Goal: Task Accomplishment & Management: Complete application form

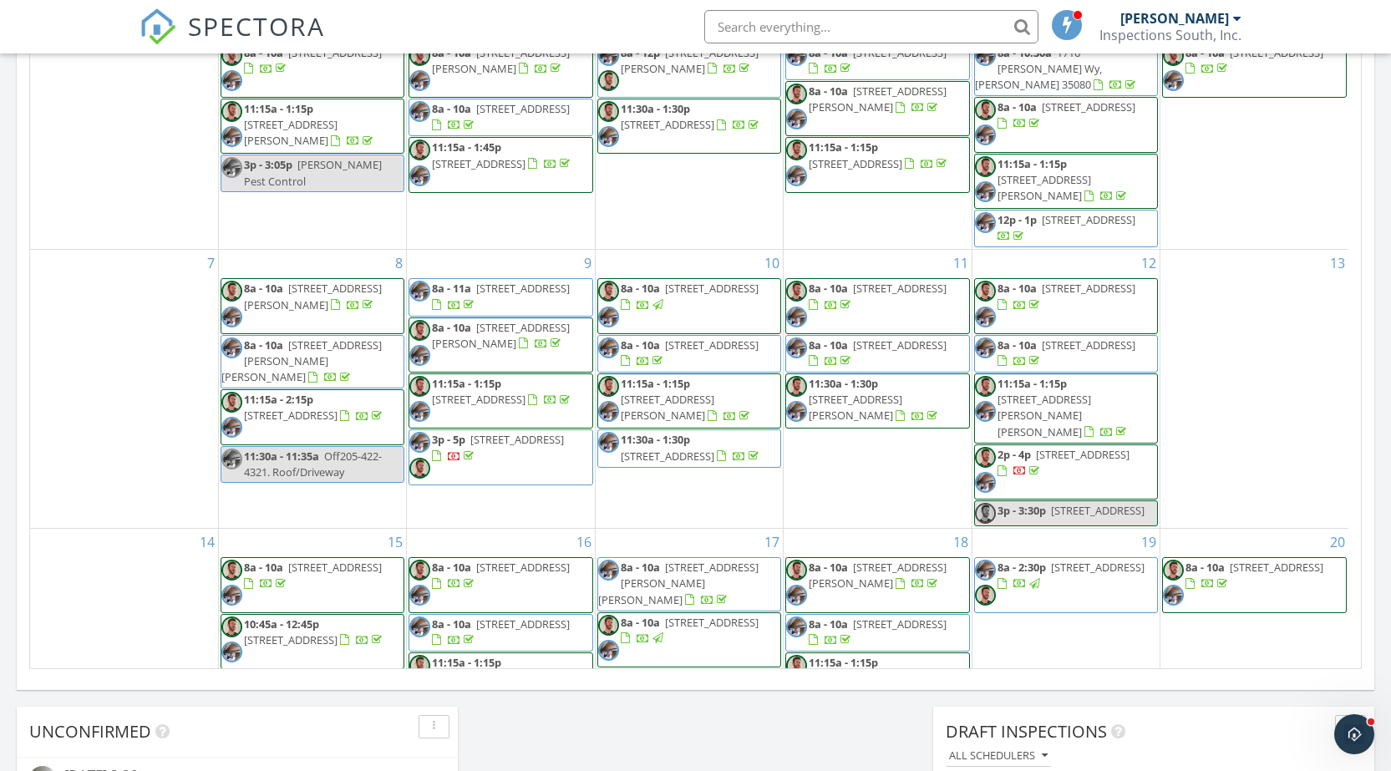
scroll to position [279, 0]
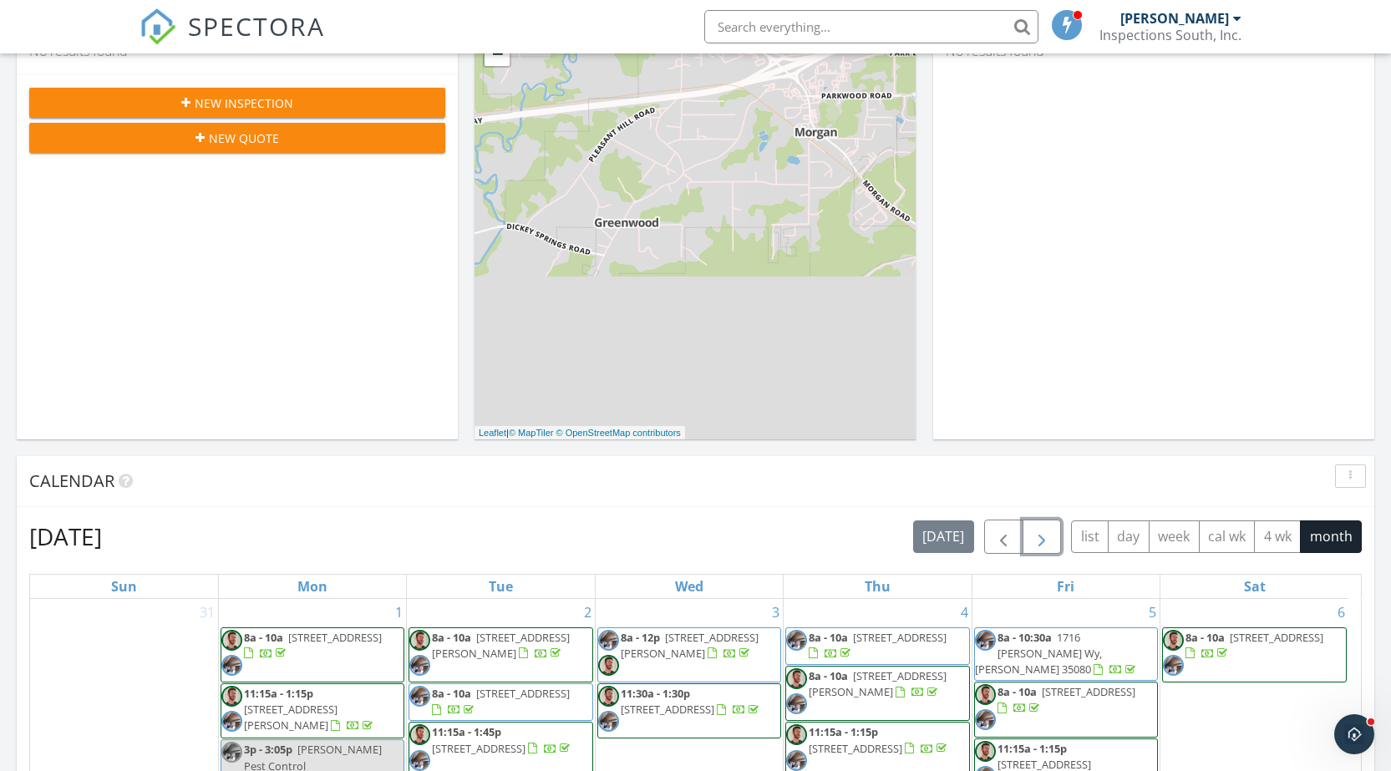
click at [1038, 532] on span "button" at bounding box center [1042, 537] width 20 height 20
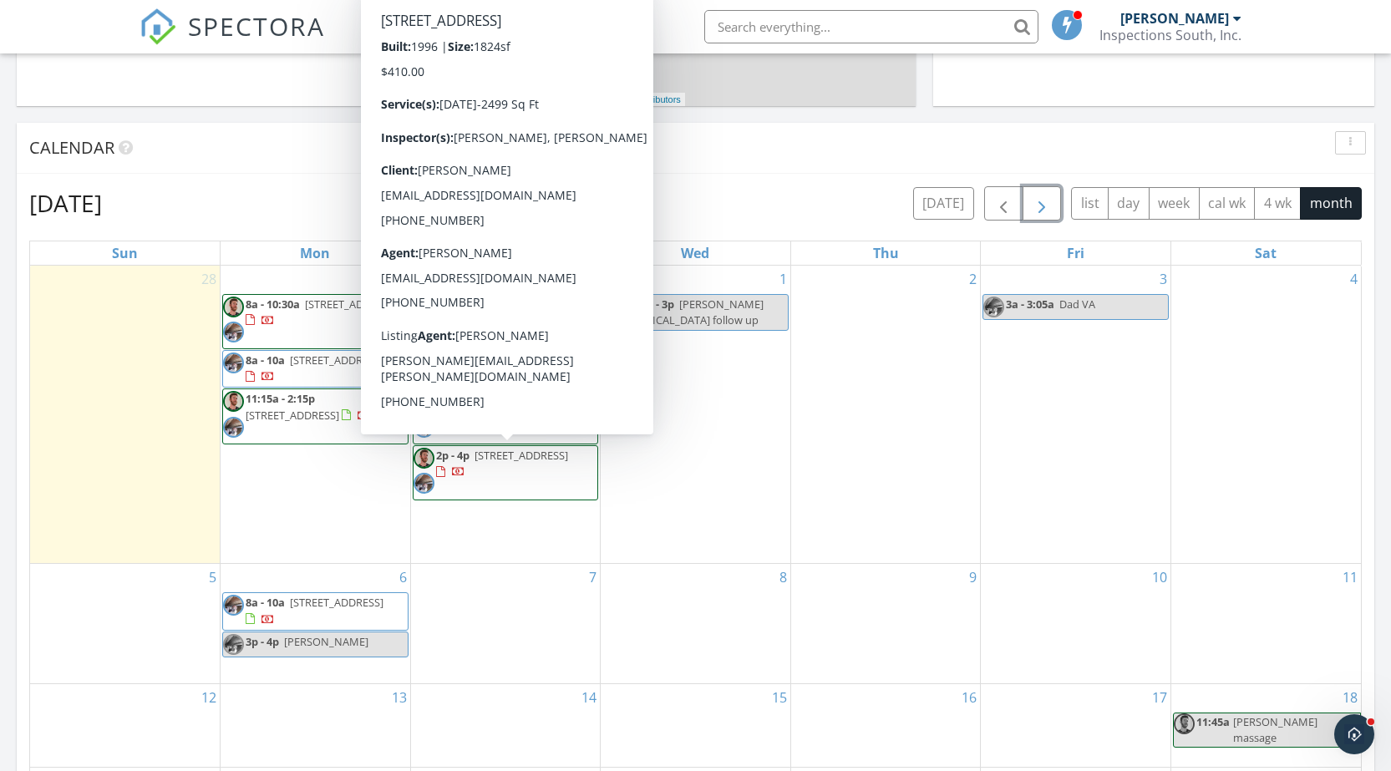
scroll to position [613, 0]
click at [716, 415] on div "1 2:30p - 3p Shugrue Testosterone follow up" at bounding box center [696, 414] width 190 height 298
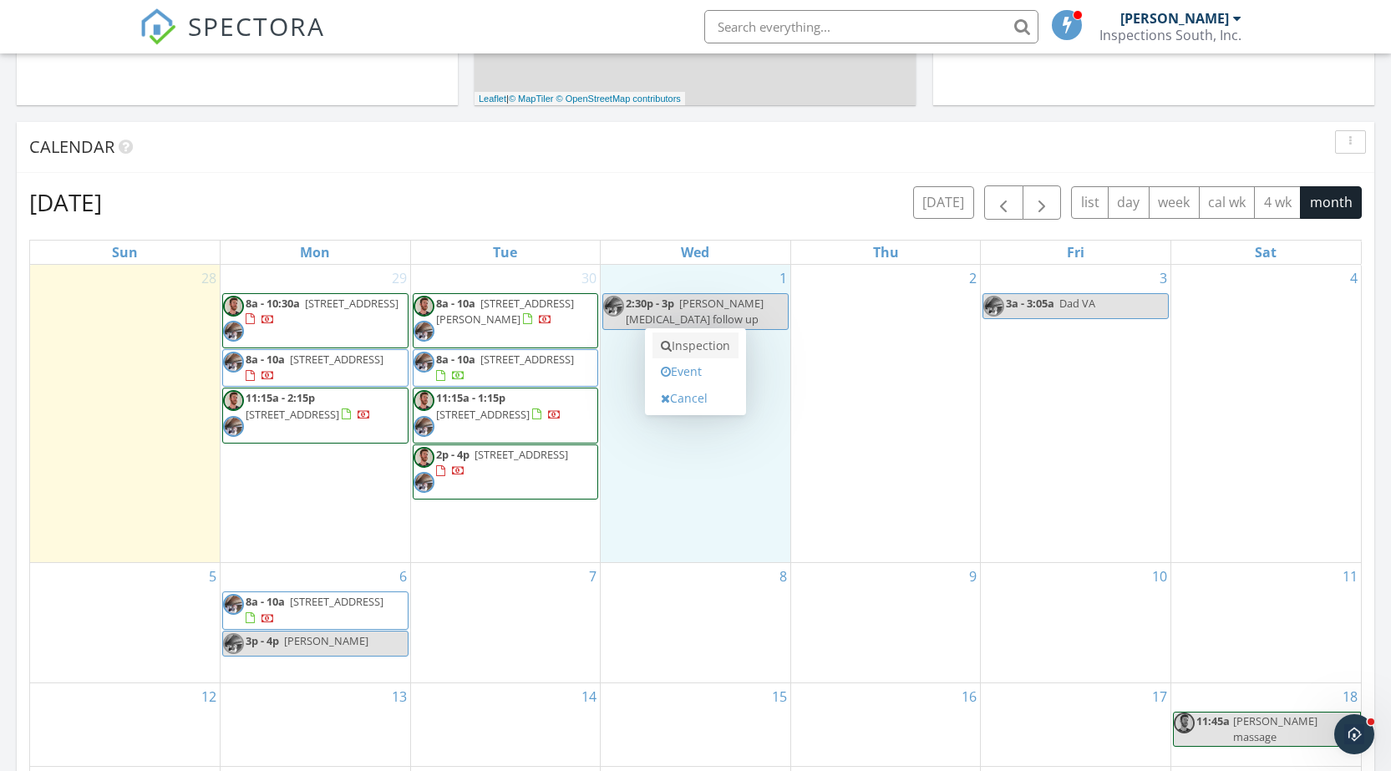
click at [709, 344] on link "Inspection" at bounding box center [695, 345] width 86 height 27
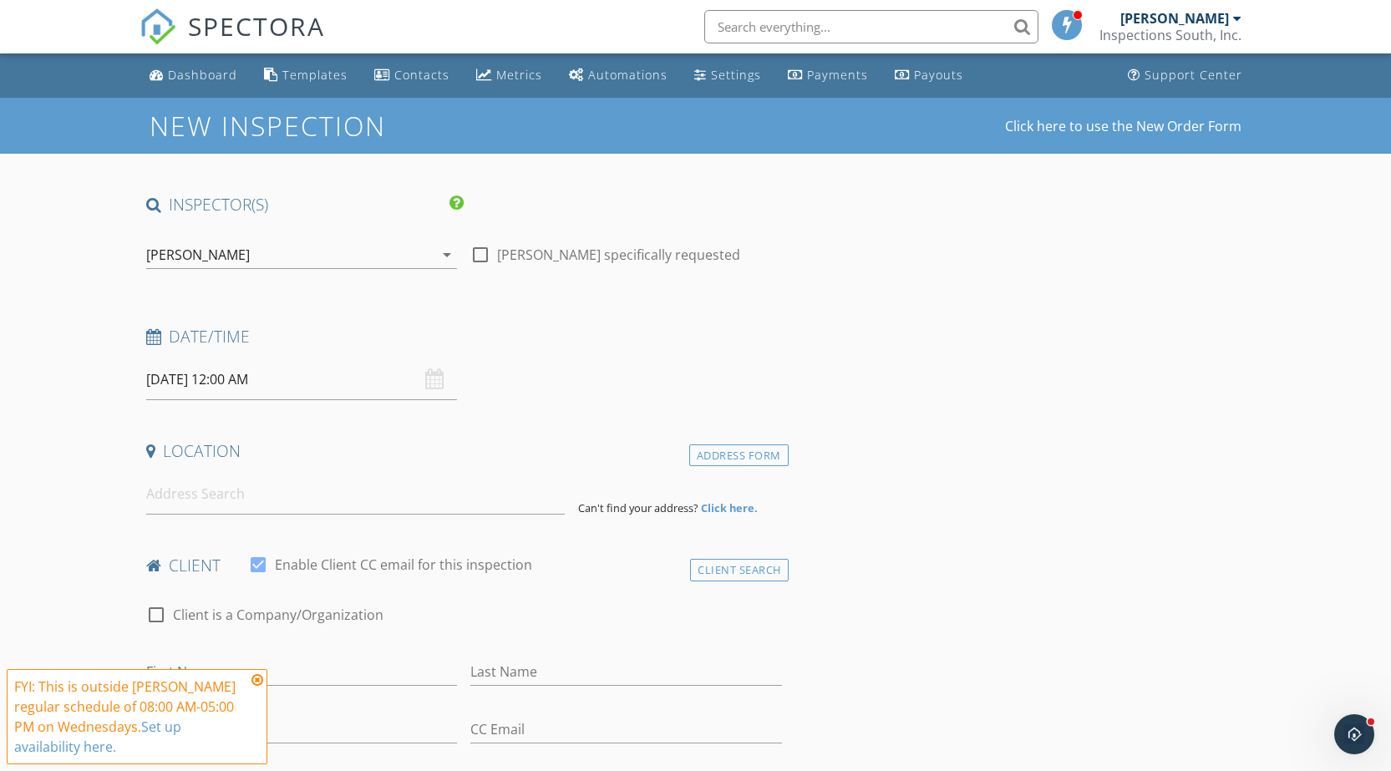
click at [343, 386] on input "10/01/2025 12:00 AM" at bounding box center [302, 379] width 312 height 41
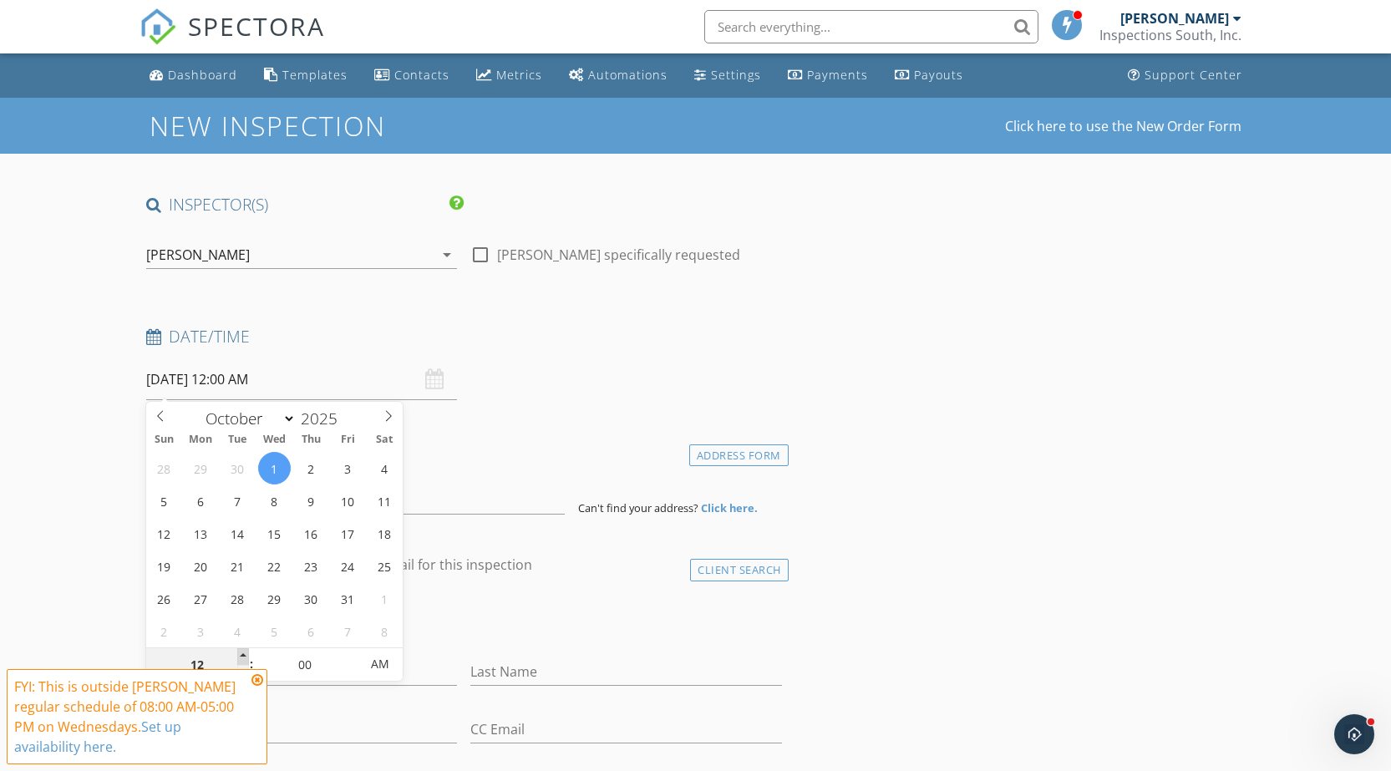
type input "01"
type input "10/01/2025 1:00 AM"
click at [240, 657] on span at bounding box center [243, 656] width 12 height 17
type input "02"
type input "10/01/2025 2:00 AM"
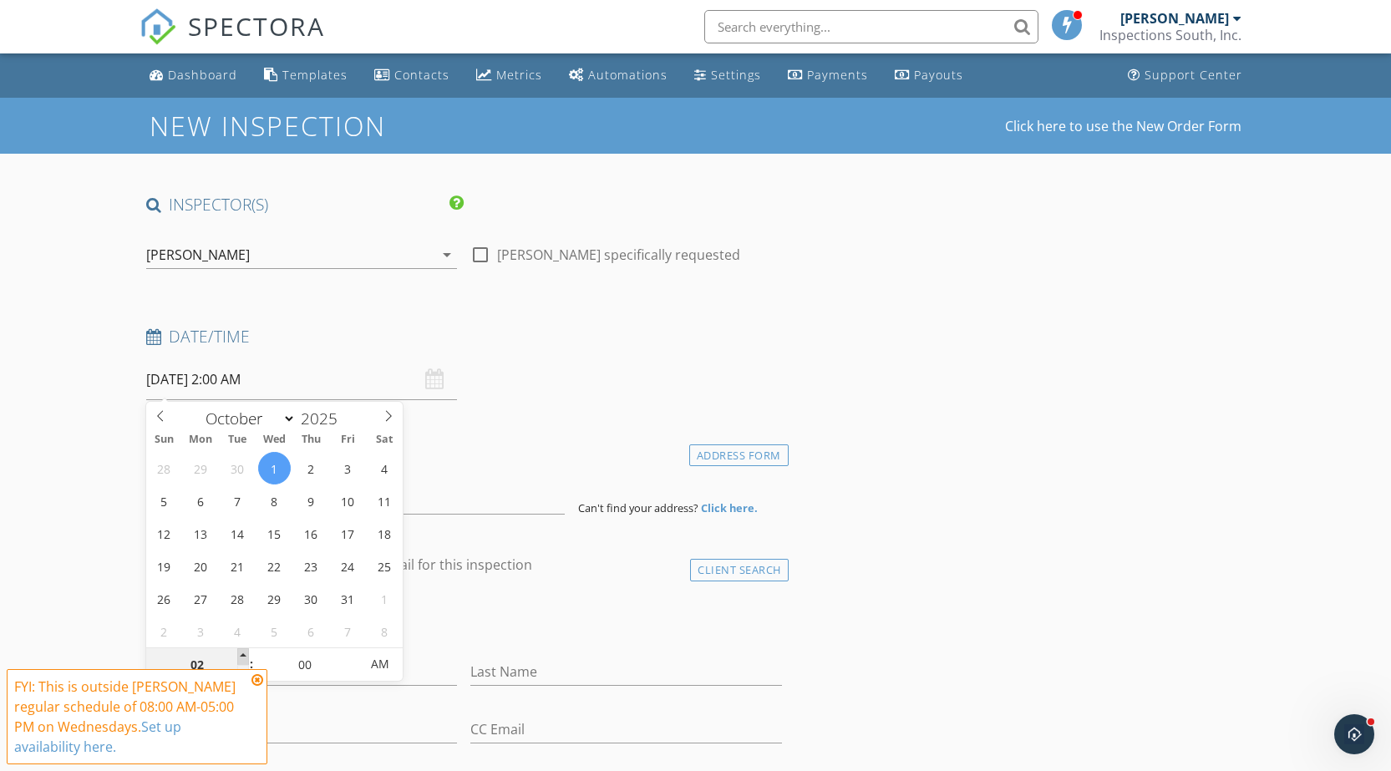
click at [240, 657] on span at bounding box center [243, 656] width 12 height 17
type input "03"
type input "10/01/2025 3:00 AM"
click at [240, 657] on span at bounding box center [243, 656] width 12 height 17
type input "04"
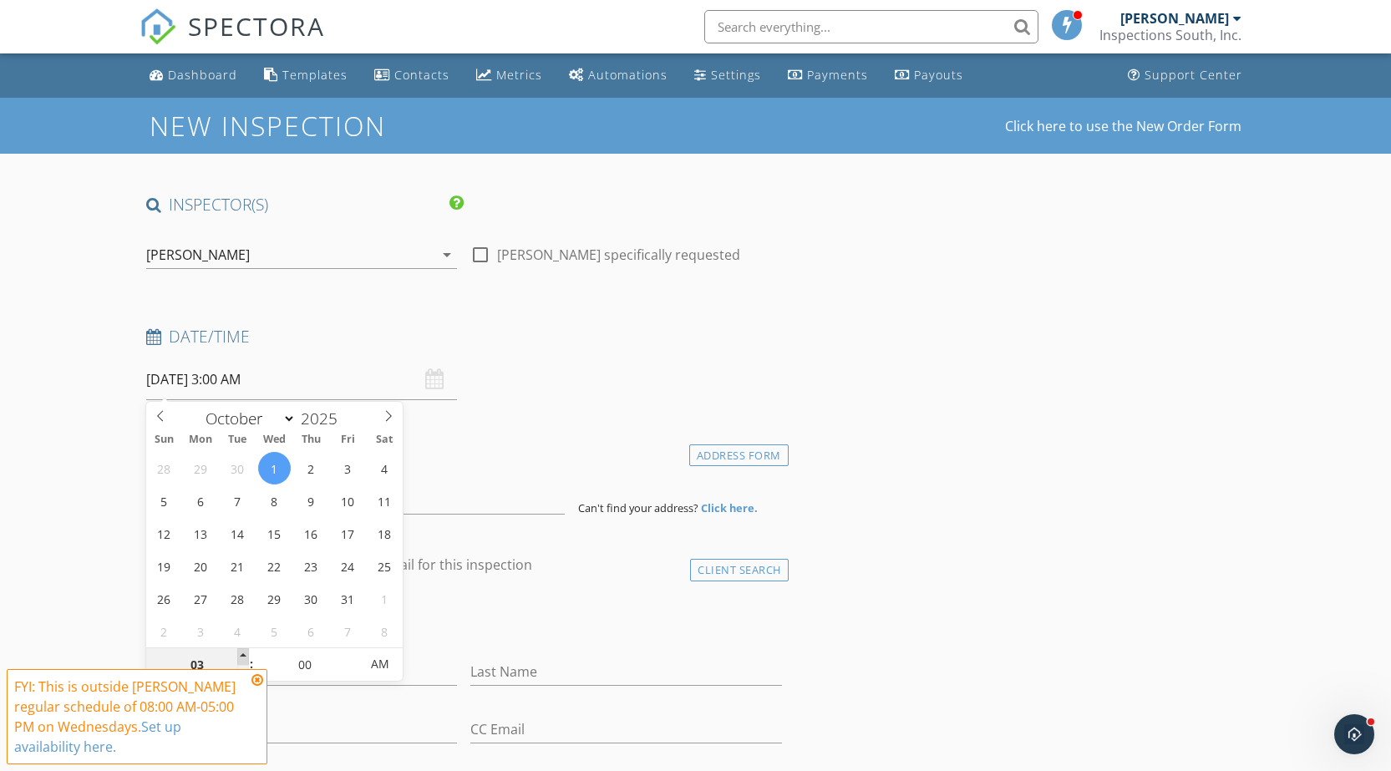
type input "10/01/2025 4:00 AM"
click at [240, 657] on span at bounding box center [243, 656] width 12 height 17
type input "05"
type input "10/01/2025 5:00 AM"
click at [240, 657] on span at bounding box center [243, 656] width 12 height 17
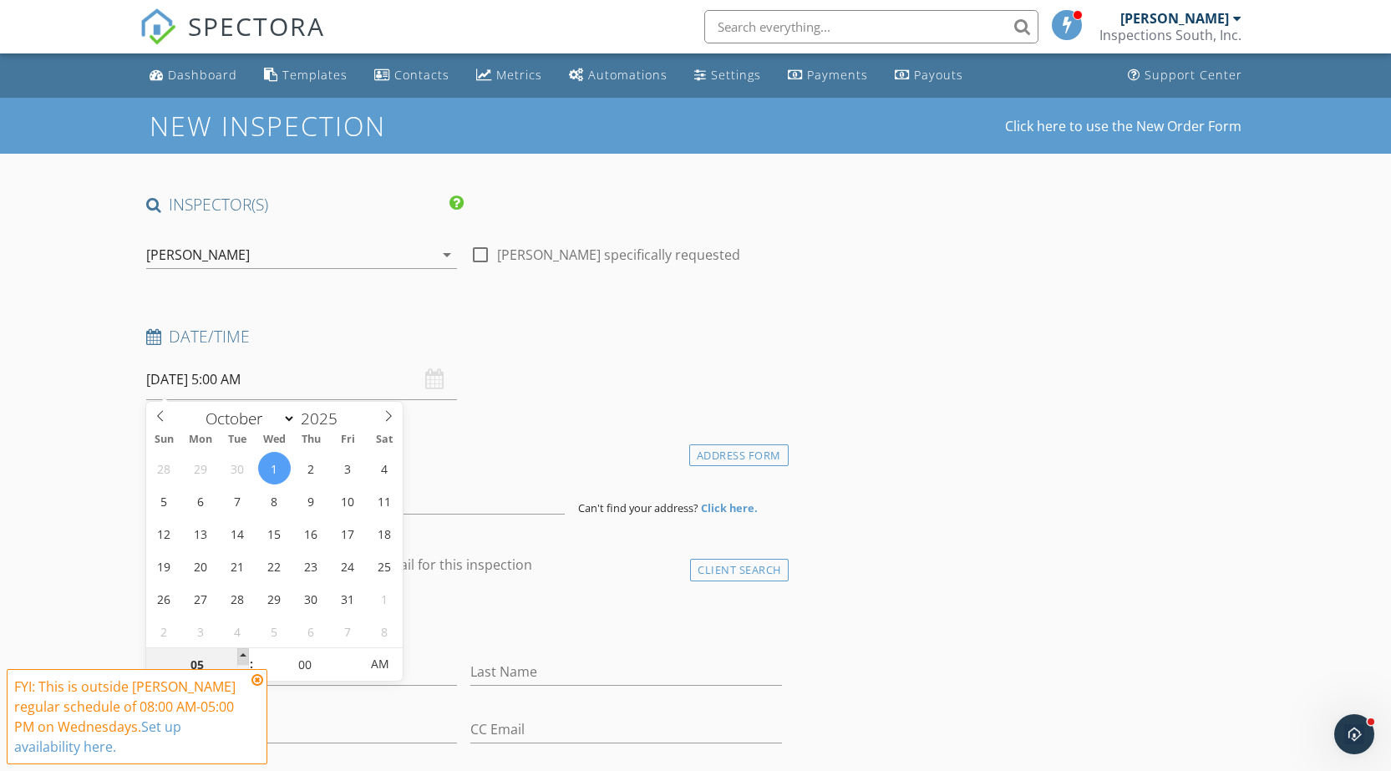
type input "06"
type input "10/01/2025 6:00 AM"
click at [240, 657] on span at bounding box center [243, 656] width 12 height 17
type input "07"
type input "10/01/2025 7:00 AM"
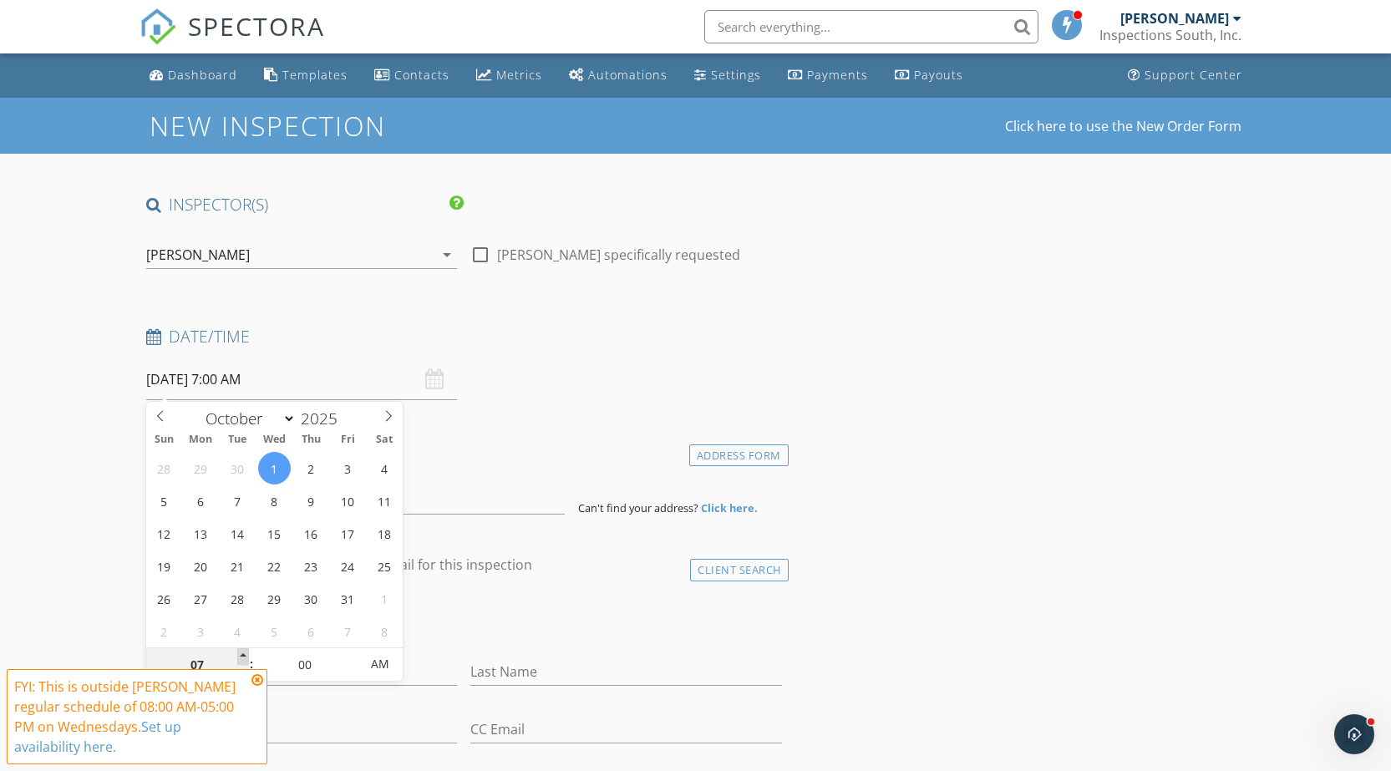
click at [240, 657] on span at bounding box center [243, 656] width 12 height 17
type input "08"
type input "10/01/2025 8:00 AM"
click at [240, 657] on span at bounding box center [243, 656] width 12 height 17
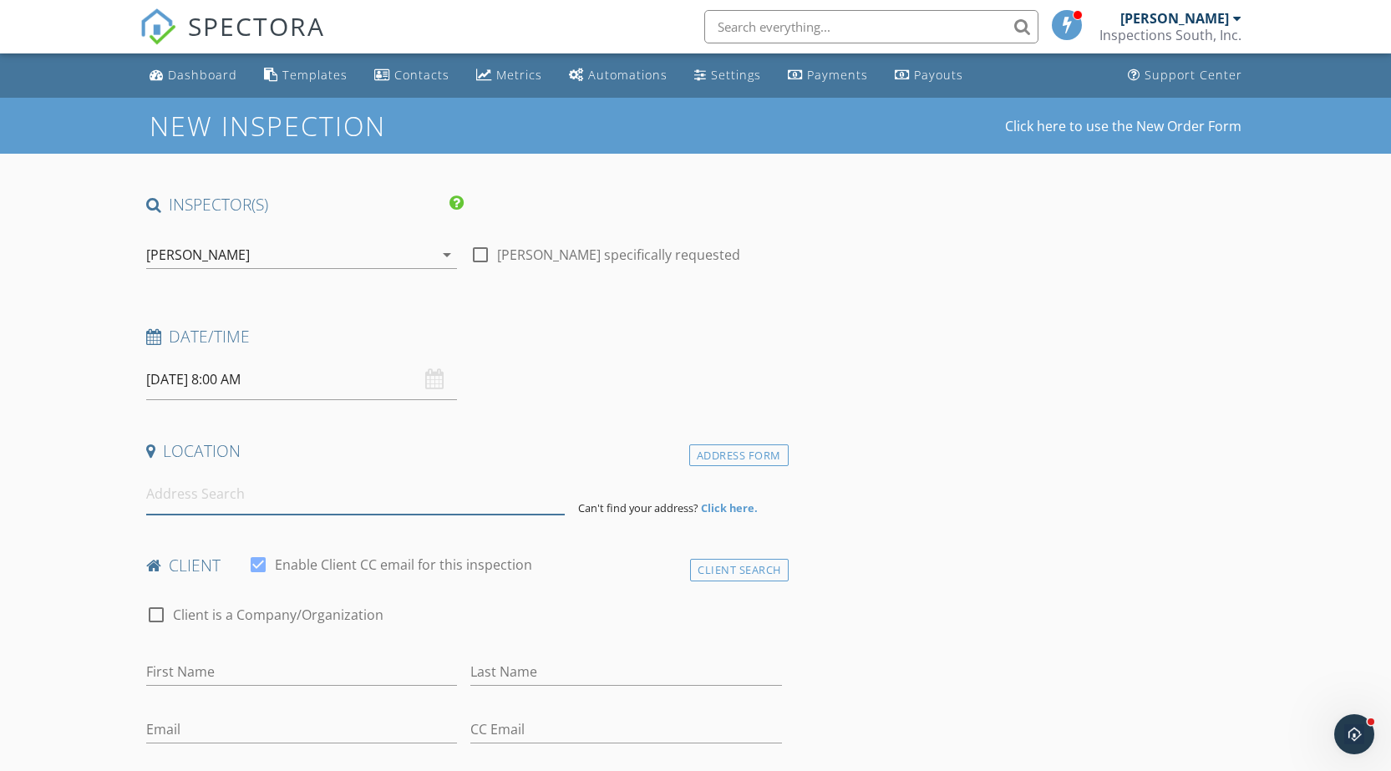
click at [237, 500] on input at bounding box center [355, 494] width 419 height 41
paste input "1509 Laurens Street"
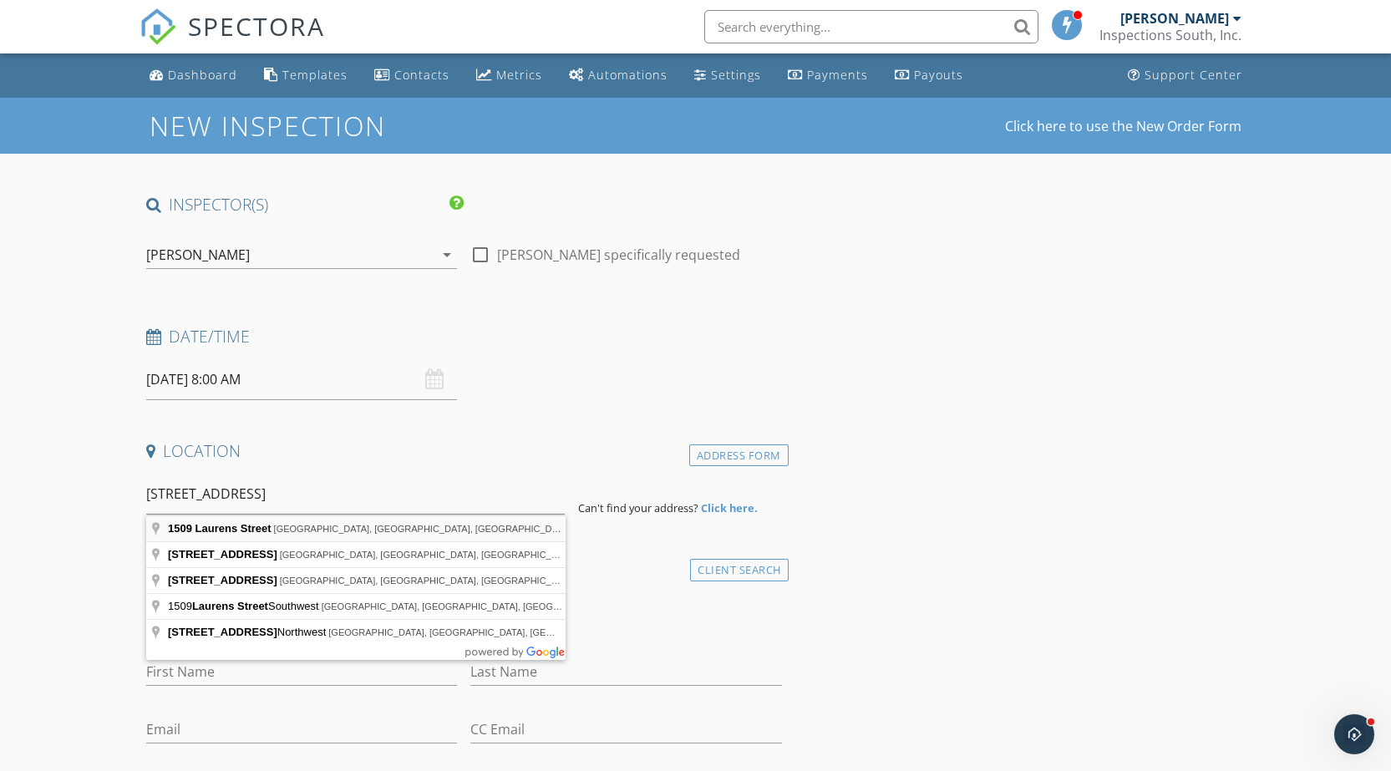
type input "1509 Laurens Street, Birmingham, AL, USA"
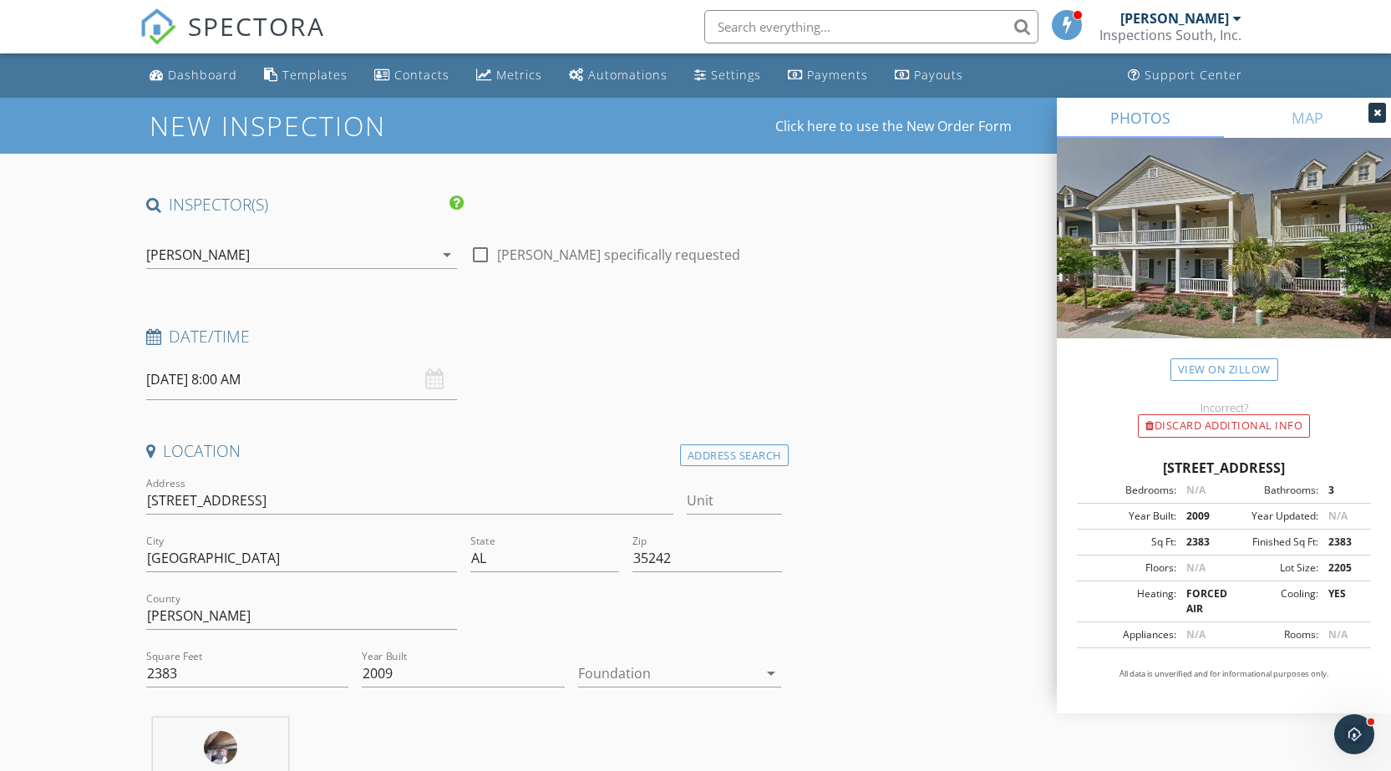
click at [767, 675] on icon "arrow_drop_down" at bounding box center [771, 673] width 20 height 20
click at [685, 701] on div "Slab" at bounding box center [679, 701] width 176 height 20
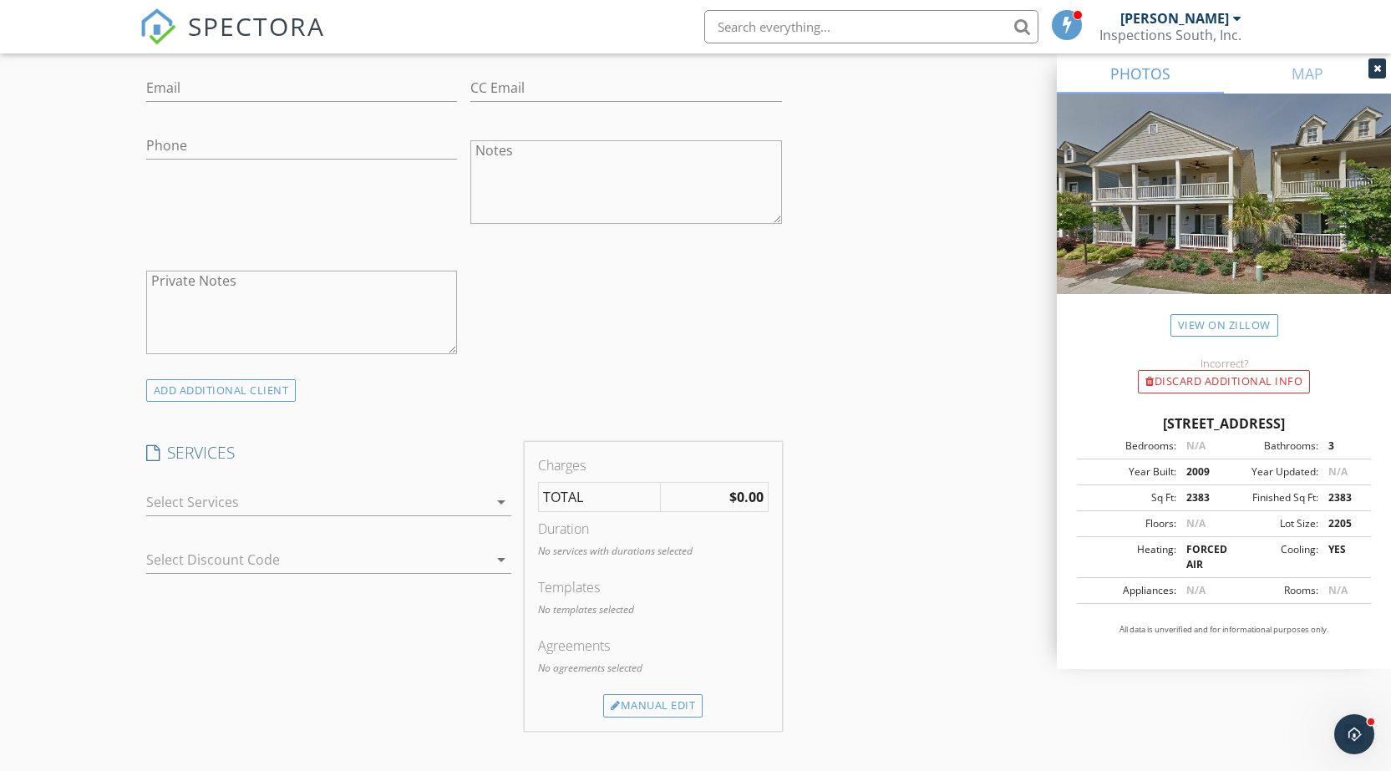
scroll to position [1002, 0]
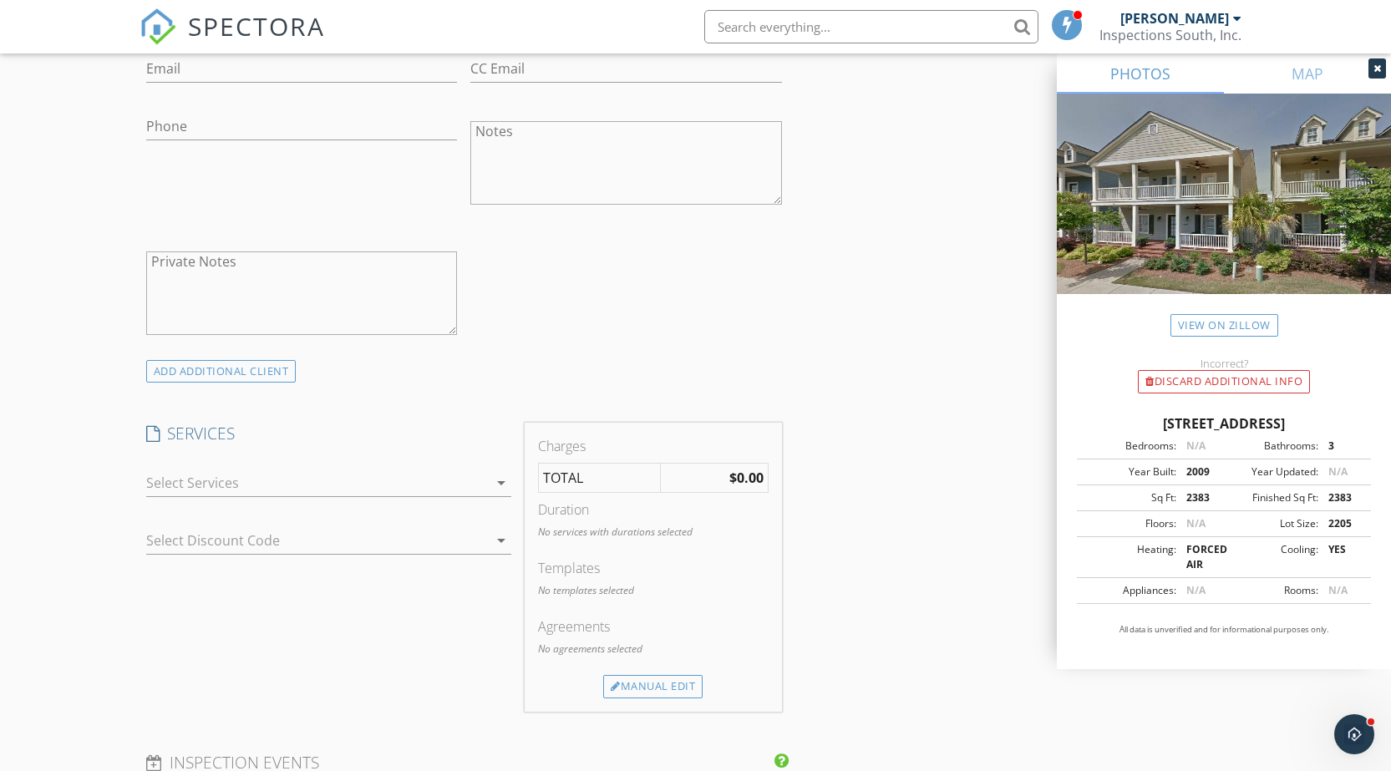
click at [502, 485] on icon "arrow_drop_down" at bounding box center [501, 483] width 20 height 20
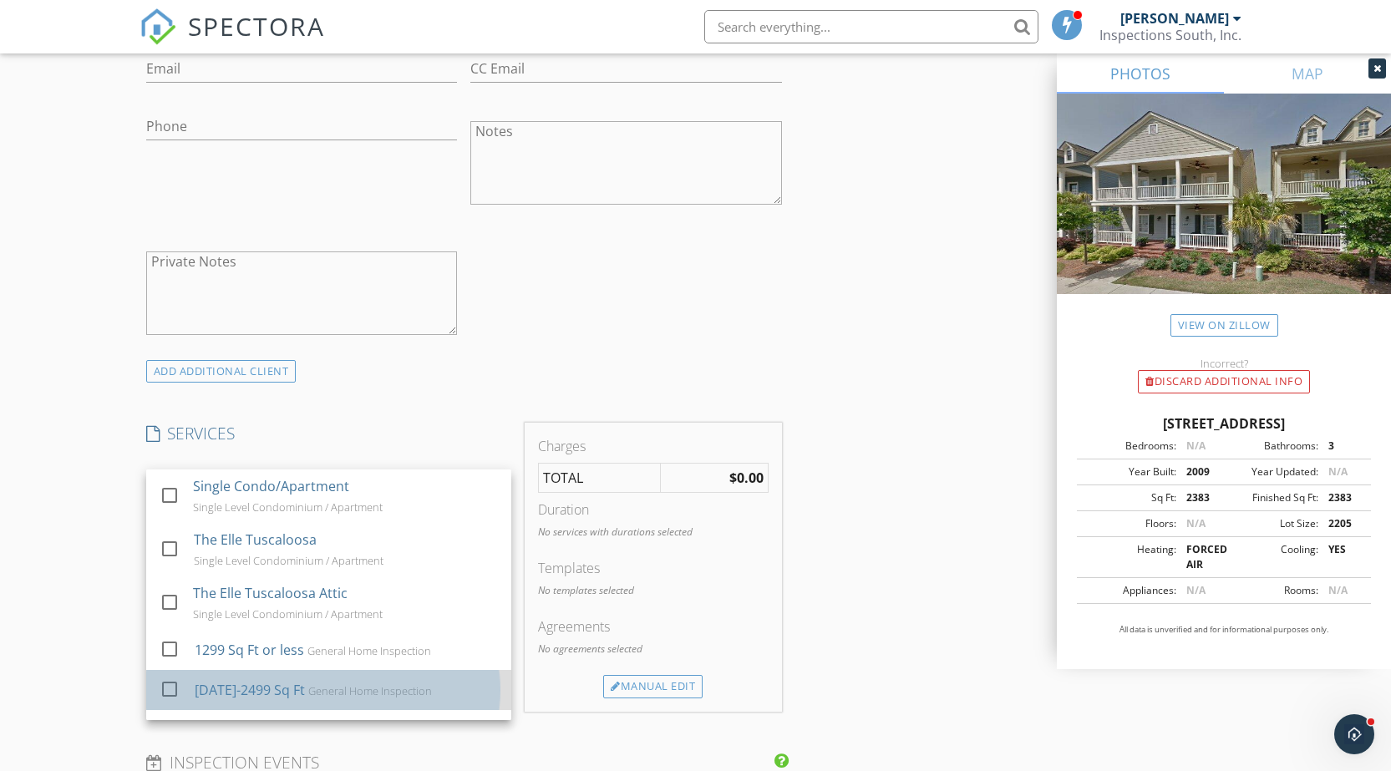
click at [254, 692] on div "1300-2499 Sq Ft" at bounding box center [249, 690] width 110 height 20
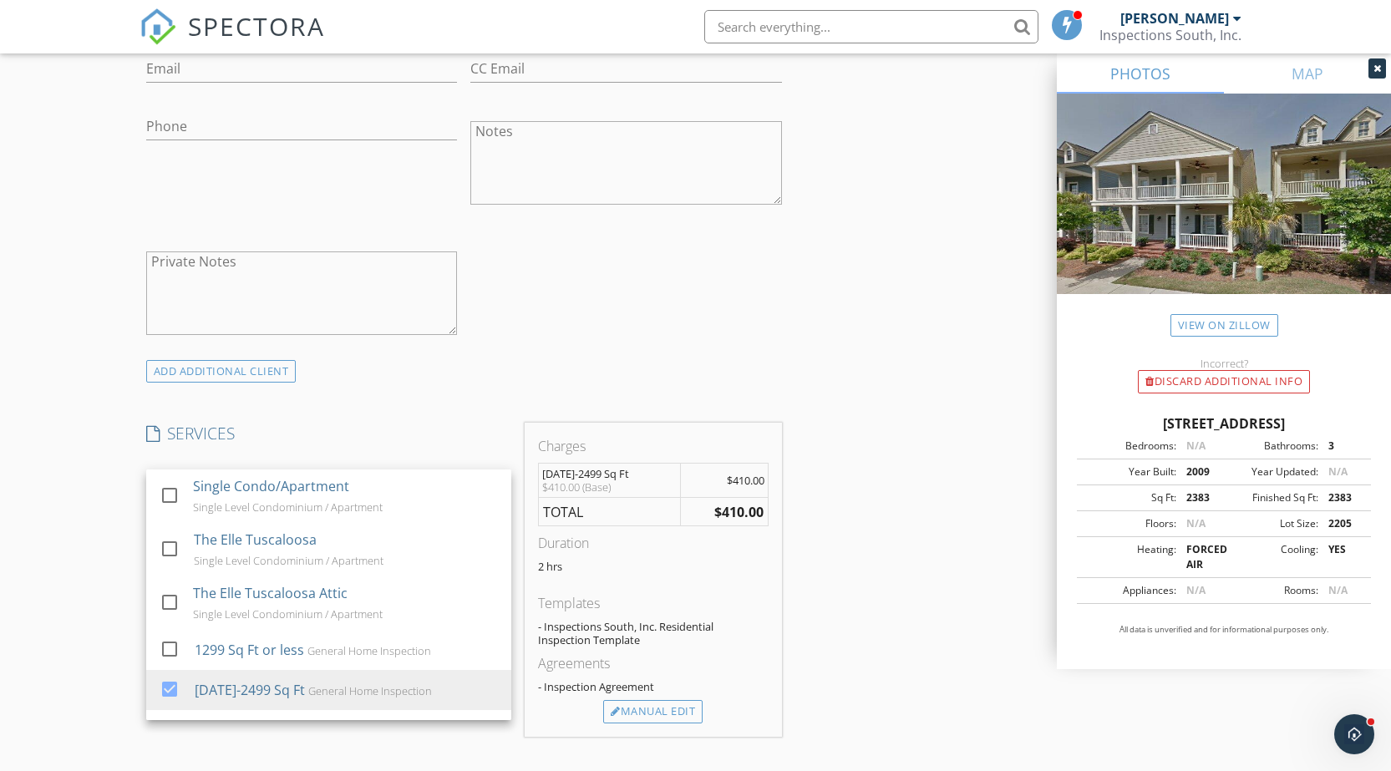
click at [862, 610] on div "INSPECTOR(S) check_box Ron Glasscock PRIMARY check_box_outline_blank Corbin Gla…" at bounding box center [696, 573] width 1113 height 2764
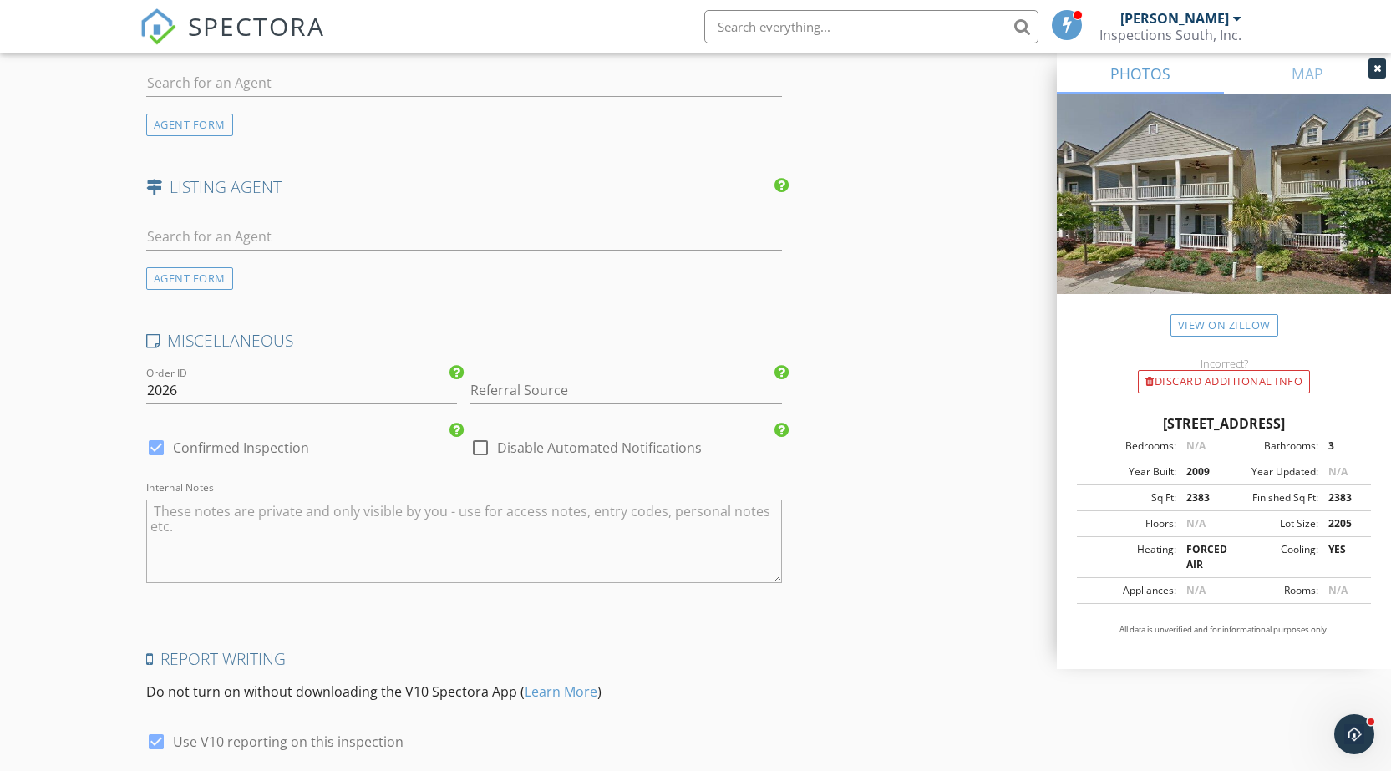
scroll to position [2227, 0]
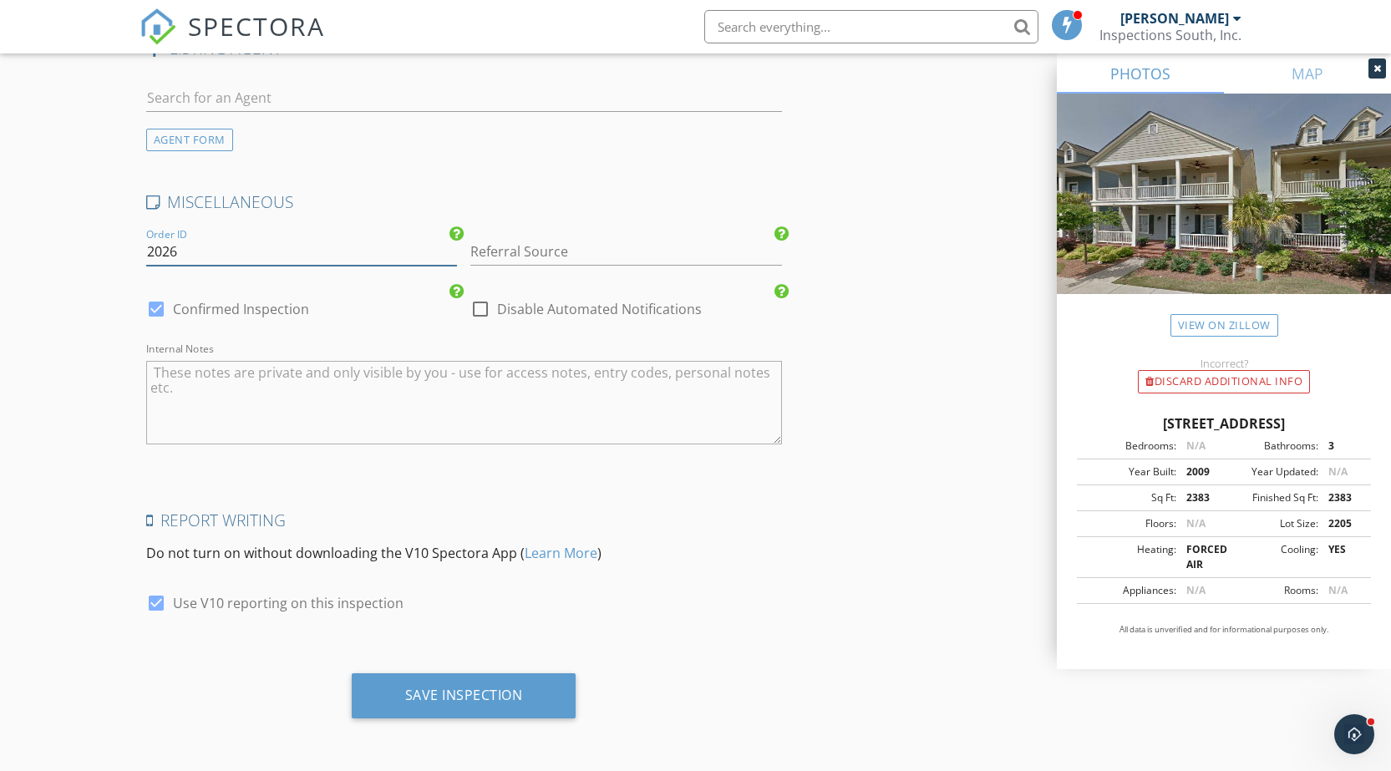
click at [194, 259] on input "2026" at bounding box center [302, 252] width 312 height 28
type input "2025-0870"
click at [342, 399] on textarea "Internal Notes" at bounding box center [464, 403] width 636 height 84
paste textarea "$469,900.00"
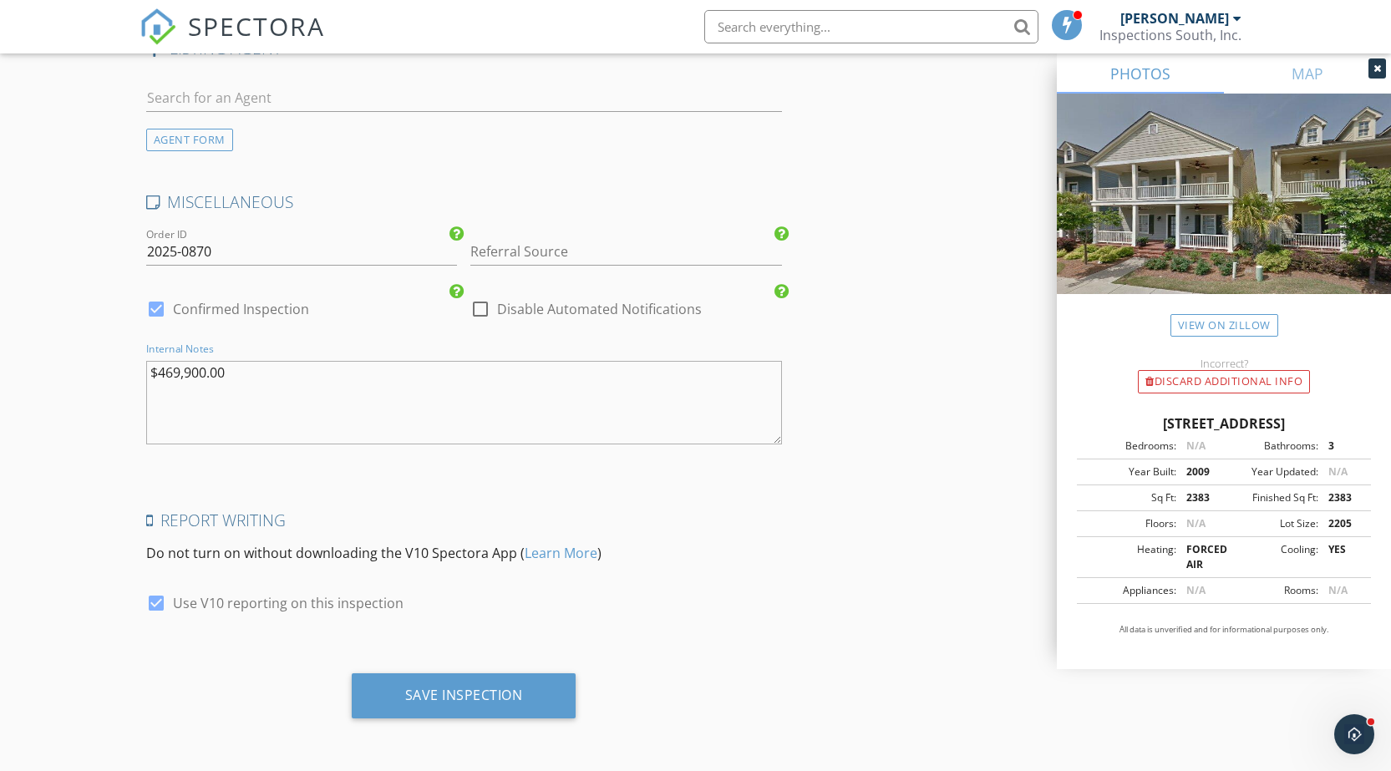
click at [210, 428] on textarea "$469,900.00" at bounding box center [464, 403] width 636 height 84
paste textarea "Slab"
click at [203, 394] on textarea "$469,900.00 Slab/" at bounding box center [464, 403] width 636 height 84
paste textarea "Sewer"
click at [222, 408] on textarea "$469,900.00 Slab/Sewer/O/2" at bounding box center [464, 403] width 636 height 84
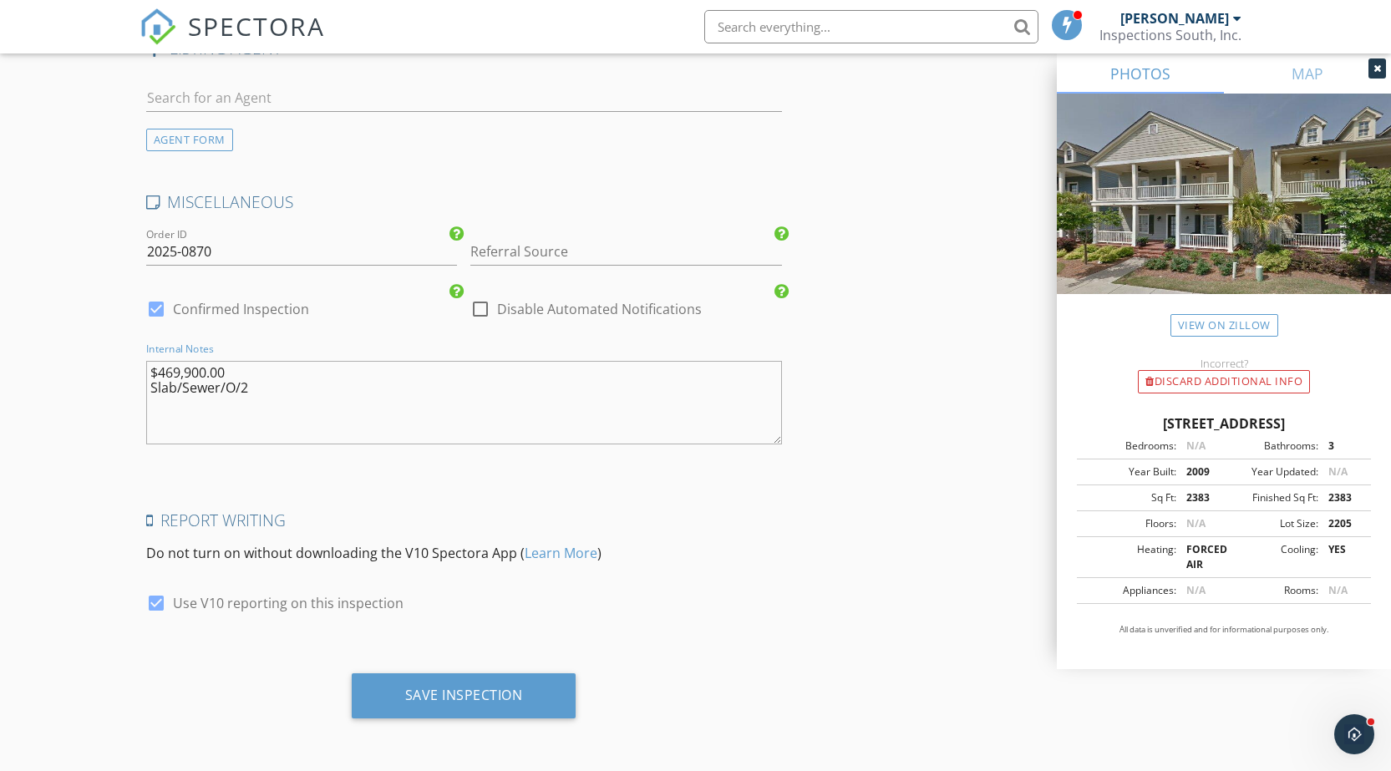
paste textarea "Ekey"
click at [183, 427] on textarea "$469,900.00 Slab/Sewer/O/2 Ekey" at bounding box center [464, 403] width 636 height 84
paste textarea "Lock door to keep cat from escaping"
type textarea "$469,900.00 Slab/Sewer/O/2 Ekey Lock door to keep cat from escaping"
click at [523, 256] on input "Referral Source" at bounding box center [626, 252] width 312 height 28
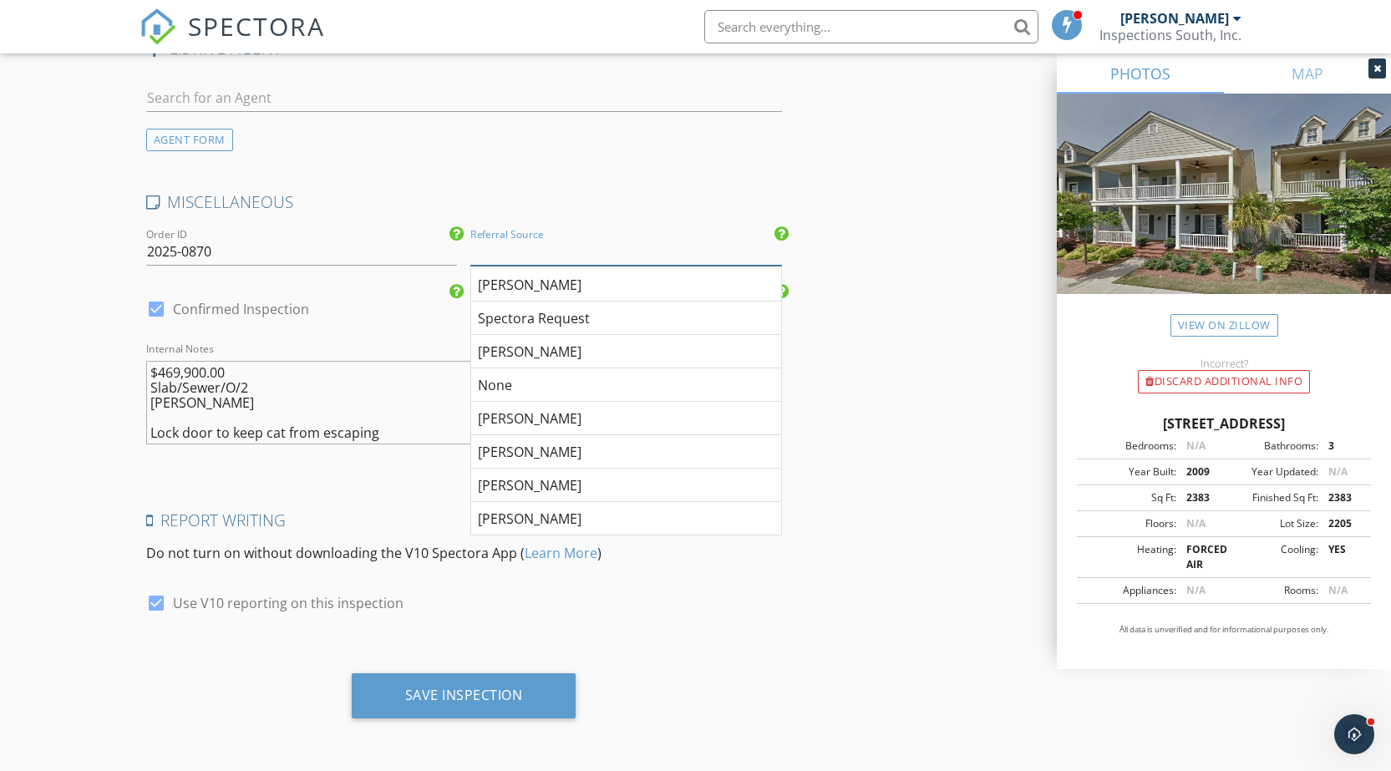
paste input "Shane Plyler"
type input "Shane Plyler"
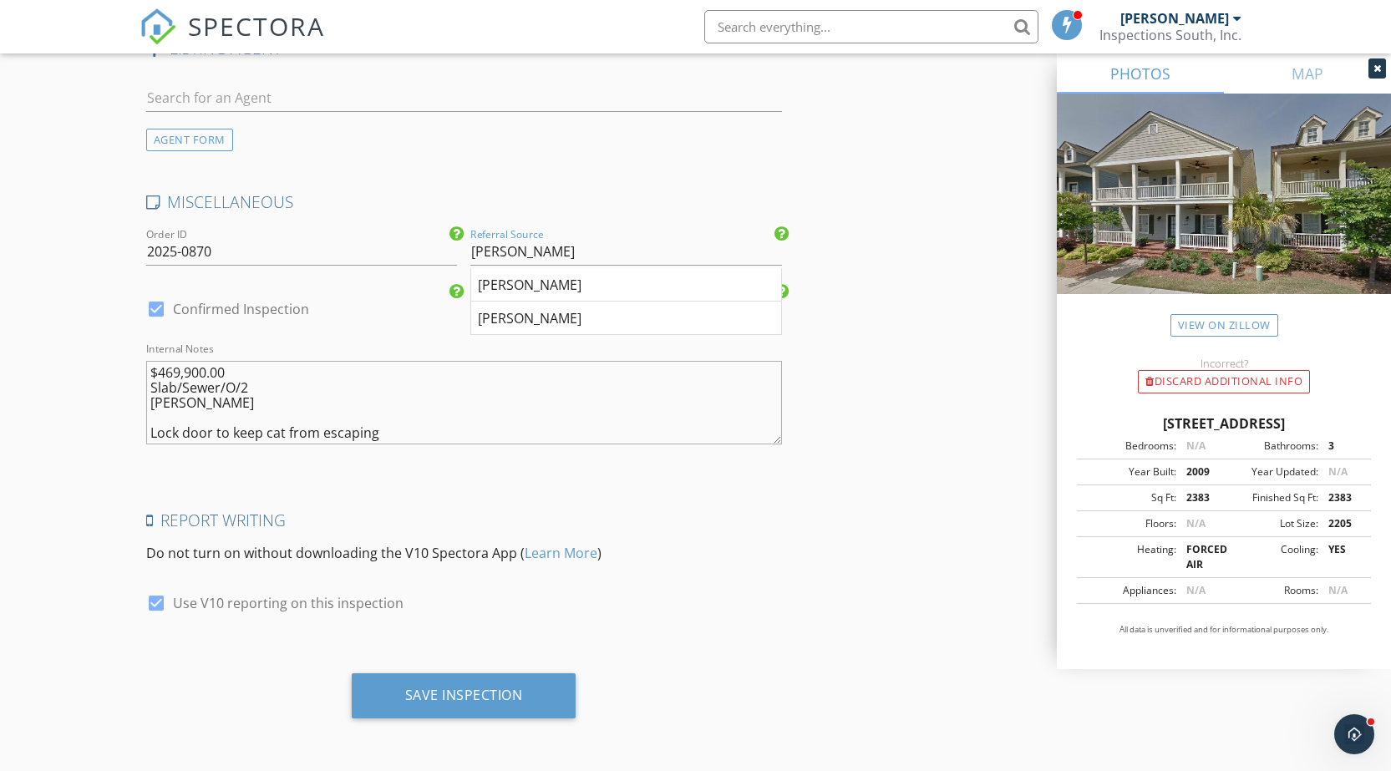
click at [541, 206] on h4 "MISCELLANEOUS" at bounding box center [464, 202] width 636 height 22
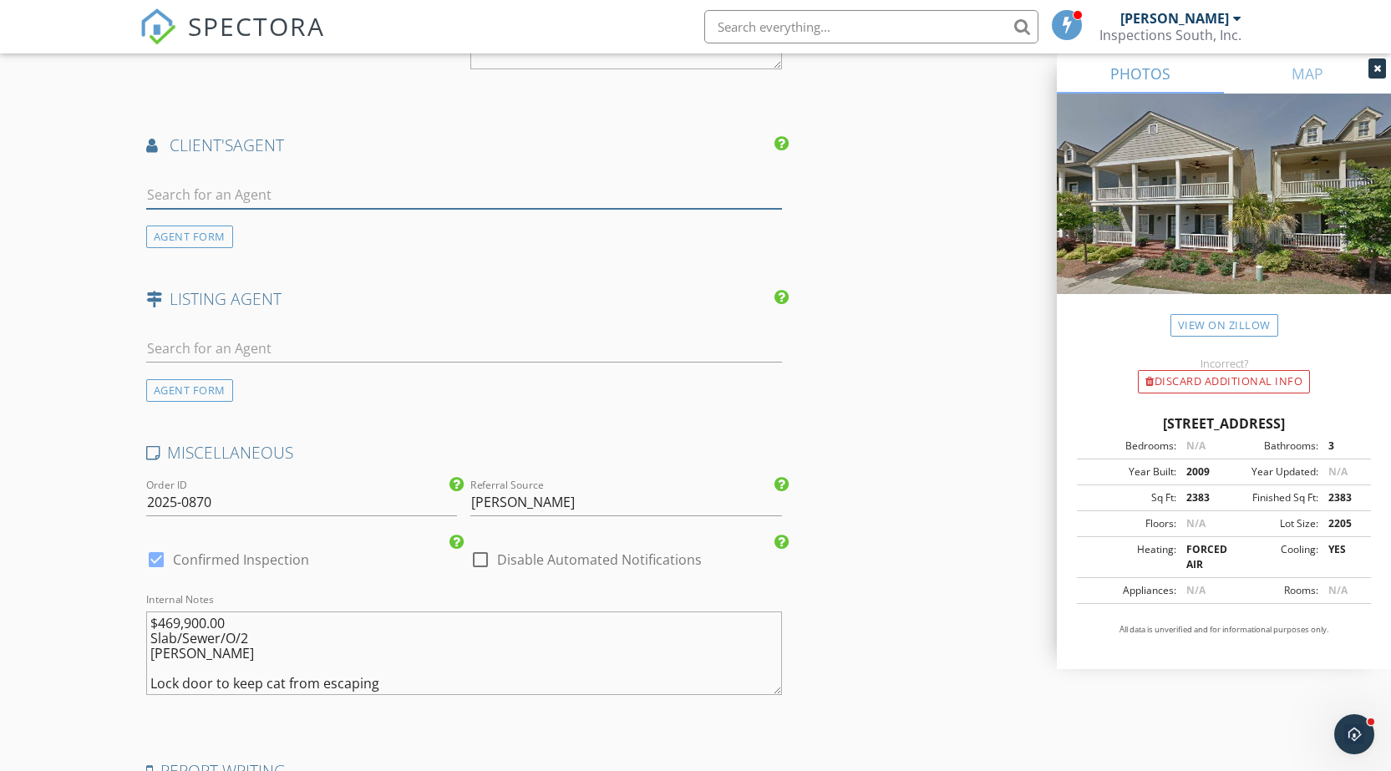
click at [513, 199] on input "text" at bounding box center [464, 195] width 636 height 28
paste input "Shane Plyler"
type input "Shane Plyler"
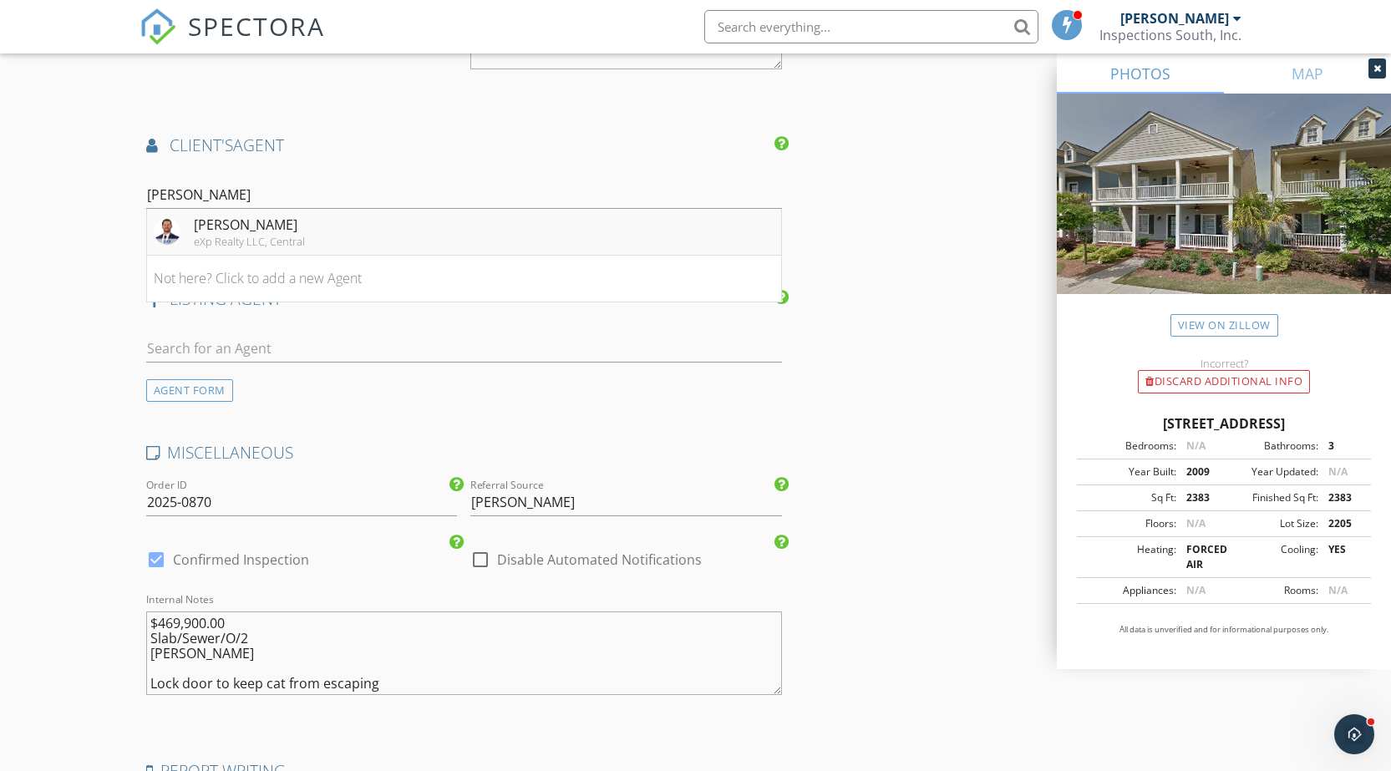
click at [351, 243] on li "Shane Plyler eXp Realty LLC, Central" at bounding box center [464, 232] width 634 height 47
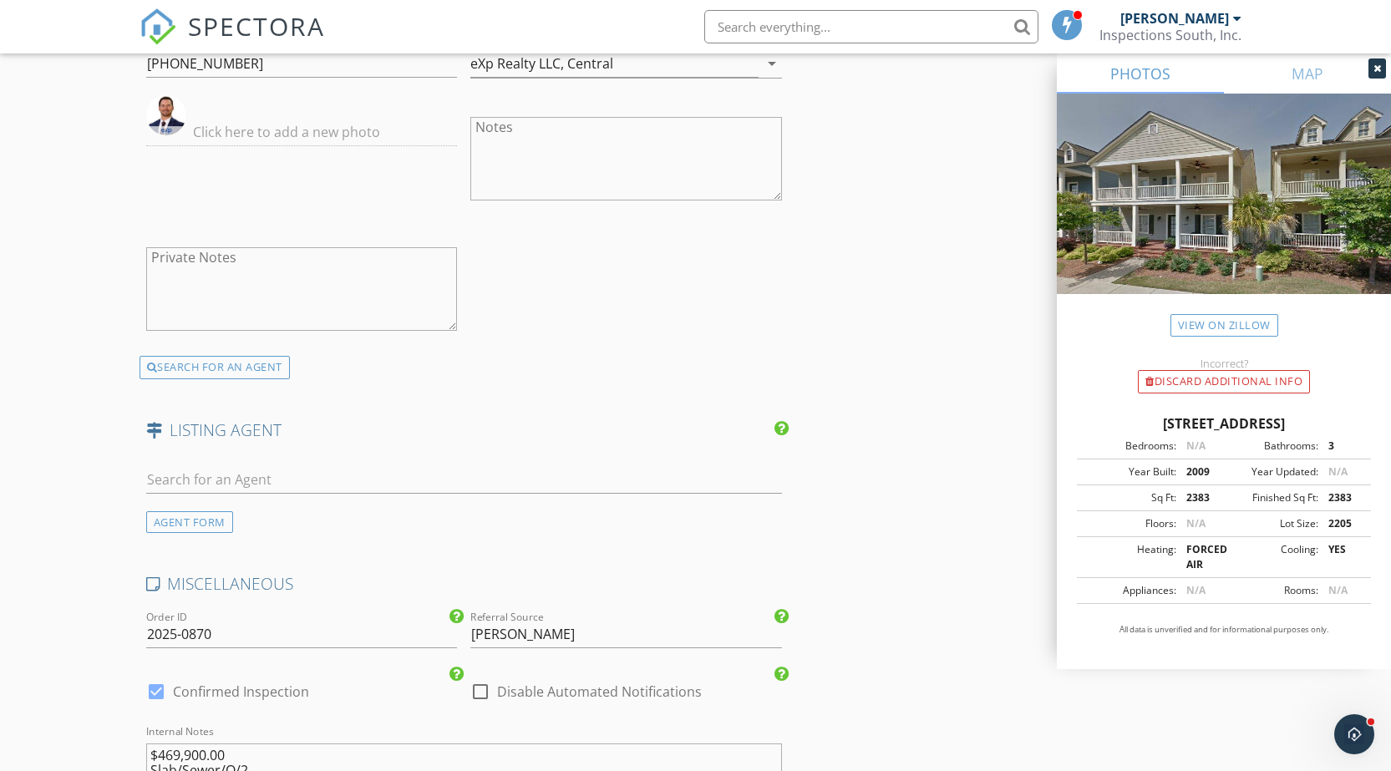
scroll to position [2227, 0]
click at [195, 481] on input "text" at bounding box center [464, 478] width 636 height 28
paste input "Julie White"
type input "Julie White"
click at [260, 515] on li "Julie White Todays Home" at bounding box center [464, 515] width 634 height 47
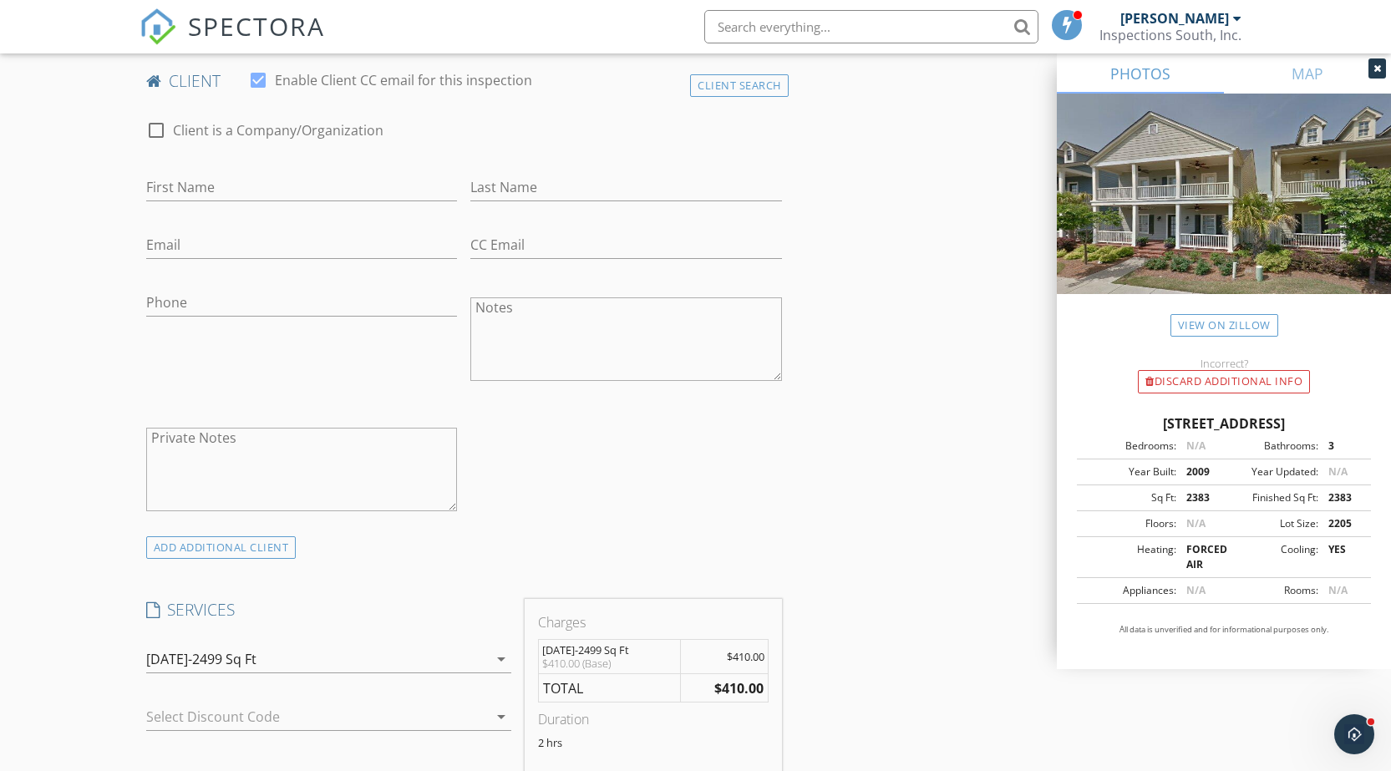
scroll to position [807, 0]
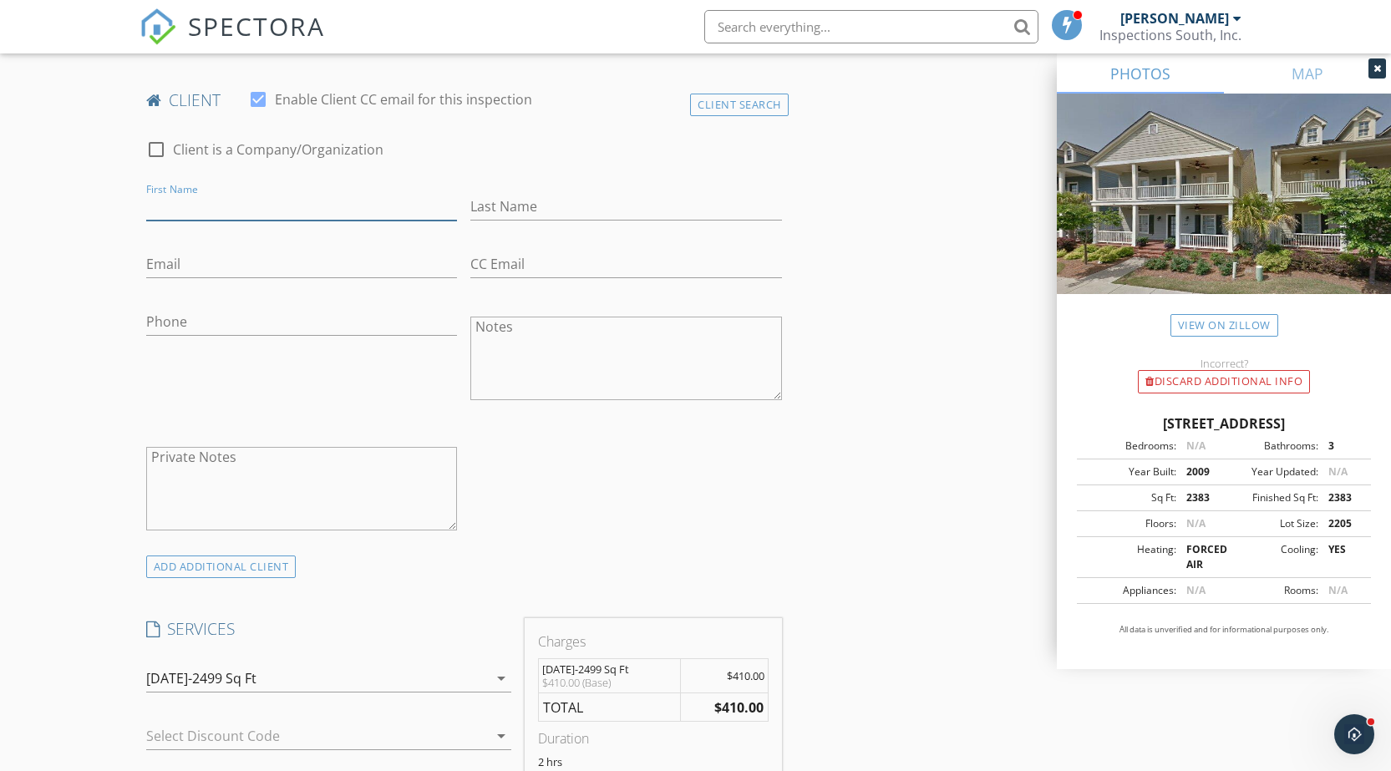
click at [276, 198] on input "First Name" at bounding box center [302, 207] width 312 height 28
paste input "Grant"
type input "Grant"
click at [511, 207] on input "Last Name" at bounding box center [626, 207] width 312 height 28
paste input "Howard"
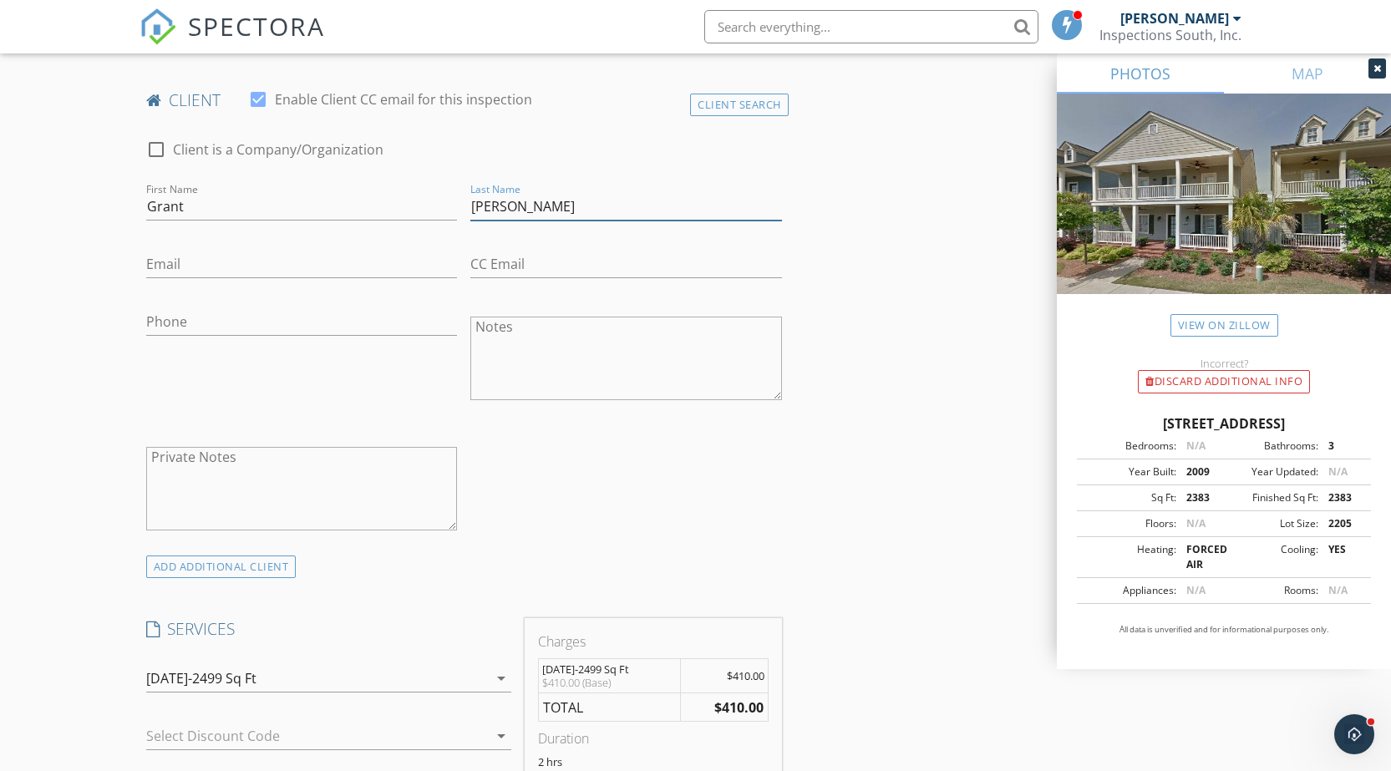
type input "Howard"
click at [253, 327] on input "Phone" at bounding box center [302, 322] width 312 height 28
paste input "205-757-7051"
type input "205-757-7051"
click at [198, 262] on input "Email" at bounding box center [302, 265] width 312 height 28
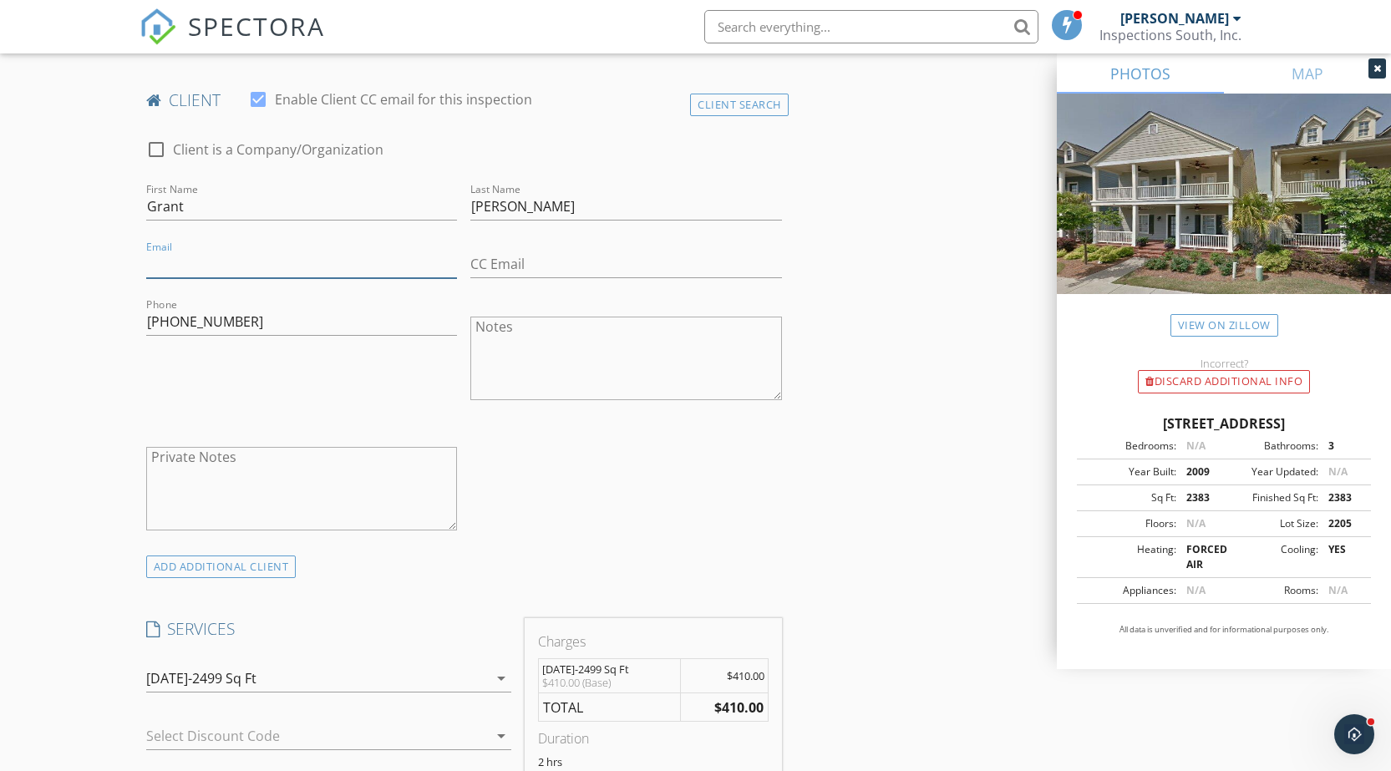
paste input "ghoward@boardmancarr.com"
type input "ghoward@boardmancarr.com"
click at [185, 370] on div "Phone 205-757-7051" at bounding box center [302, 360] width 325 height 130
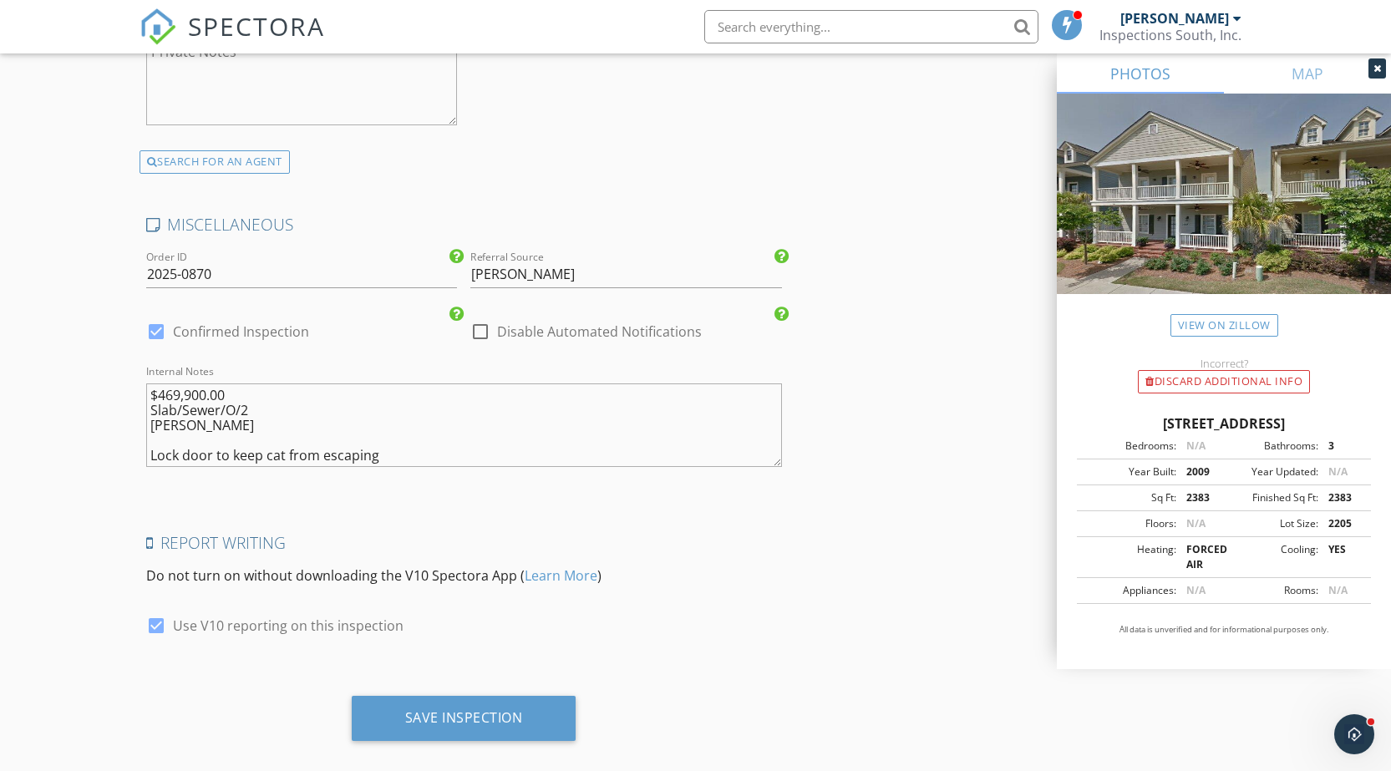
scroll to position [2988, 0]
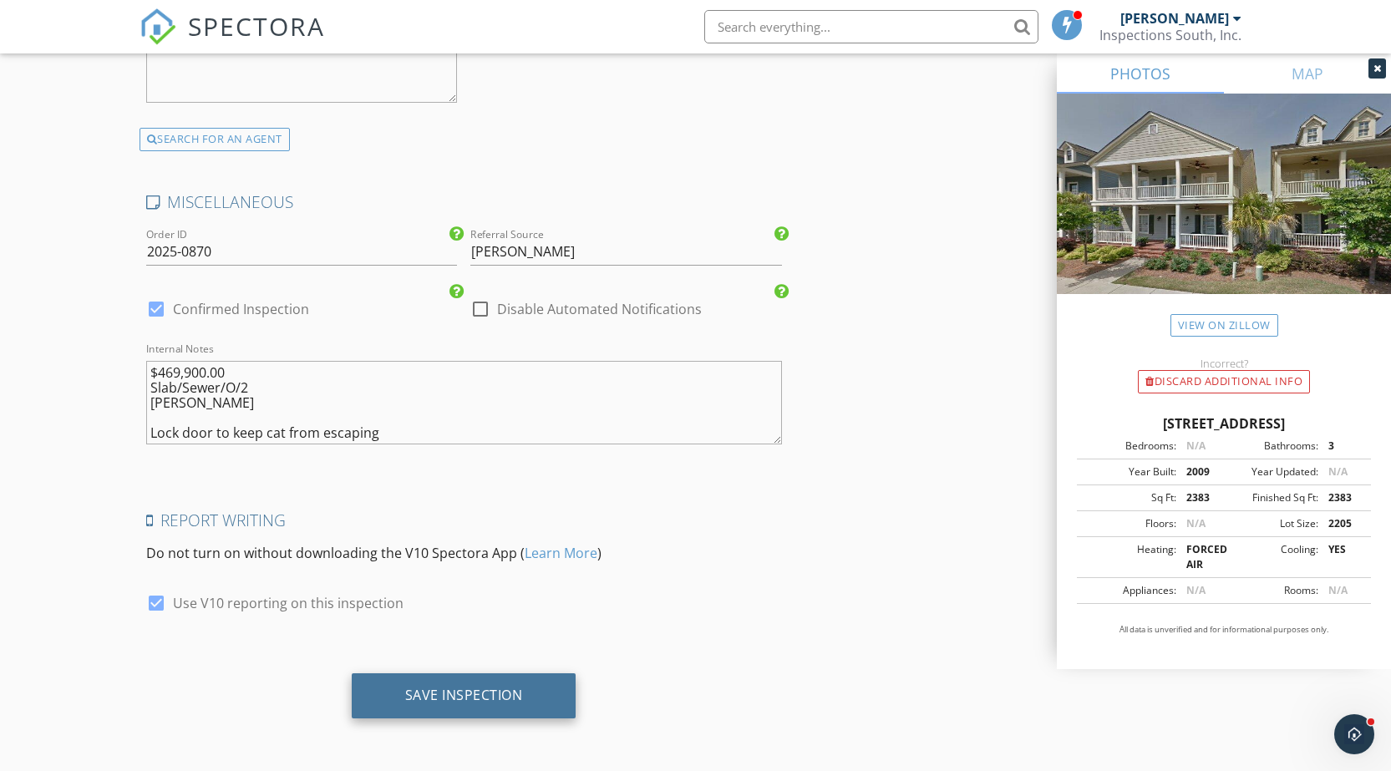
click at [495, 699] on div "Save Inspection" at bounding box center [464, 695] width 118 height 17
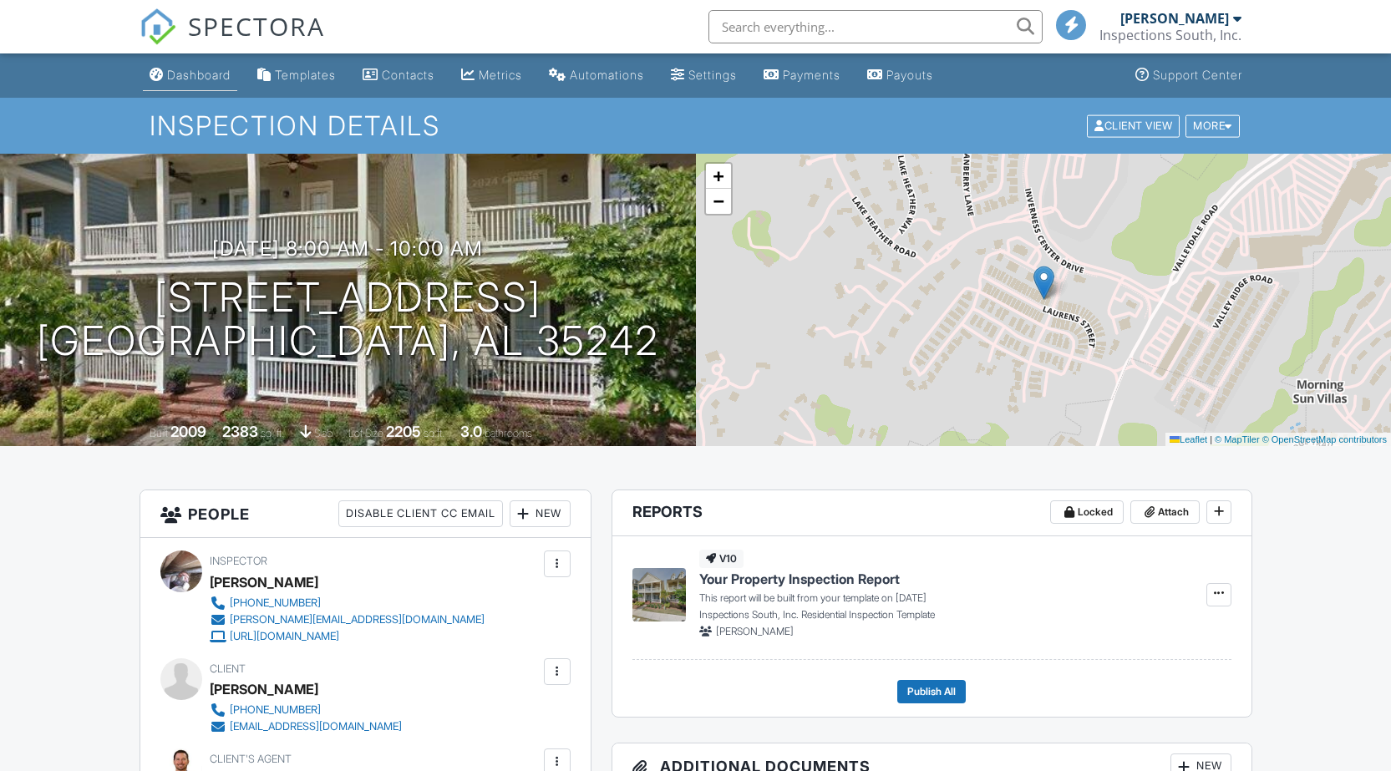
click at [193, 74] on div "Dashboard" at bounding box center [198, 75] width 63 height 14
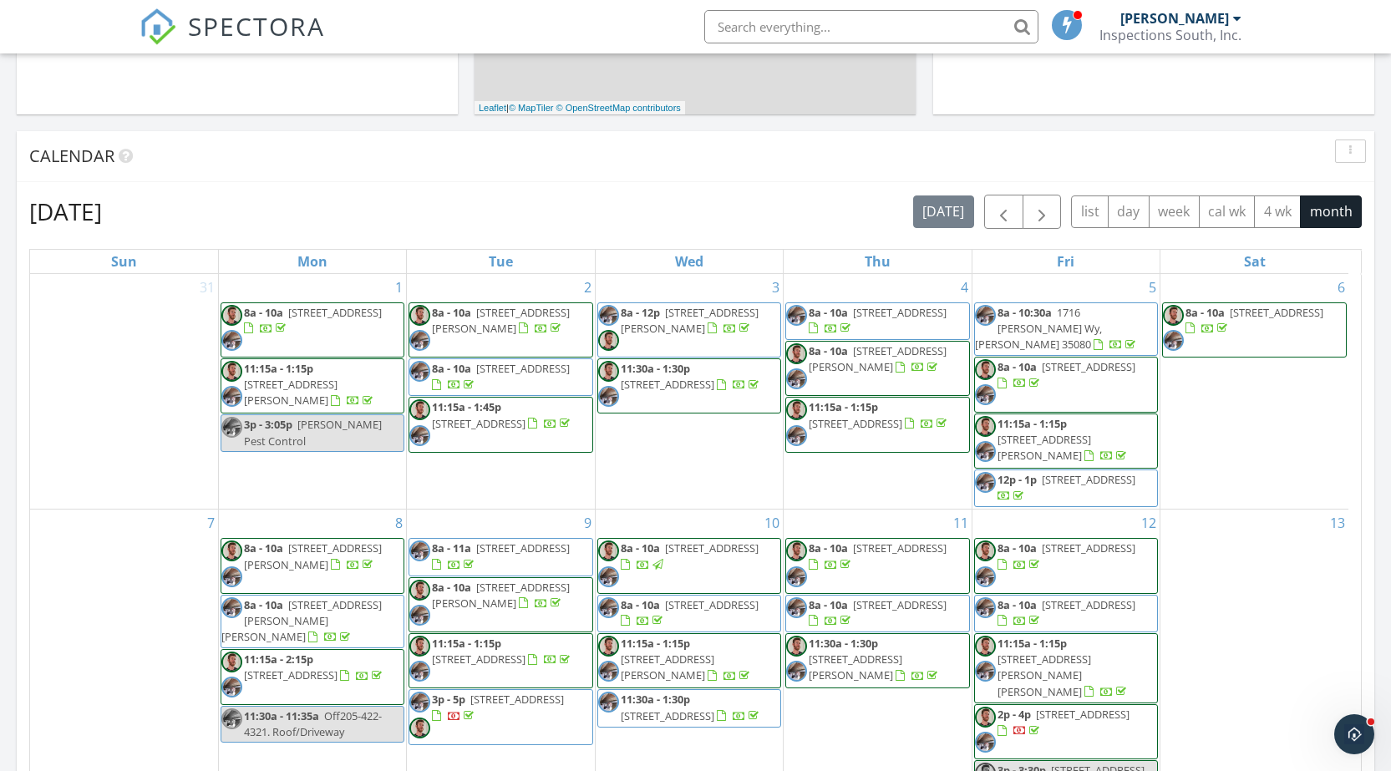
scroll to position [585, 0]
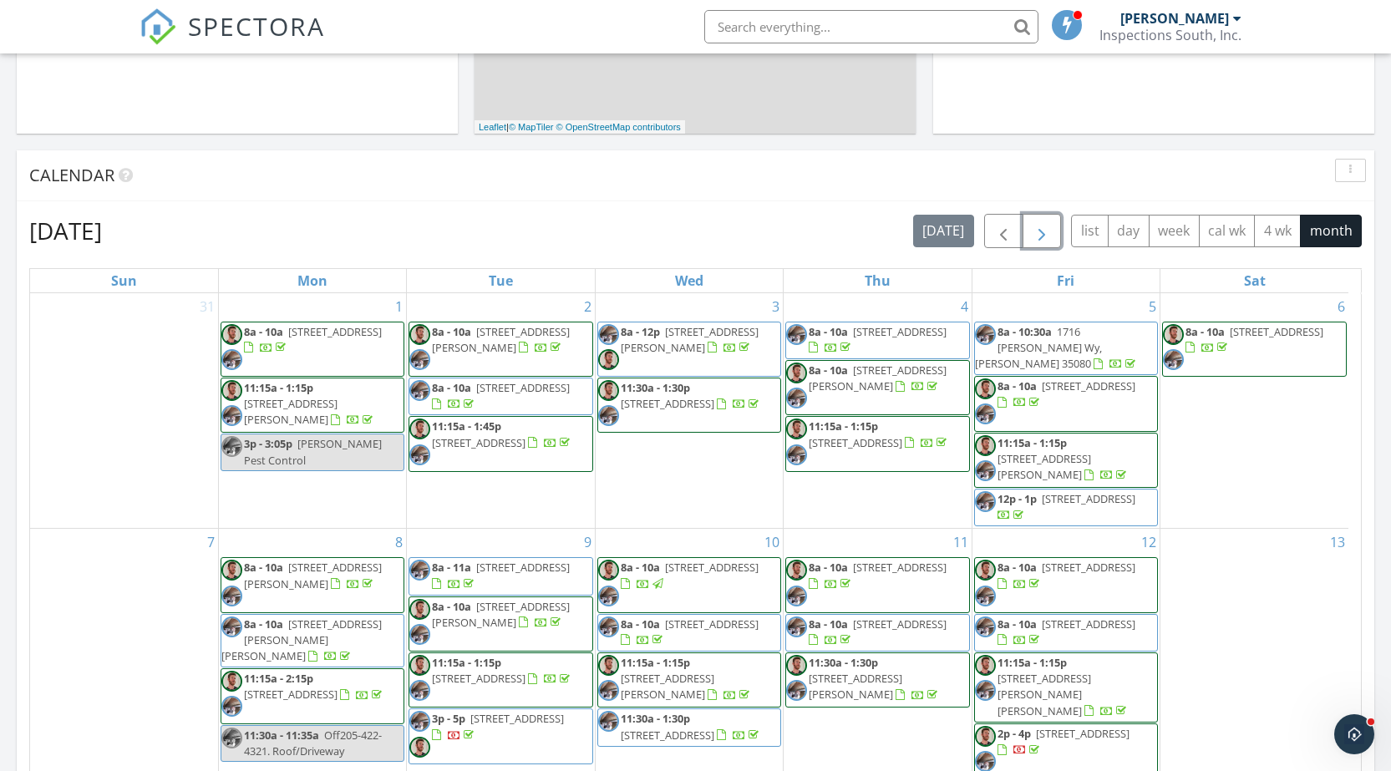
click at [1039, 236] on span "button" at bounding box center [1042, 231] width 20 height 20
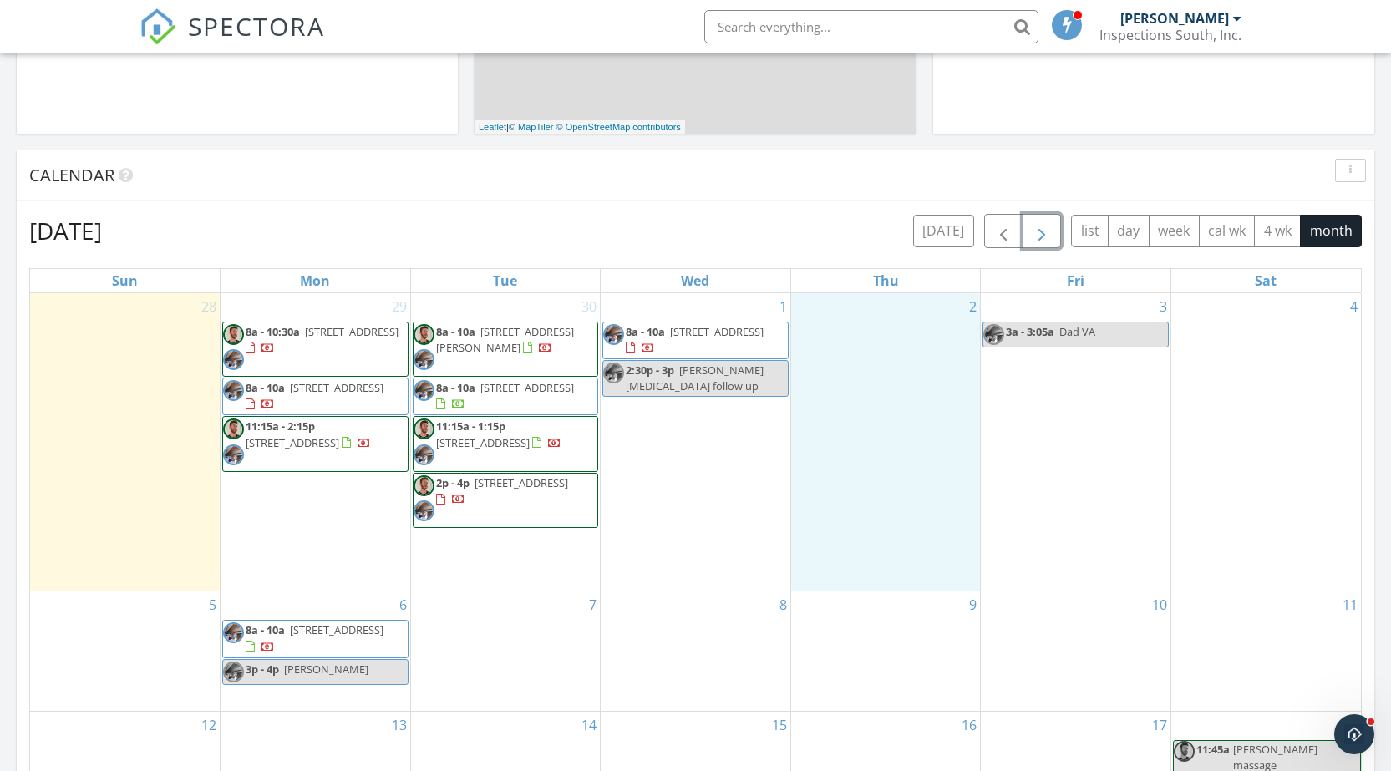
click at [880, 355] on div "2" at bounding box center [886, 442] width 190 height 298
click at [868, 279] on link "Inspection" at bounding box center [886, 285] width 86 height 27
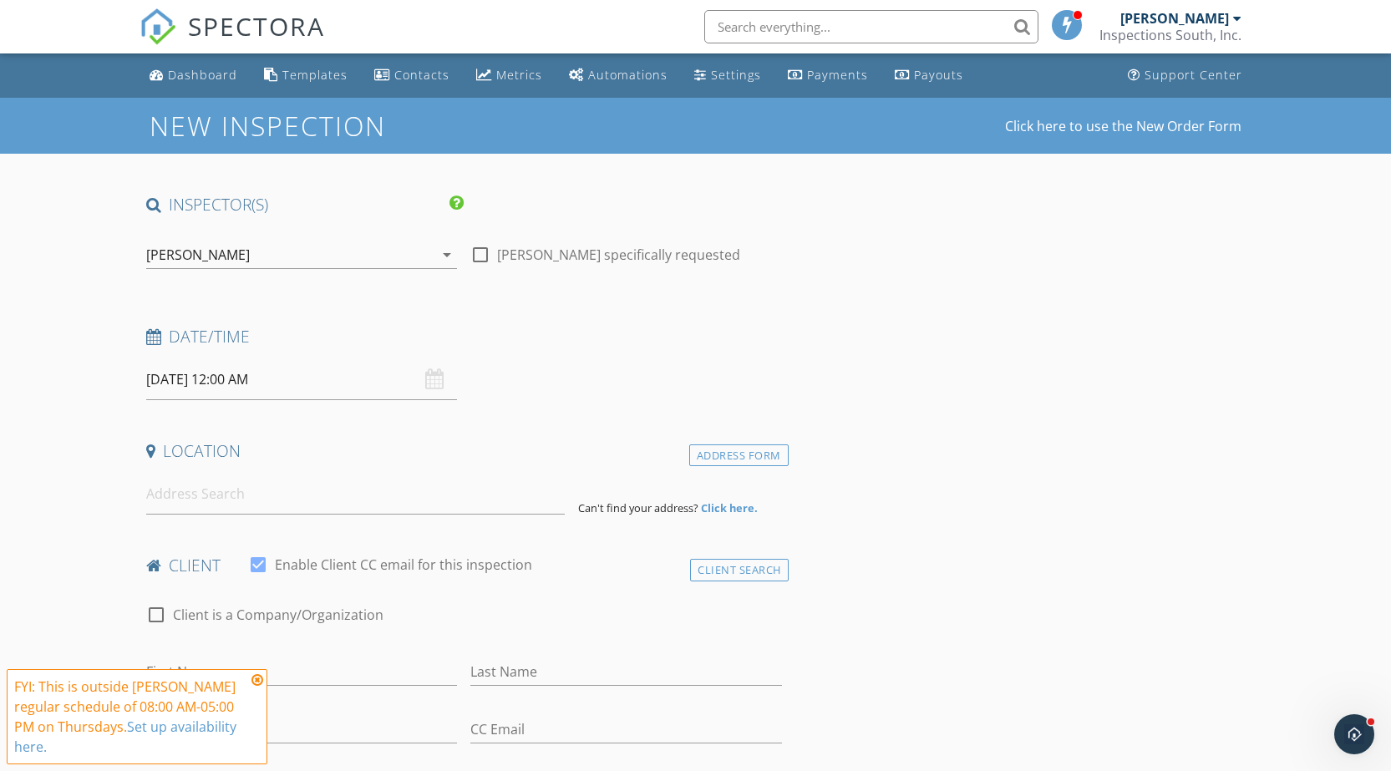
click at [281, 385] on input "10/02/2025 12:00 AM" at bounding box center [302, 379] width 312 height 41
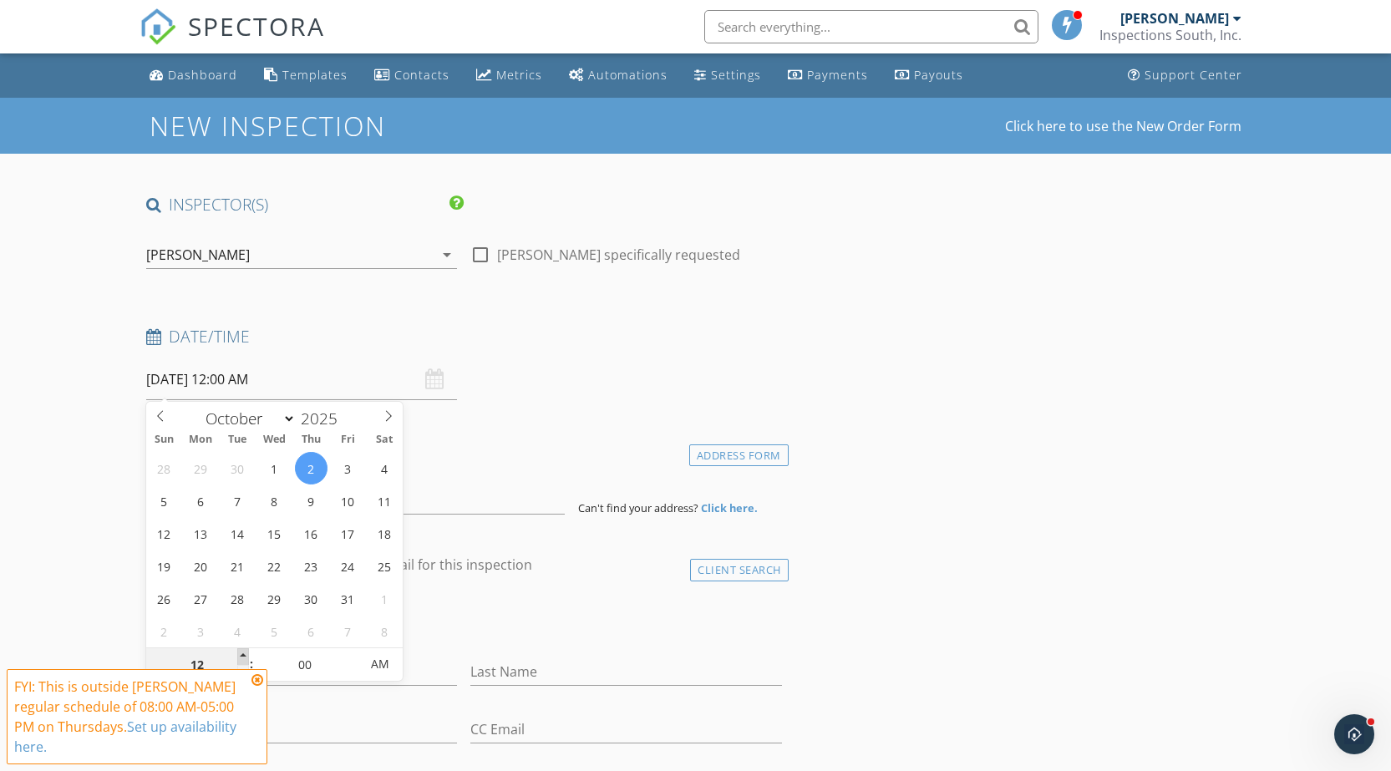
type input "01"
type input "10/02/2025 1:00 AM"
click at [247, 661] on span at bounding box center [243, 656] width 12 height 17
type input "02"
type input "10/02/2025 2:00 AM"
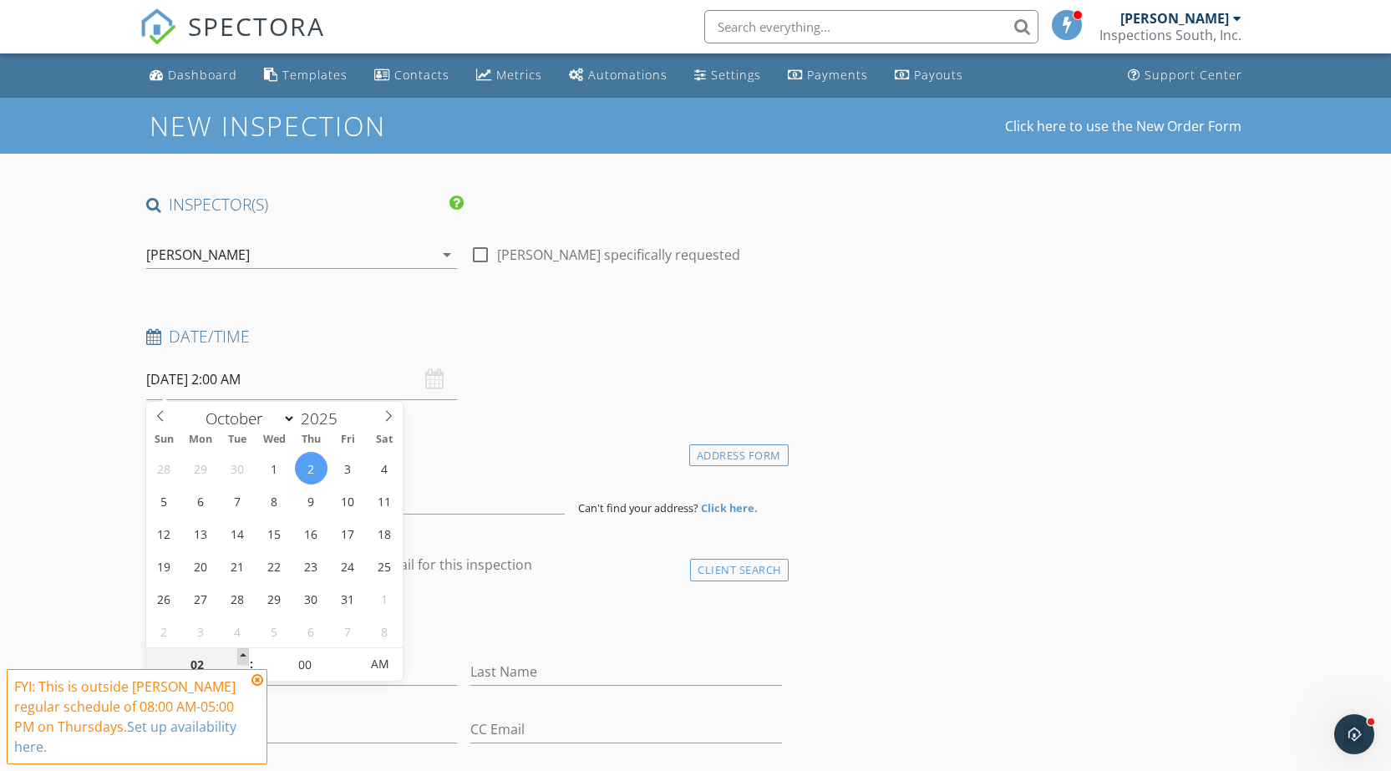
click at [247, 661] on span at bounding box center [243, 656] width 12 height 17
type input "03"
type input "10/02/2025 3:00 AM"
click at [247, 661] on span at bounding box center [243, 656] width 12 height 17
type input "04"
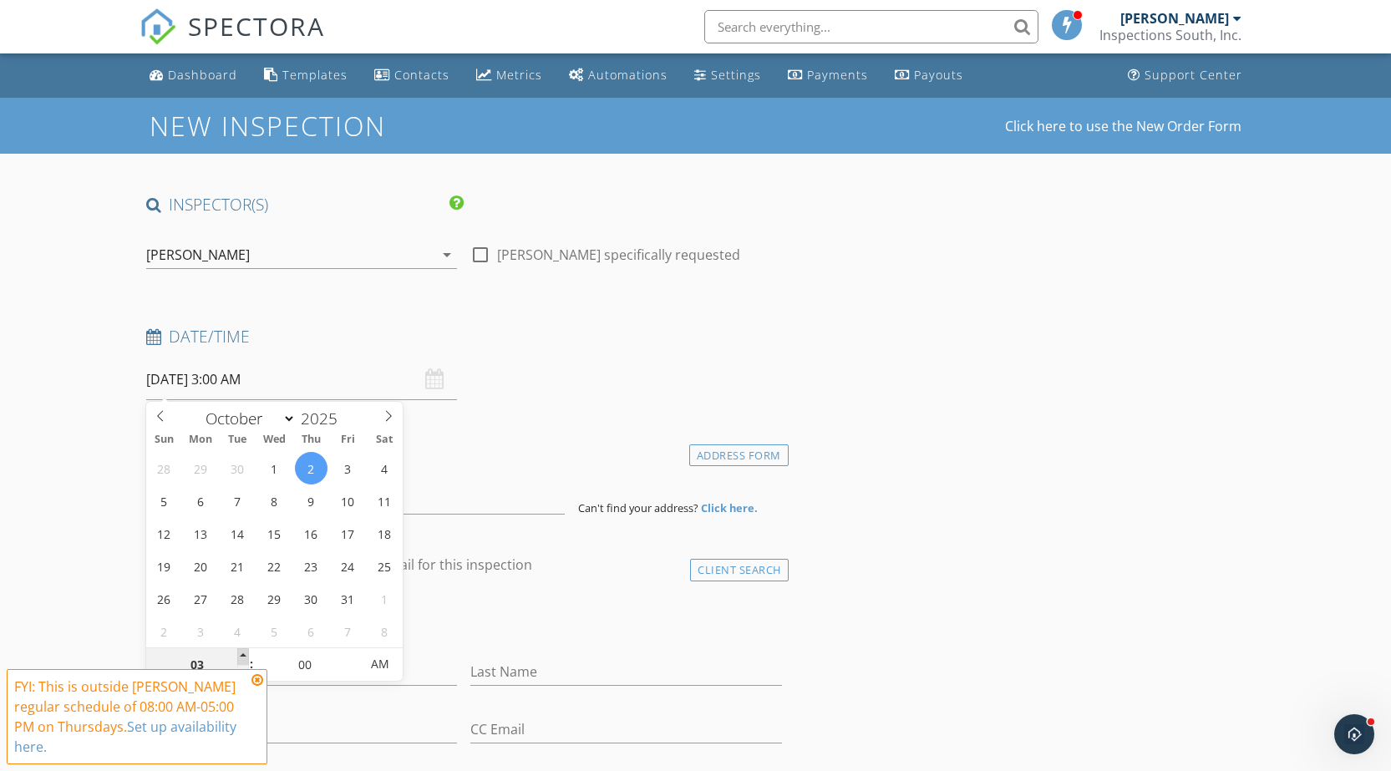
type input "10/02/2025 4:00 AM"
click at [247, 661] on span at bounding box center [243, 656] width 12 height 17
type input "05"
type input "10/02/2025 5:00 AM"
click at [247, 661] on span at bounding box center [243, 656] width 12 height 17
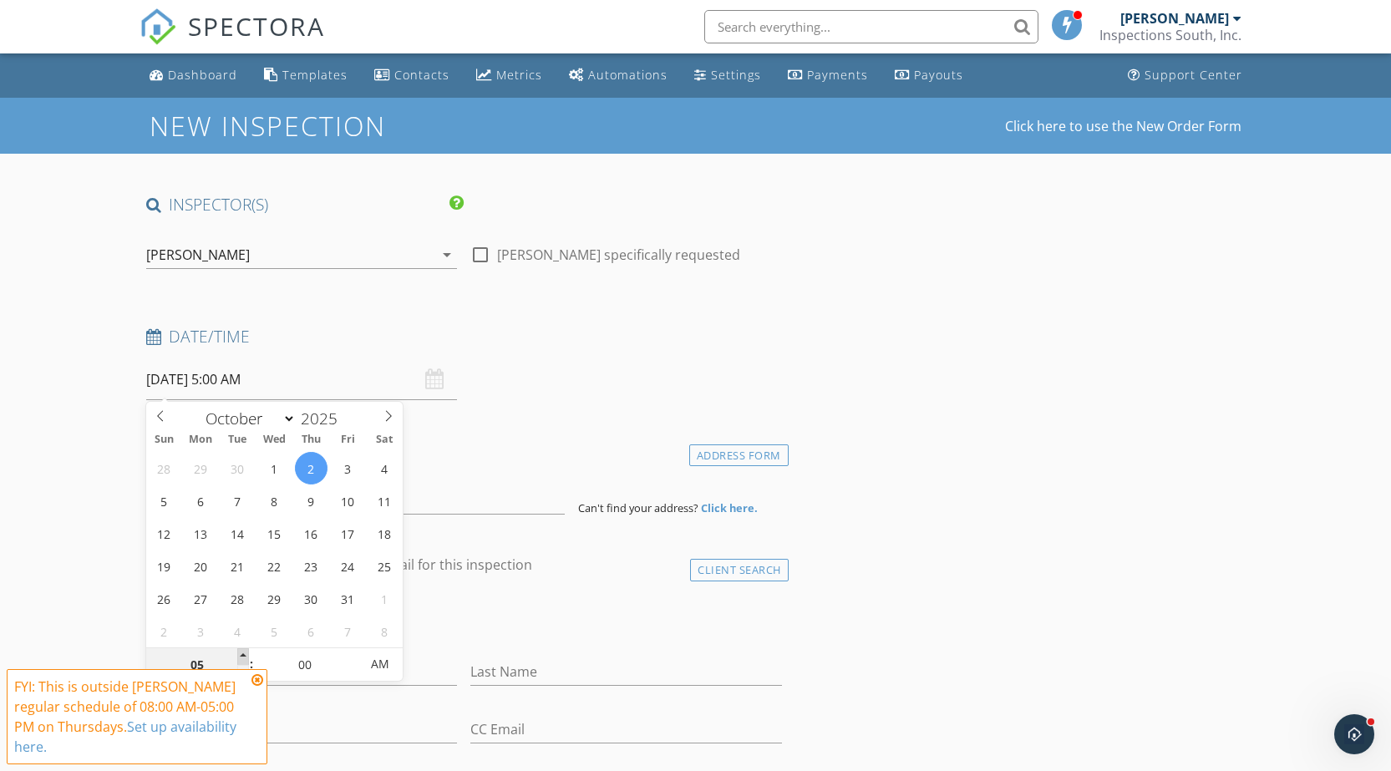
type input "06"
type input "10/02/2025 6:00 AM"
click at [247, 661] on span at bounding box center [243, 656] width 12 height 17
type input "07"
type input "10/02/2025 7:00 AM"
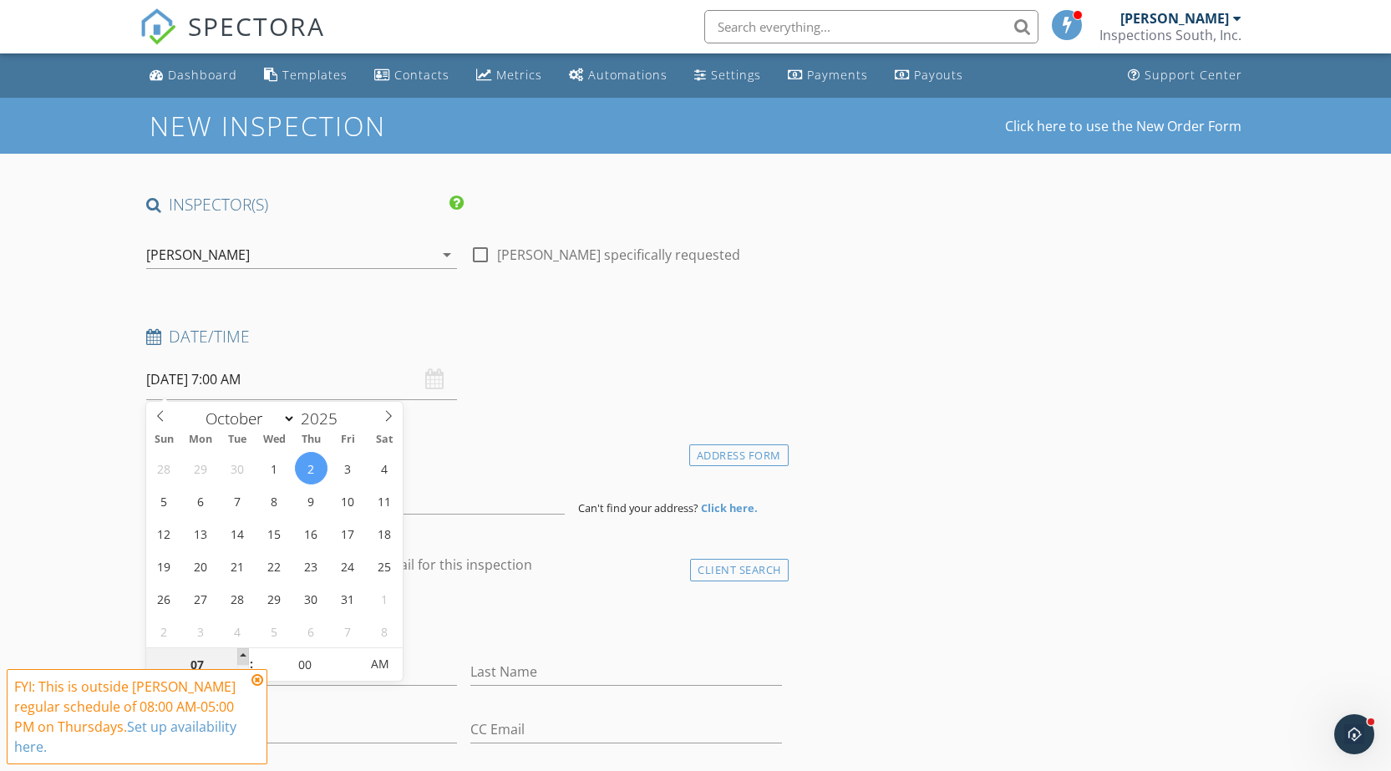
click at [247, 661] on span at bounding box center [243, 656] width 12 height 17
type input "08"
type input "10/02/2025 8:00 AM"
click at [247, 661] on span at bounding box center [243, 656] width 12 height 17
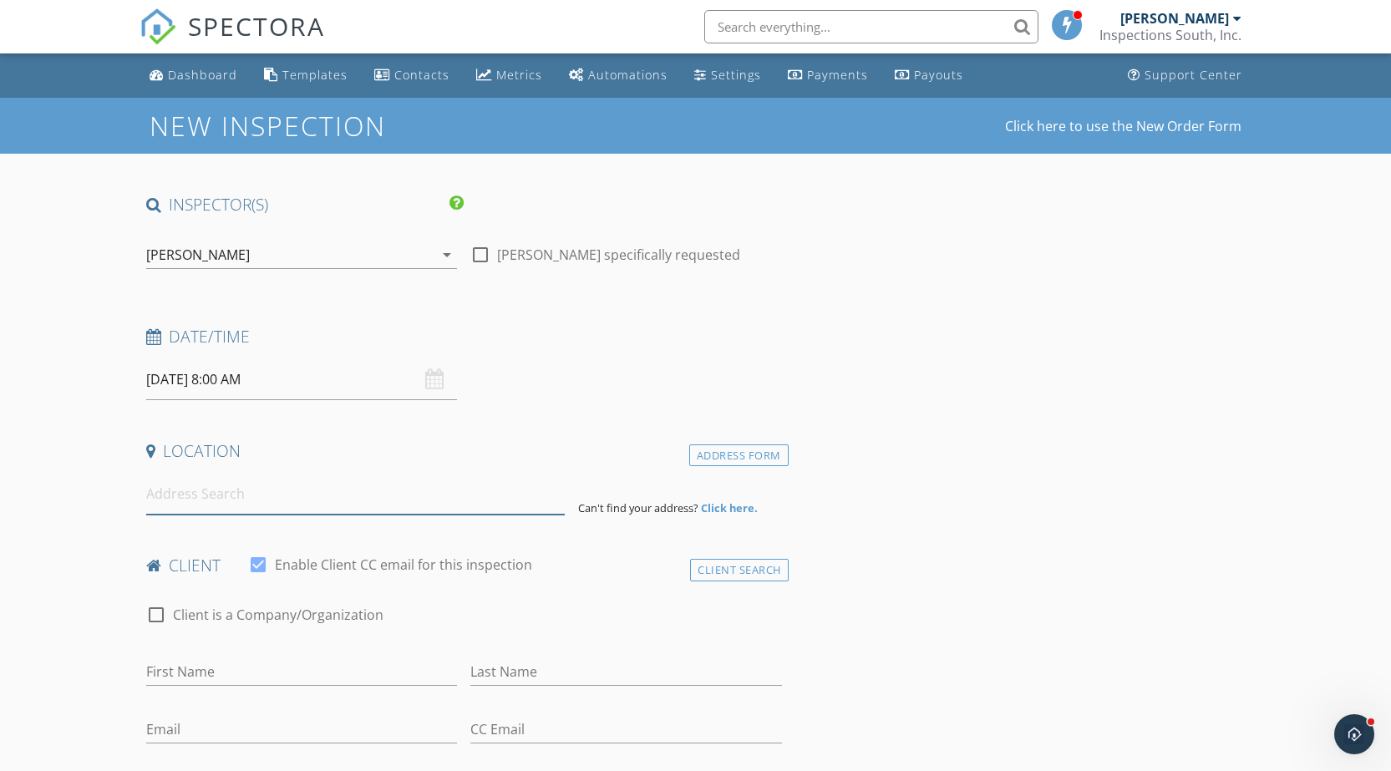
click at [236, 507] on input at bounding box center [355, 494] width 419 height 41
paste input "223 Black Creek Rd"
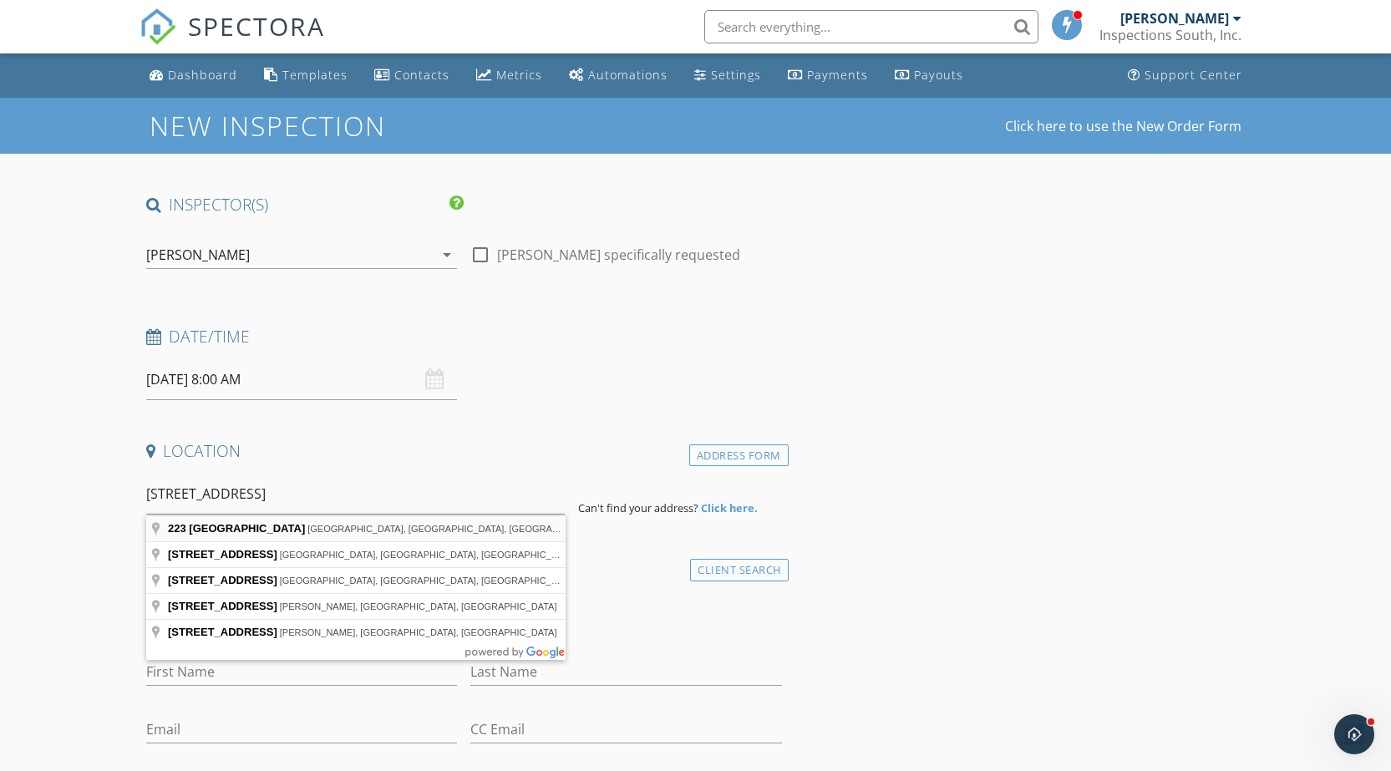
type input "223 Black Creek Rd, Birmingham, AL, USA"
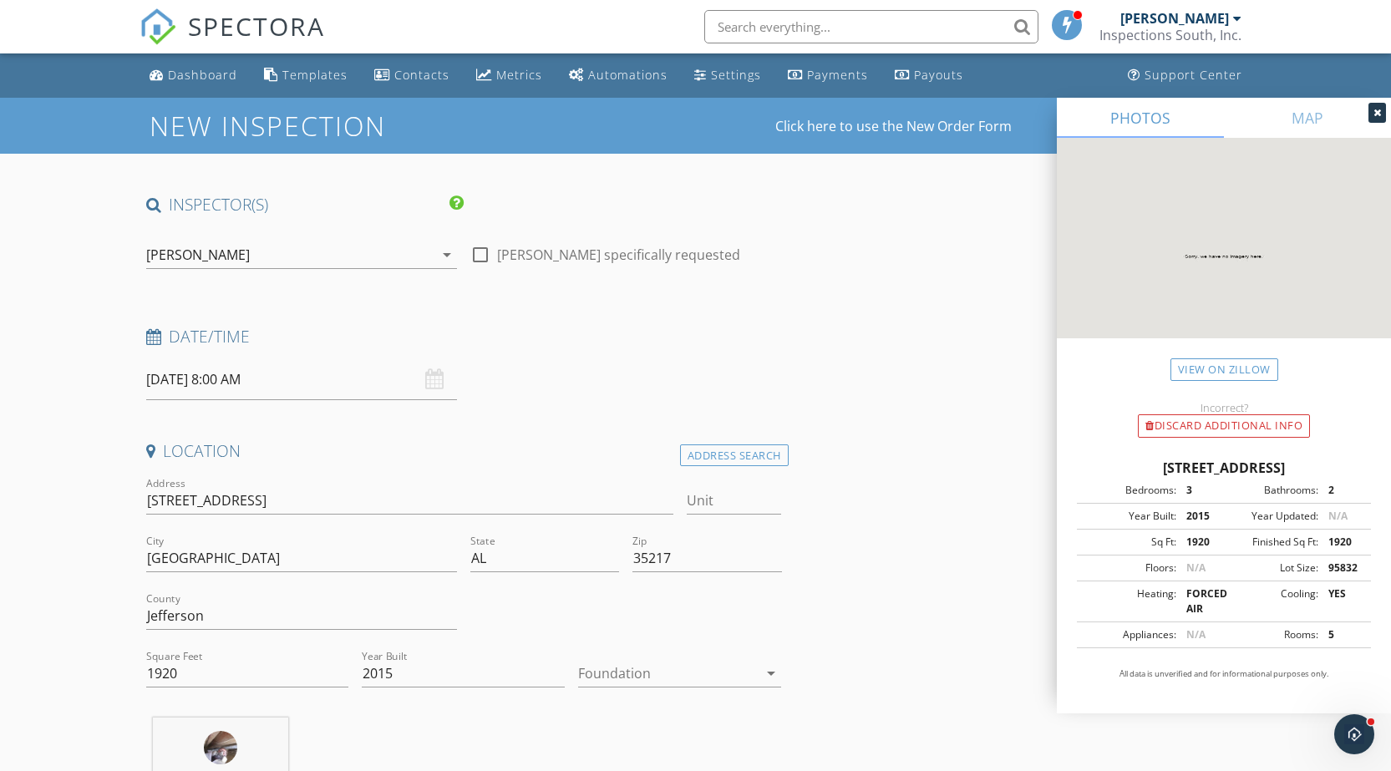
click at [767, 670] on icon "arrow_drop_down" at bounding box center [771, 673] width 20 height 20
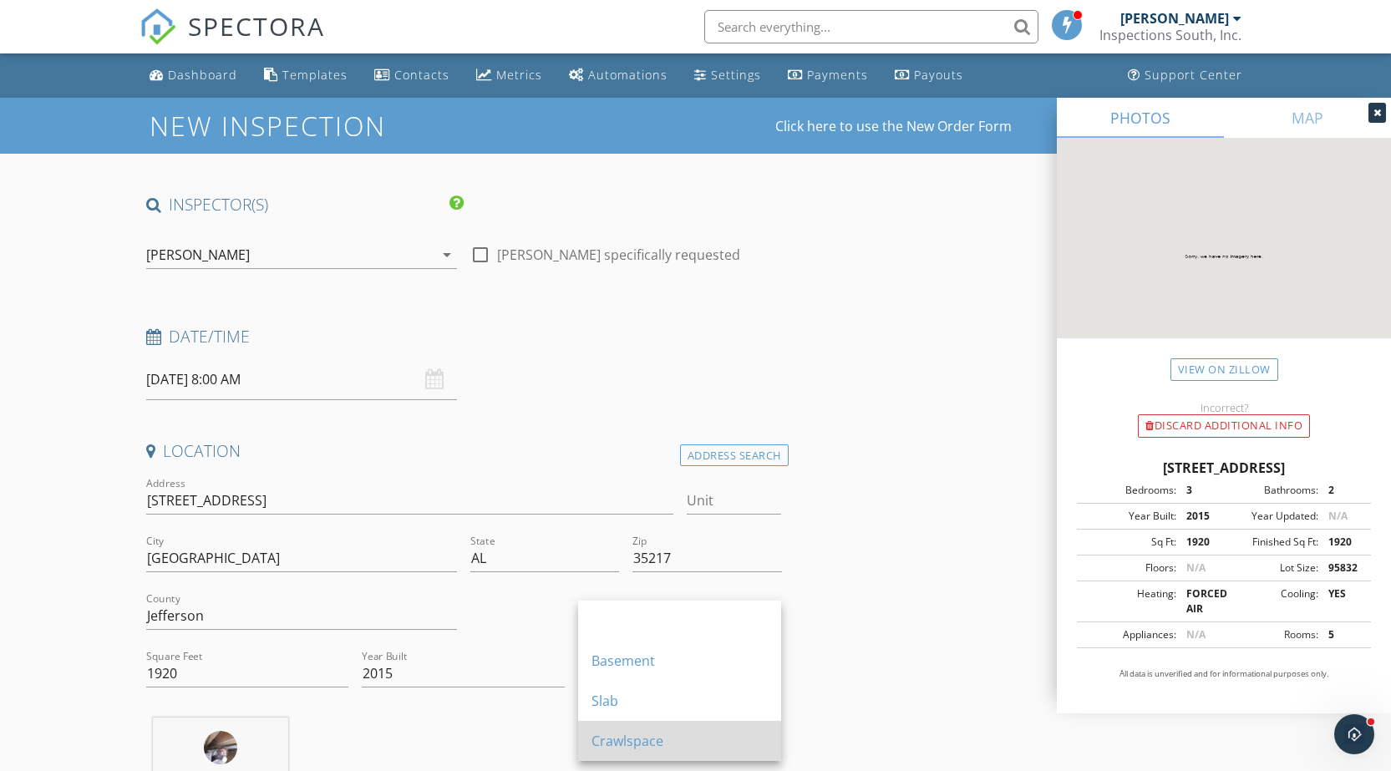
click at [659, 734] on div "Crawlspace" at bounding box center [679, 741] width 176 height 20
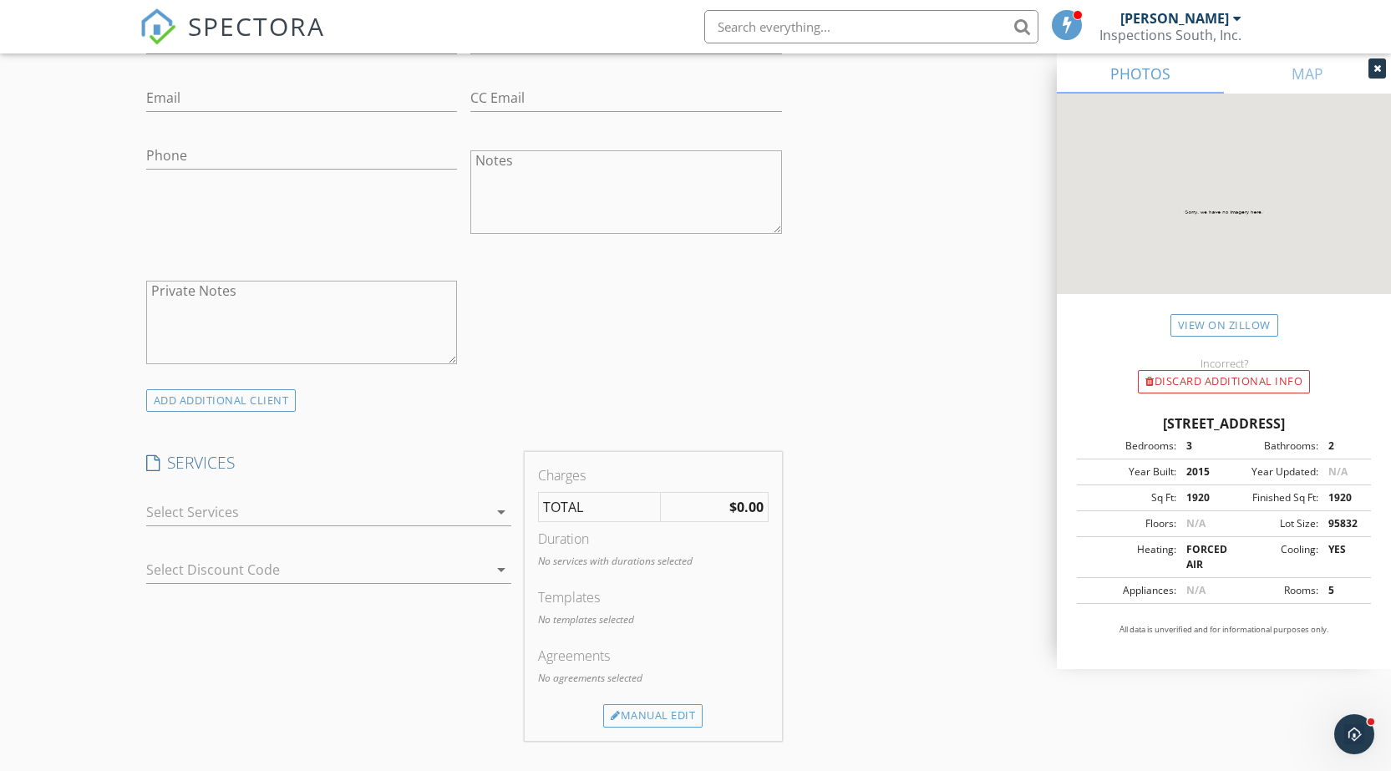
scroll to position [1086, 0]
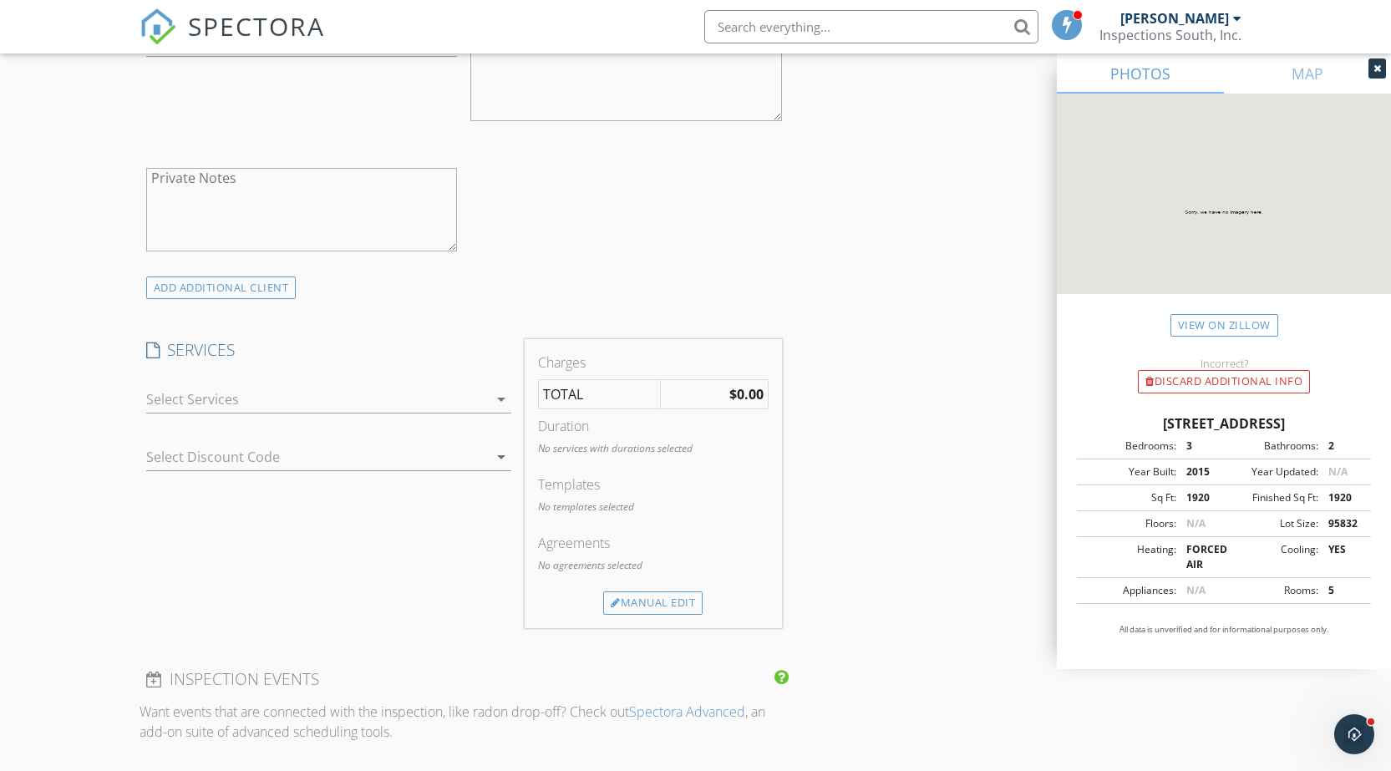
click at [495, 397] on icon "arrow_drop_down" at bounding box center [501, 399] width 20 height 20
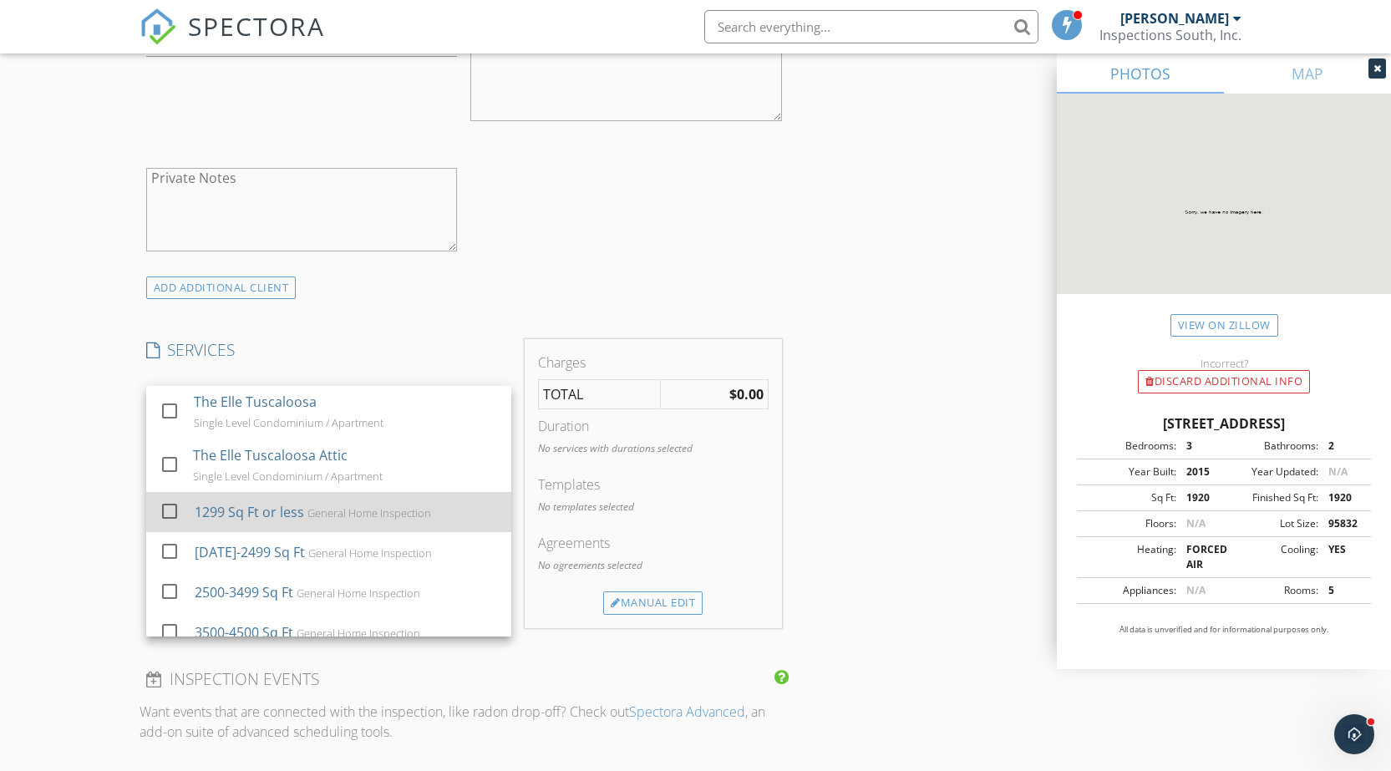
scroll to position [84, 0]
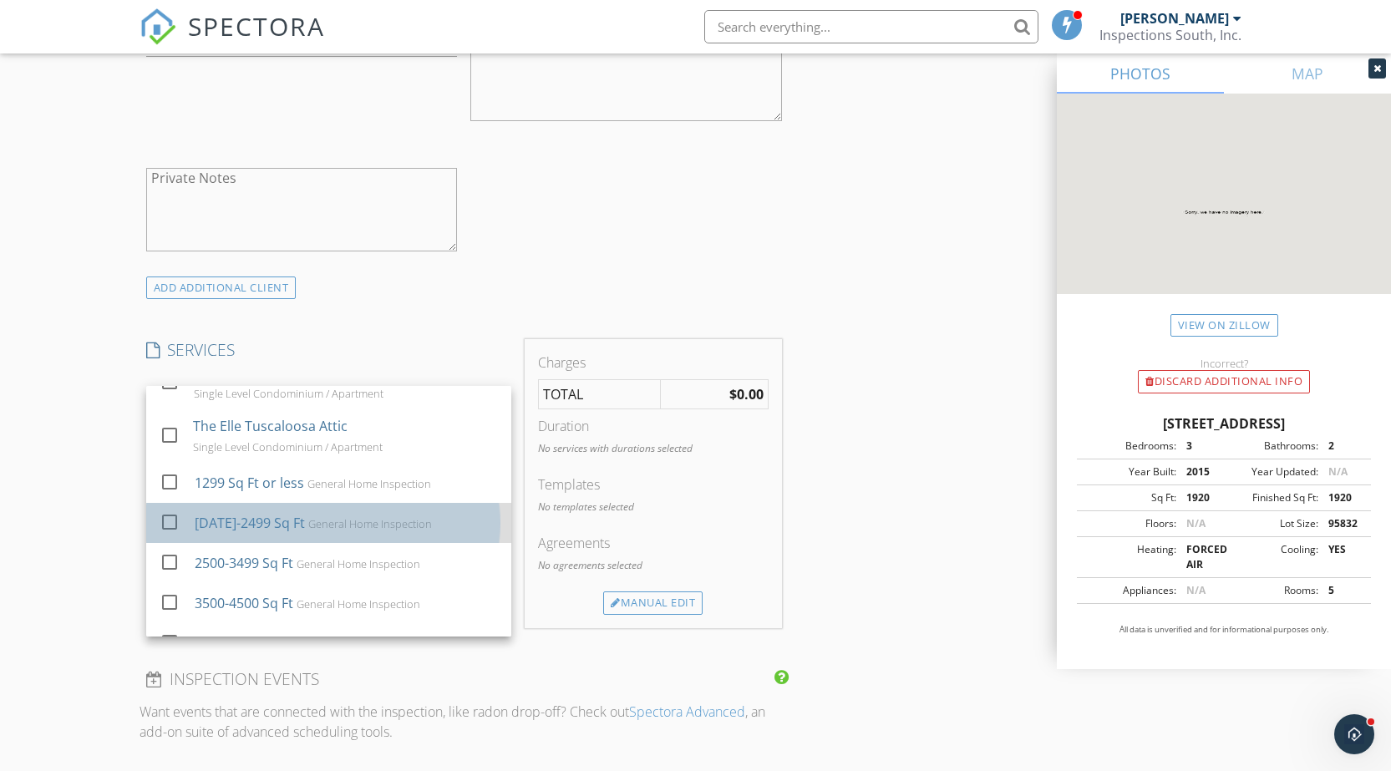
click at [217, 528] on div "1300-2499 Sq Ft" at bounding box center [249, 523] width 110 height 20
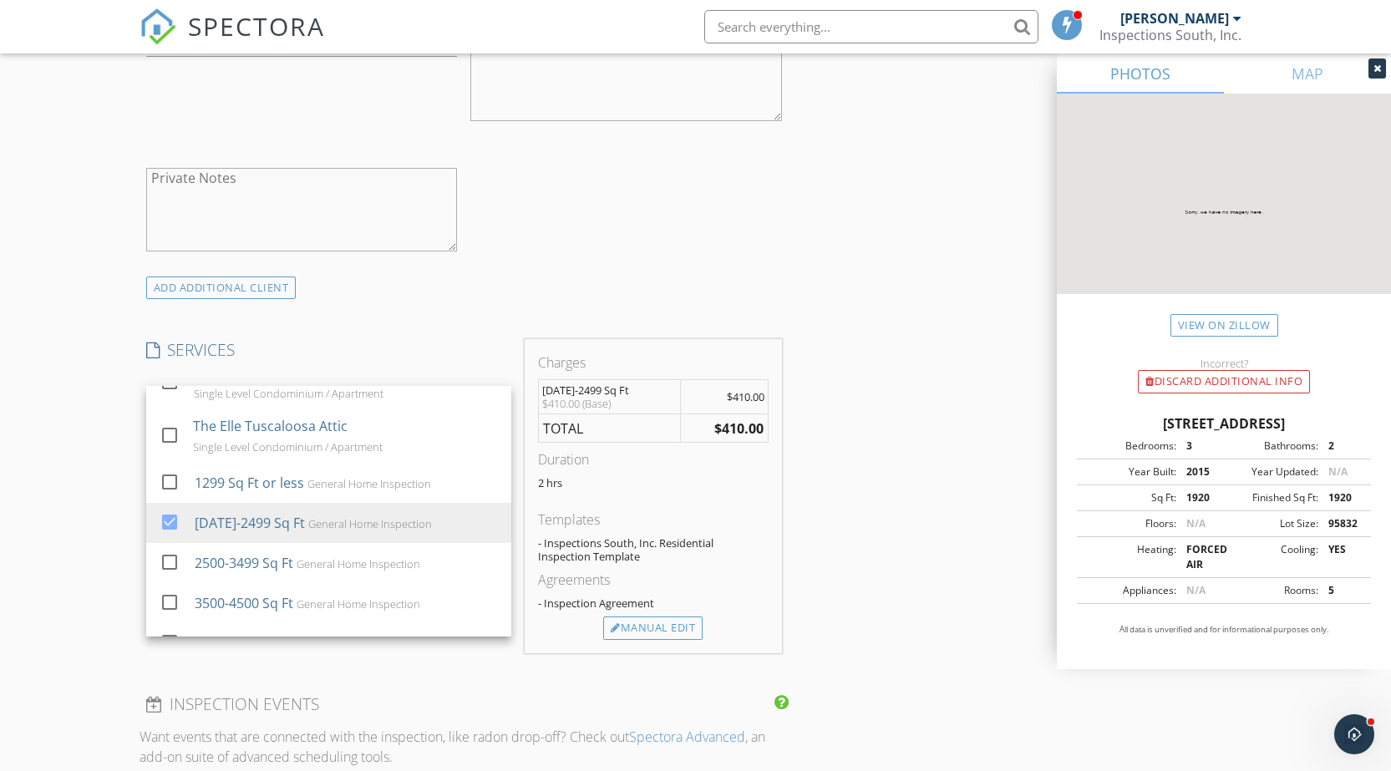
click at [876, 497] on div "INSPECTOR(S) check_box Ron Glasscock PRIMARY check_box_outline_blank Corbin Gla…" at bounding box center [696, 490] width 1113 height 2764
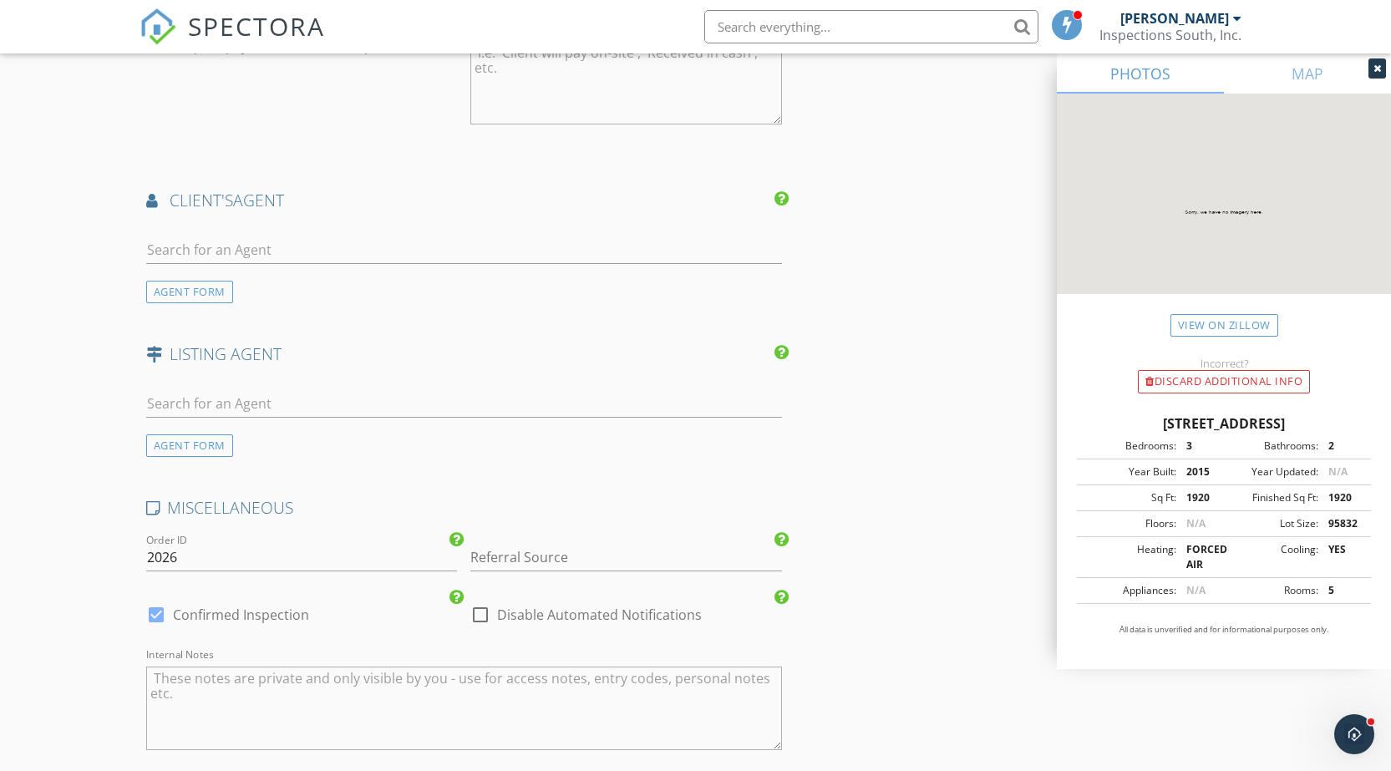
scroll to position [2227, 0]
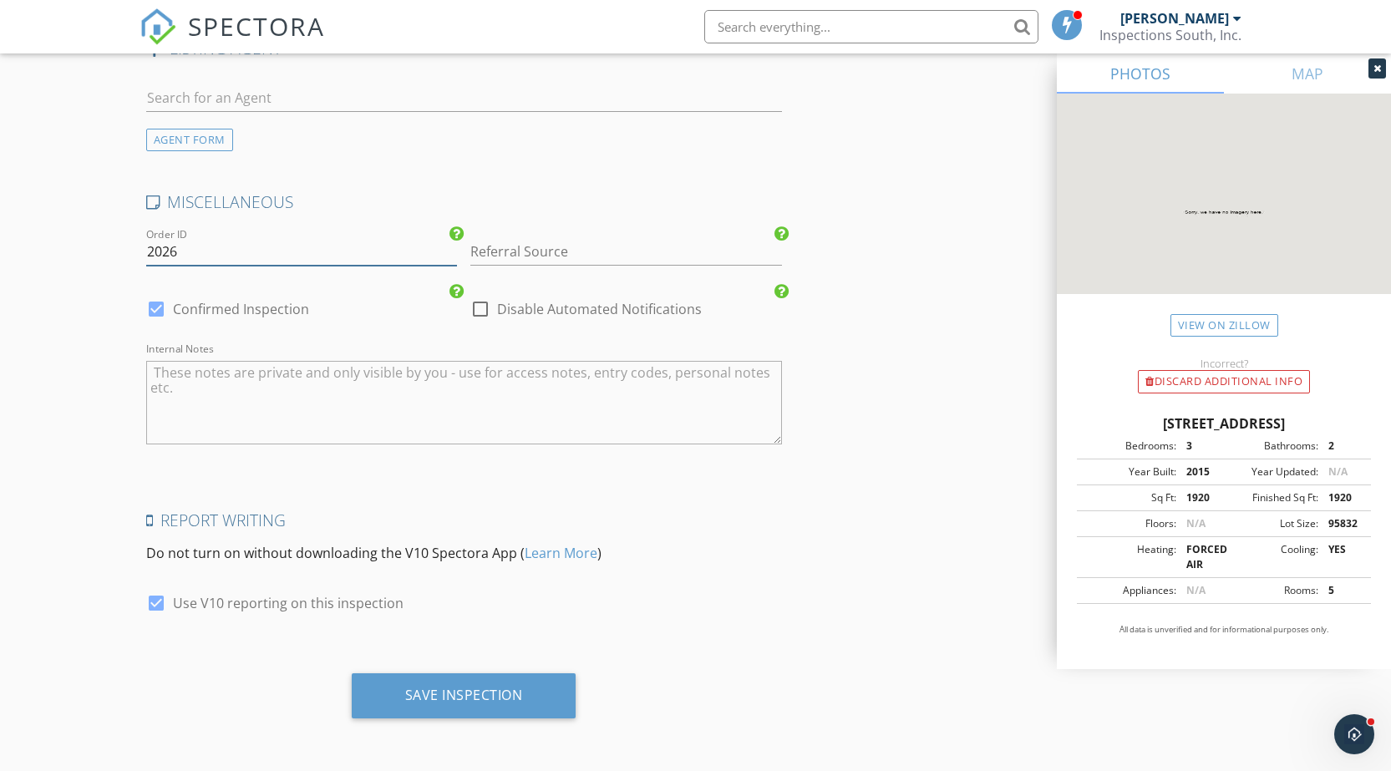
click at [215, 259] on input "2026" at bounding box center [302, 252] width 312 height 28
type input "2025-0871"
click at [299, 391] on textarea "Internal Notes" at bounding box center [464, 403] width 636 height 84
paste textarea "$257,000.00"
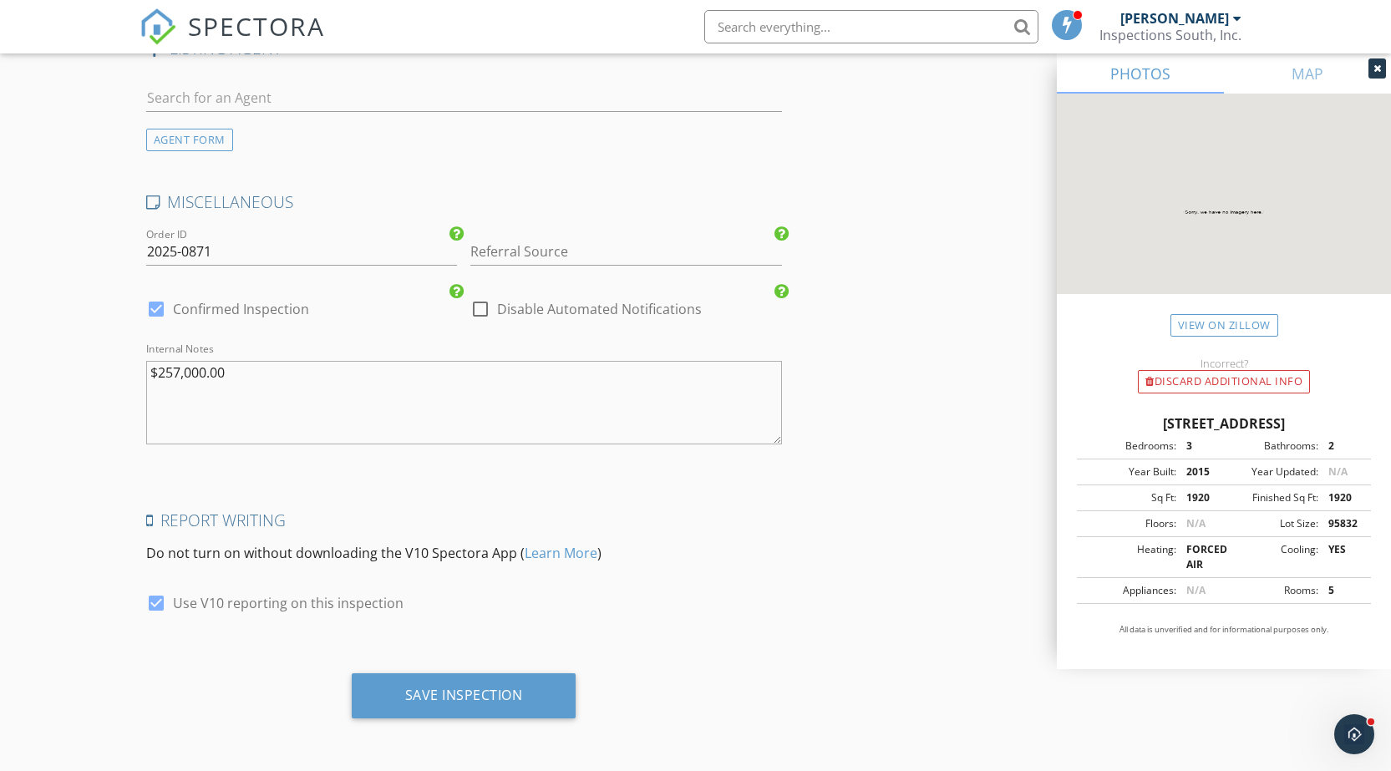
click at [186, 407] on textarea "$257,000.00" at bounding box center [464, 403] width 636 height 84
paste textarea "Crawlspace"
click at [253, 383] on textarea "$257,000.00 Crawlspace/" at bounding box center [464, 403] width 636 height 84
paste textarea "Sewer"
click at [213, 414] on textarea "$257,000.00 Crawlspace/Sewer/V/1" at bounding box center [464, 403] width 636 height 84
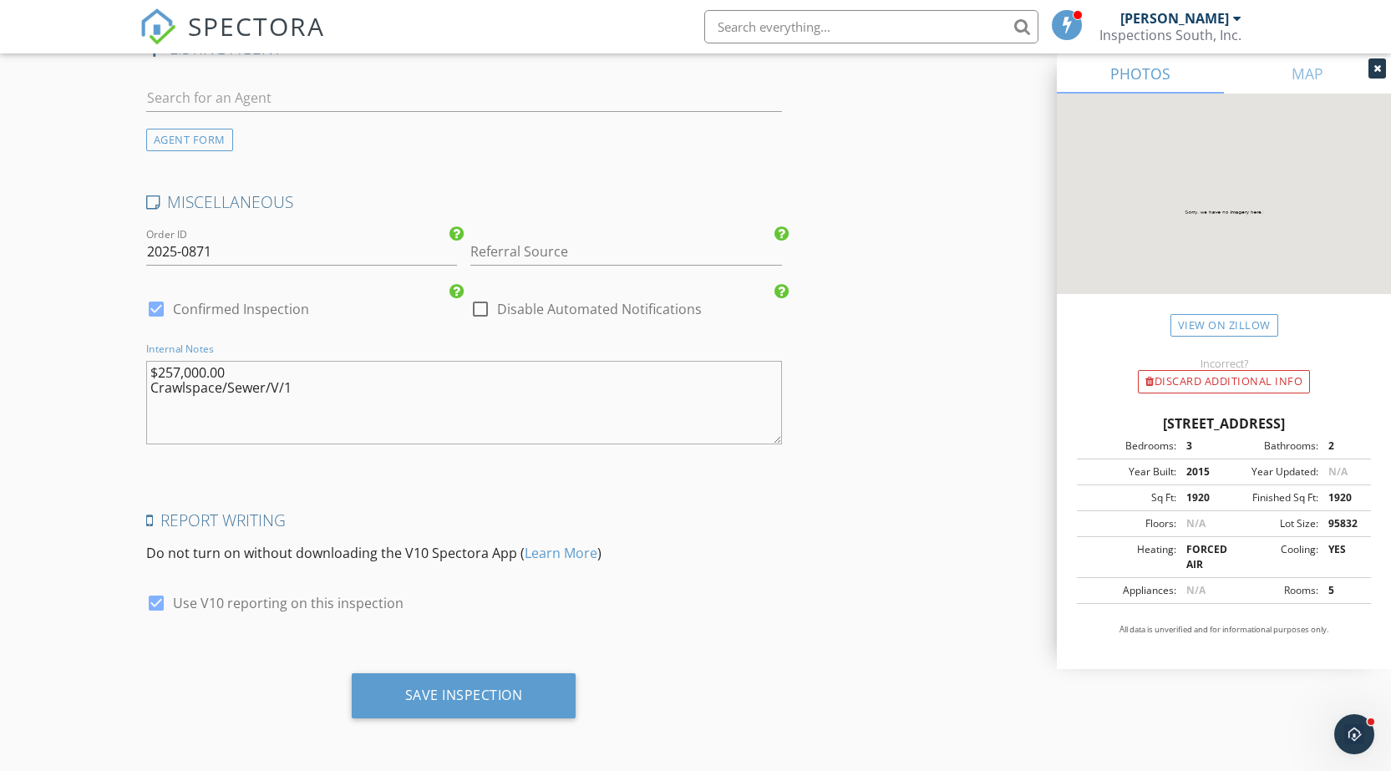
paste textarea "Ekey / Combo 4779"
type textarea "$257,000.00 Crawlspace/Sewer/V/1 Ekey / Combo 4779"
click at [629, 248] on input "Referral Source" at bounding box center [626, 252] width 312 height 28
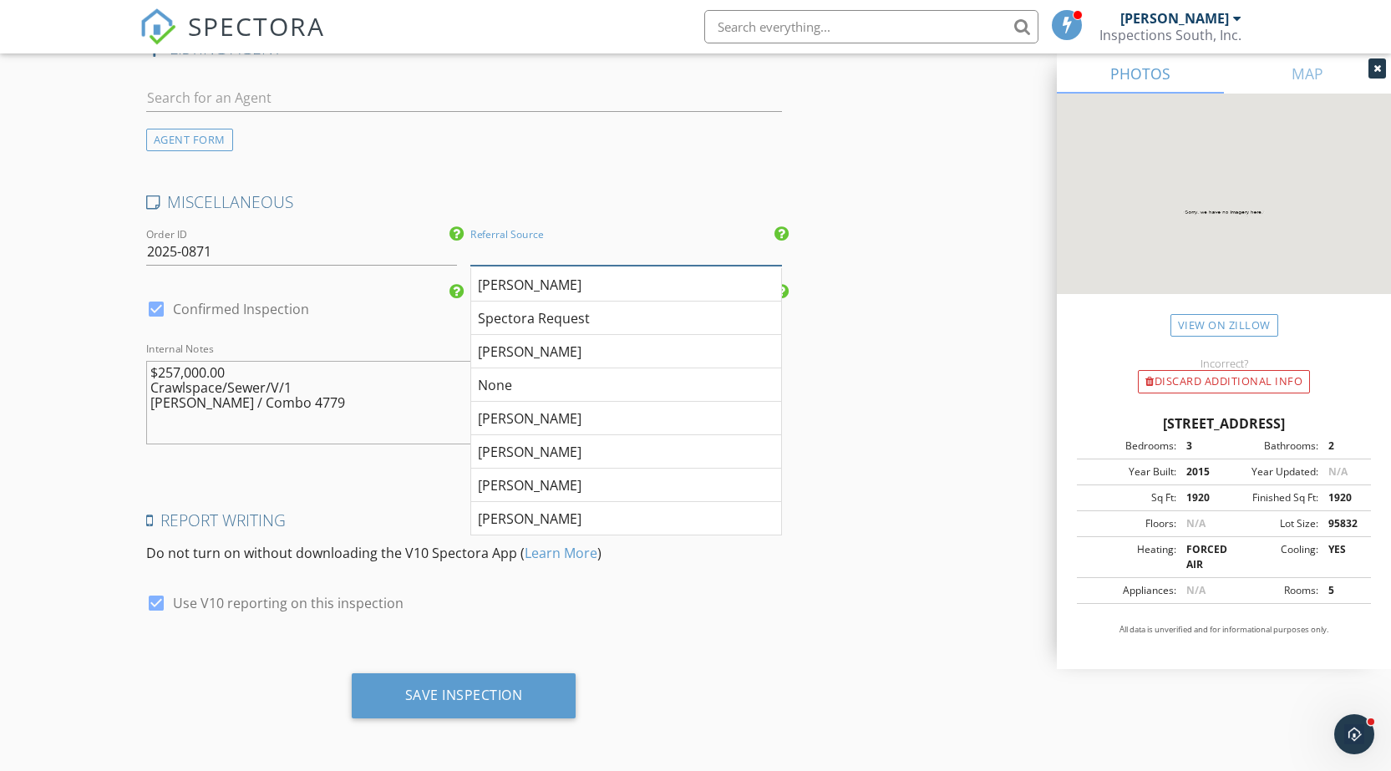
paste input "Jennifer Hoelsher"
type input "Jennifer Hoelsher"
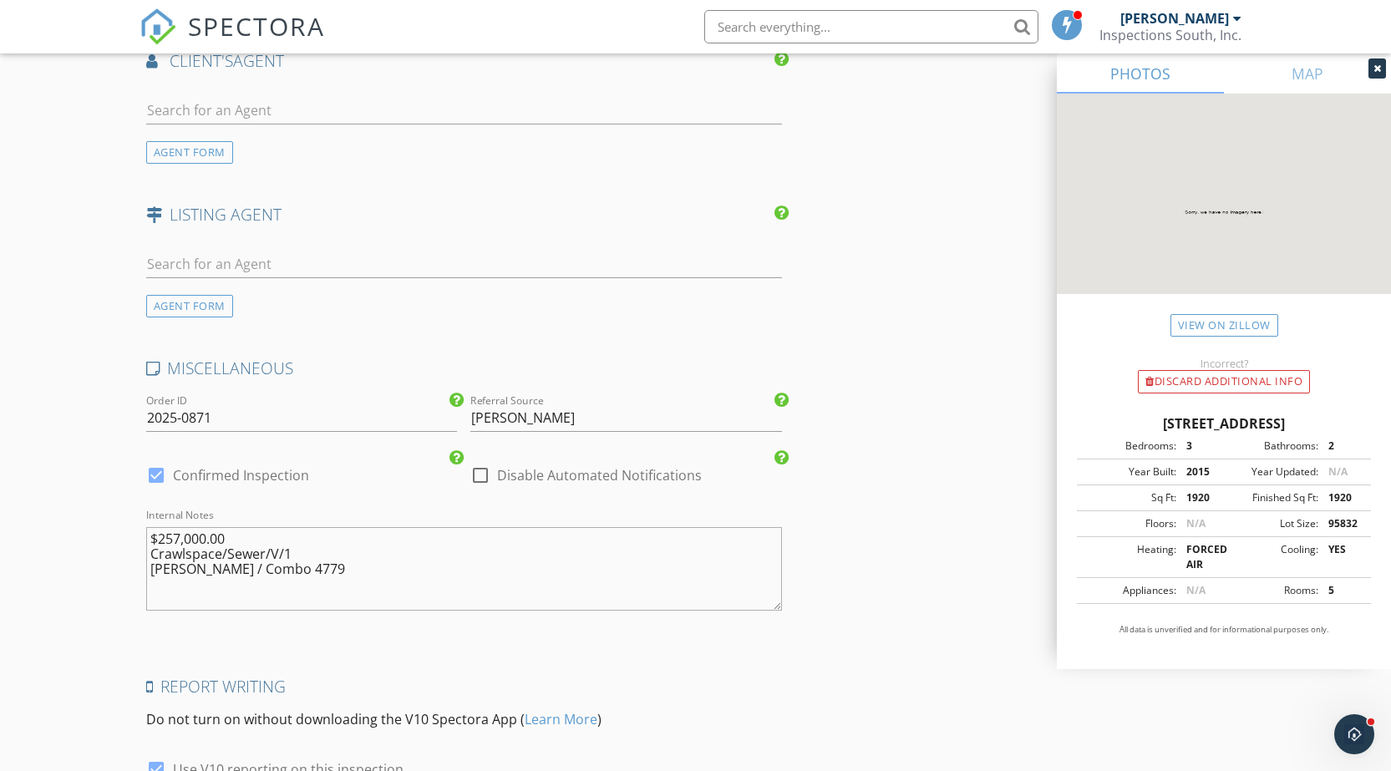
scroll to position [2060, 0]
click at [502, 96] on div at bounding box center [464, 115] width 636 height 54
click at [487, 99] on input "text" at bounding box center [464, 112] width 636 height 28
paste input "Jennifer Hoelsher"
type input "Jennifer Hoelsher"
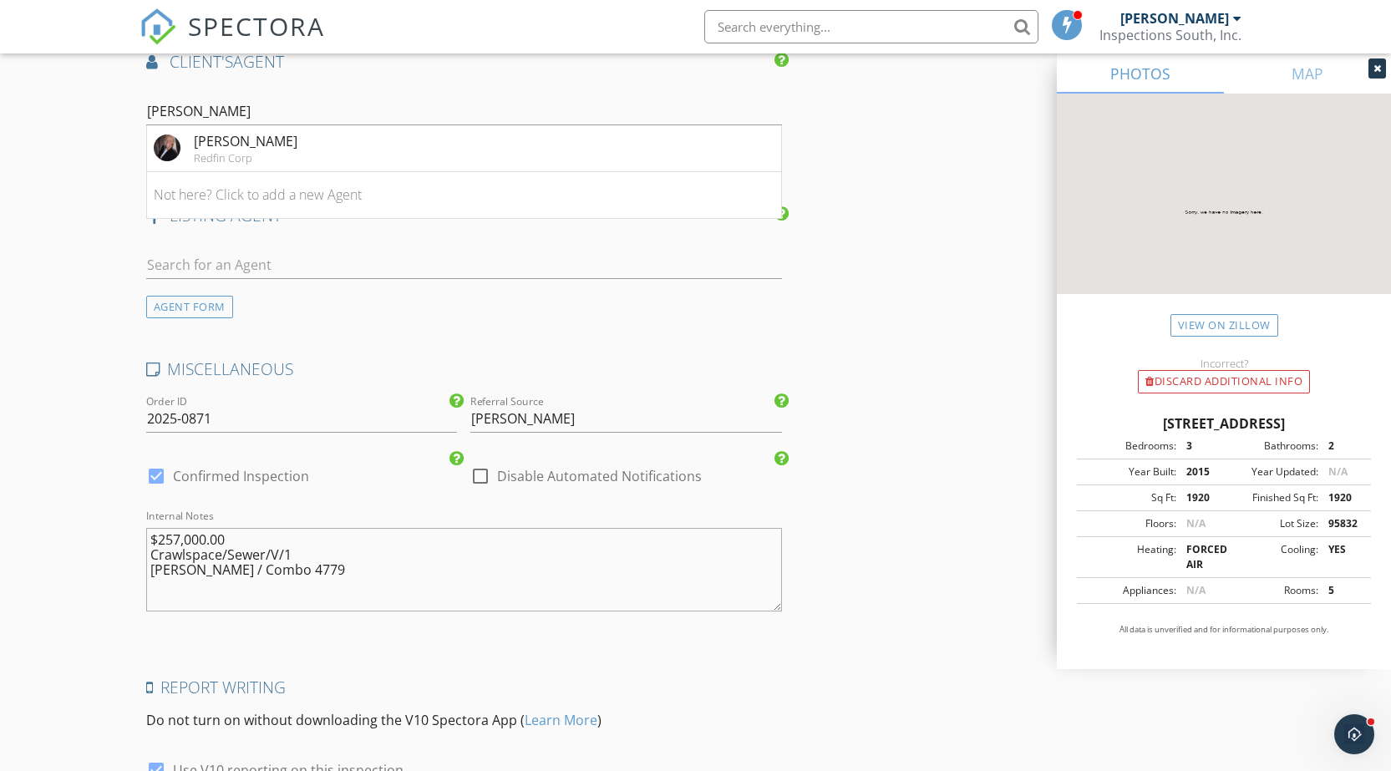
click at [282, 139] on div "Jennifer Hoelsher" at bounding box center [246, 141] width 104 height 20
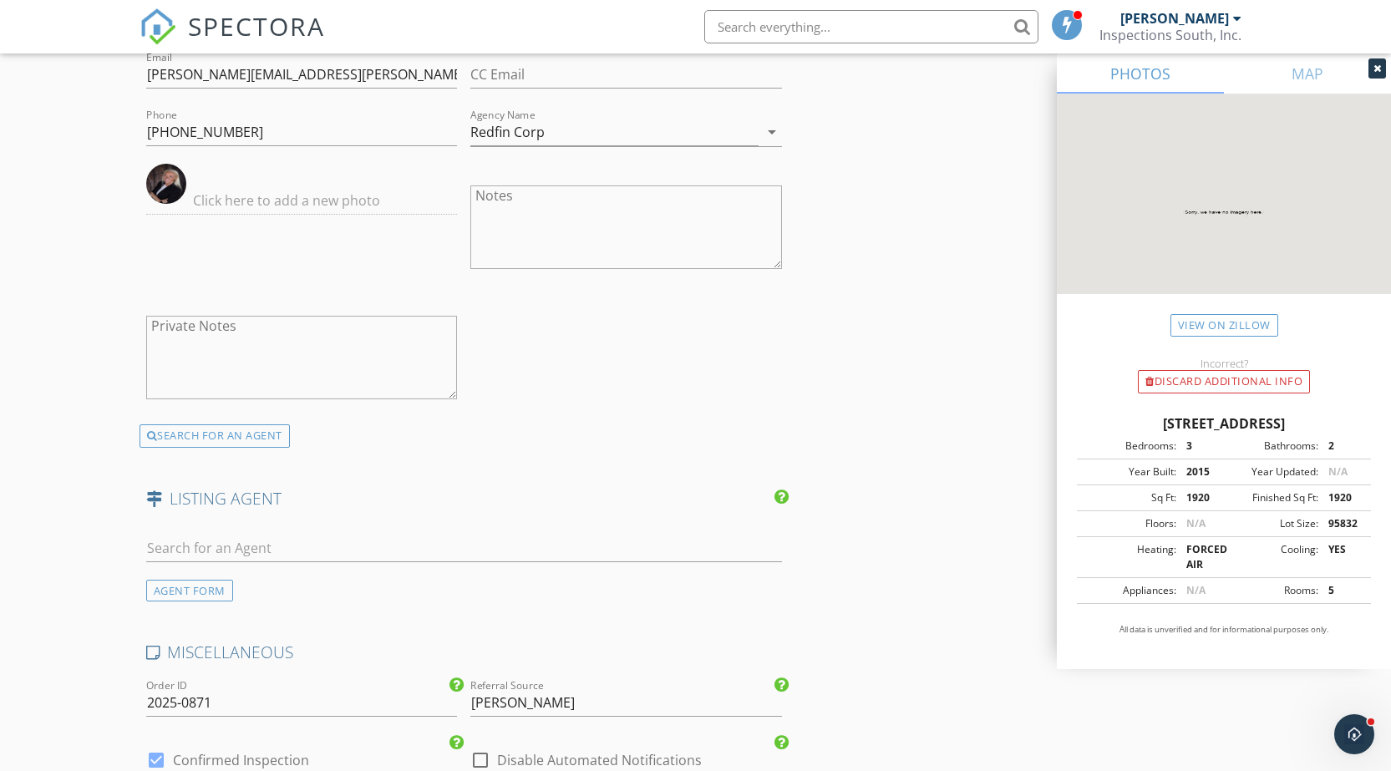
scroll to position [2311, 0]
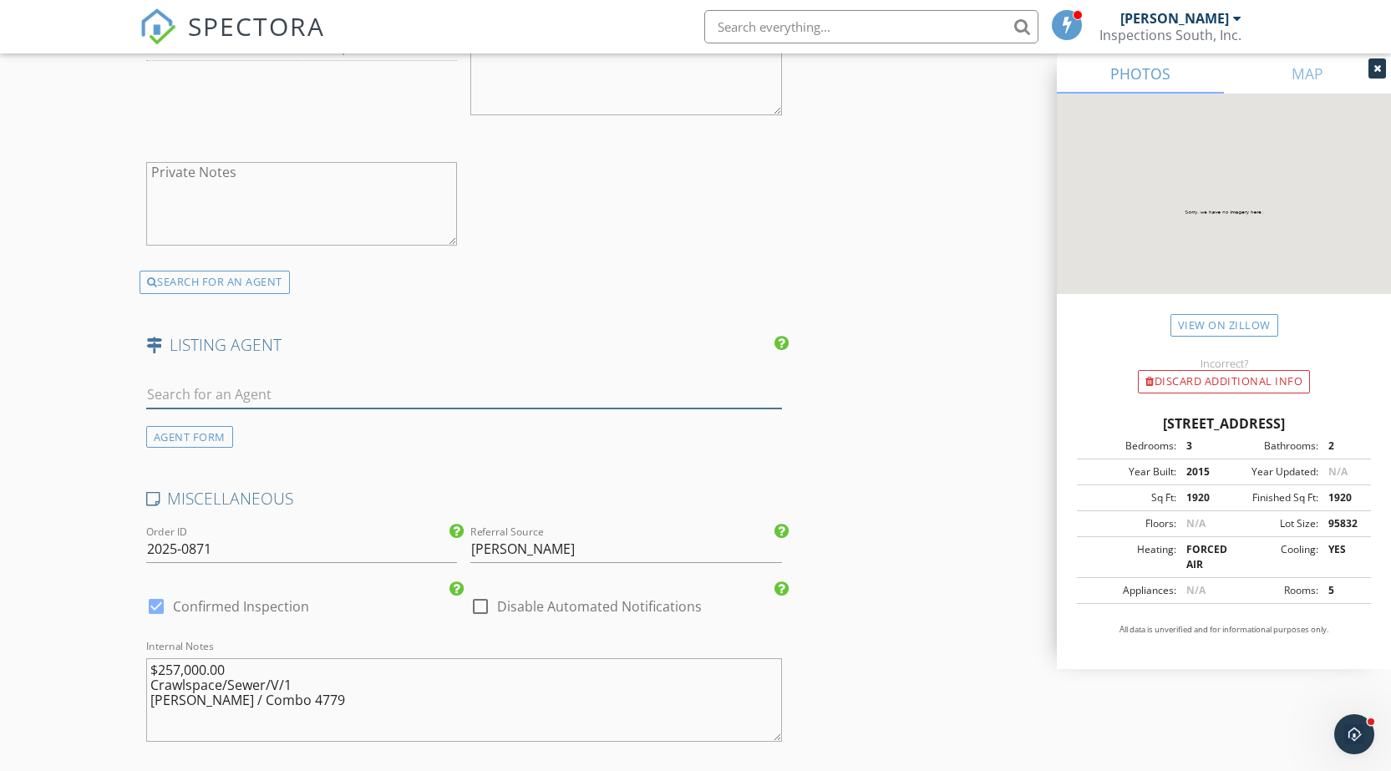
click at [287, 395] on input "text" at bounding box center [464, 395] width 636 height 28
paste input "Jennifer Hoelsher"
type input "Jennifer Hoelsher"
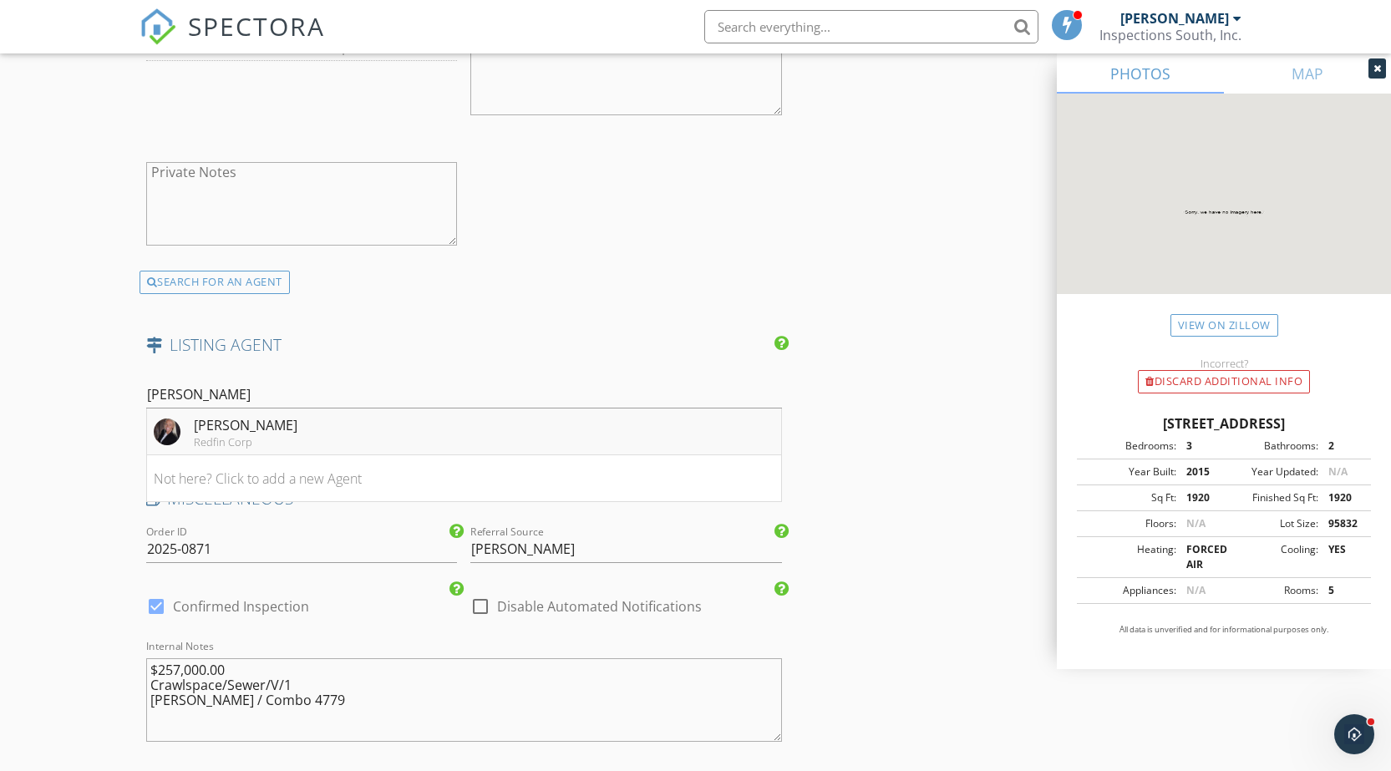
click at [271, 434] on div "Jennifer Hoelsher" at bounding box center [246, 425] width 104 height 20
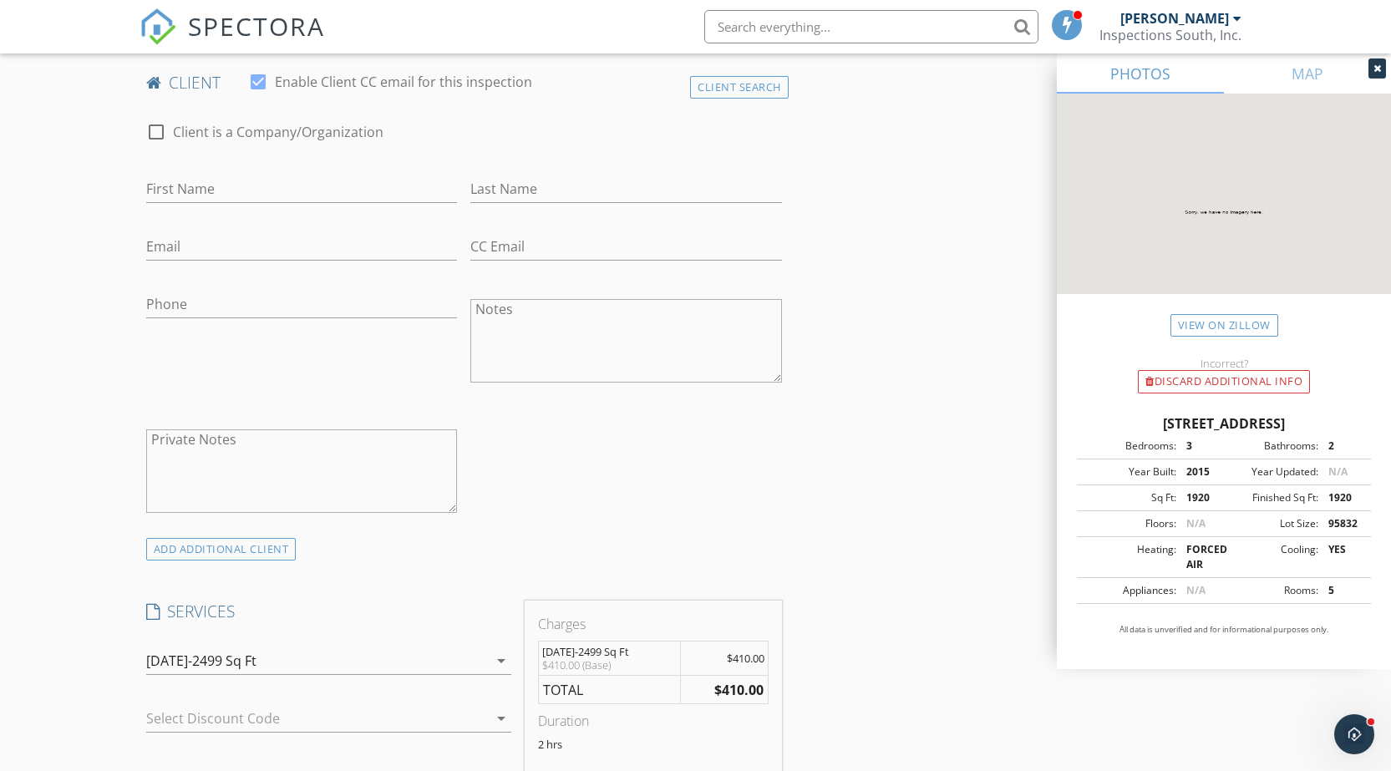
scroll to position [807, 0]
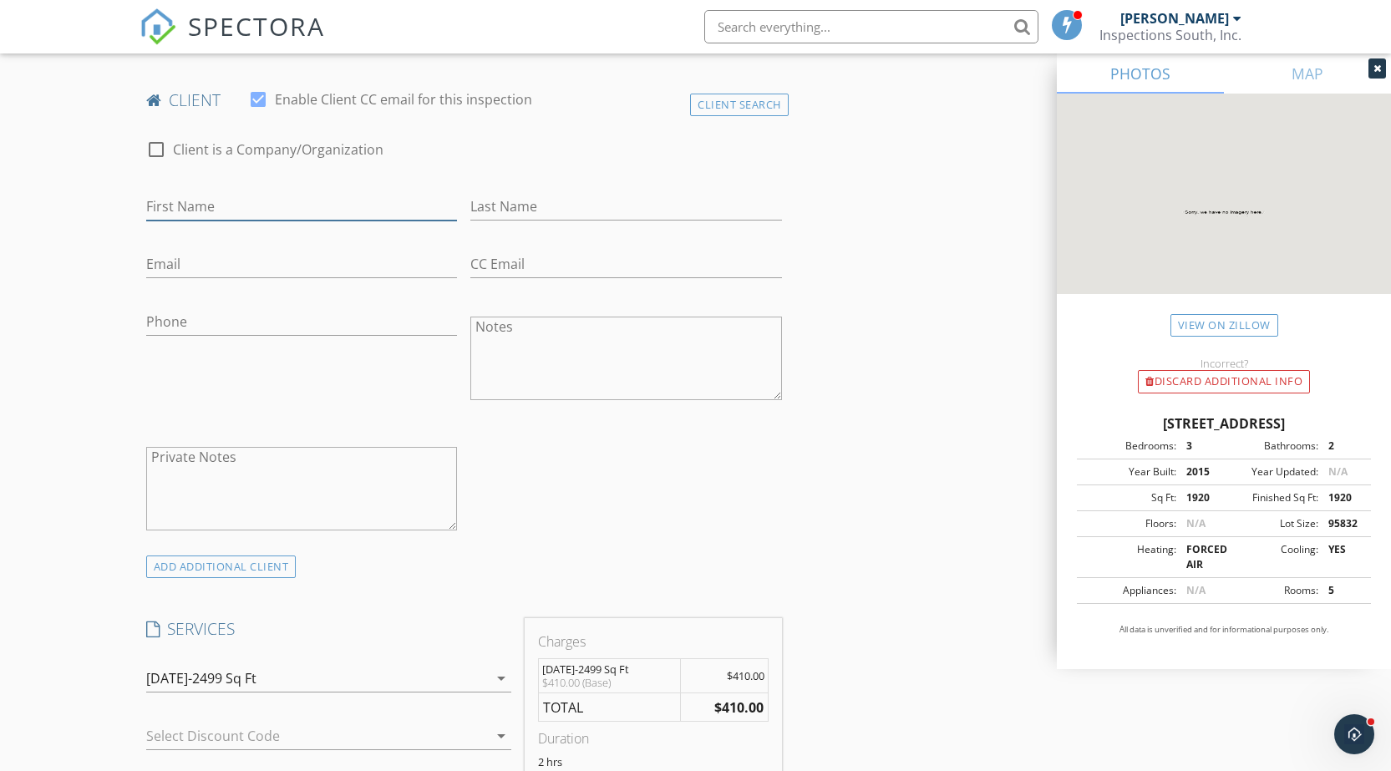
click at [291, 210] on input "First Name" at bounding box center [302, 207] width 312 height 28
paste input "Julio"
type input "Julio"
click at [535, 195] on input "Last Name" at bounding box center [626, 207] width 312 height 28
paste input "Miguel"
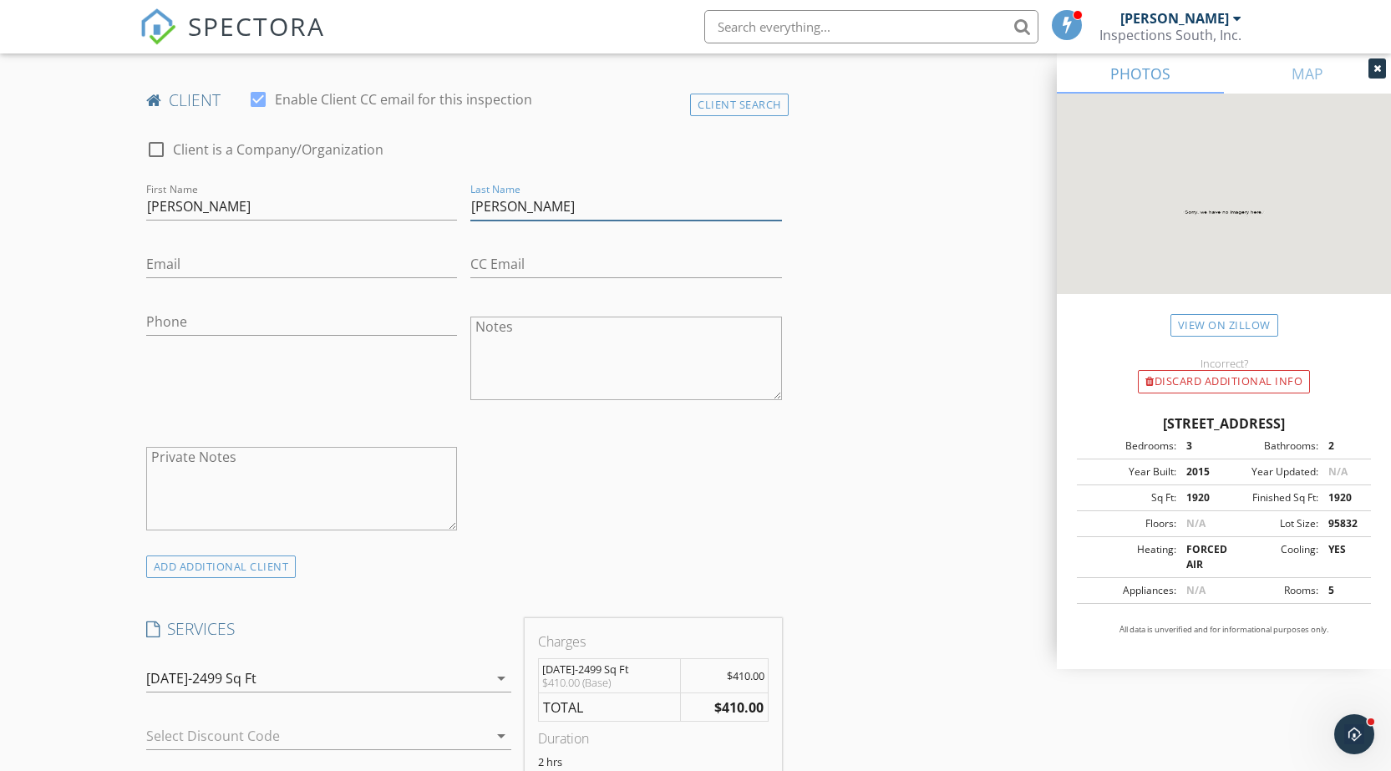
type input "Miguel"
click at [221, 324] on input "Phone" at bounding box center [302, 322] width 312 height 28
paste input "256-206-2973"
type input "256-206-2973"
click at [175, 255] on input "Email" at bounding box center [302, 265] width 312 height 28
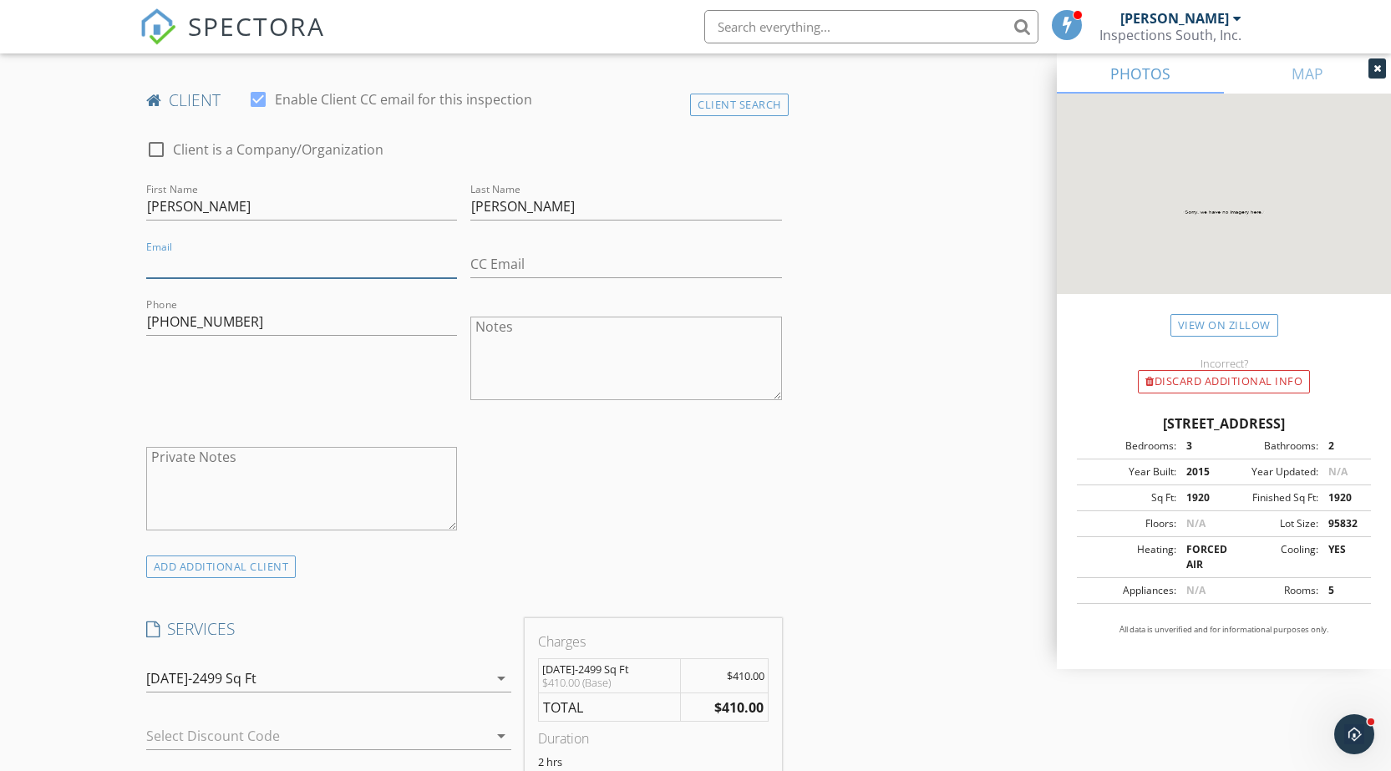
paste input "juliomiguel2022@gmail.com"
type input "juliomiguel2022@gmail.com"
click at [198, 390] on div "Phone 256-206-2973" at bounding box center [302, 360] width 325 height 130
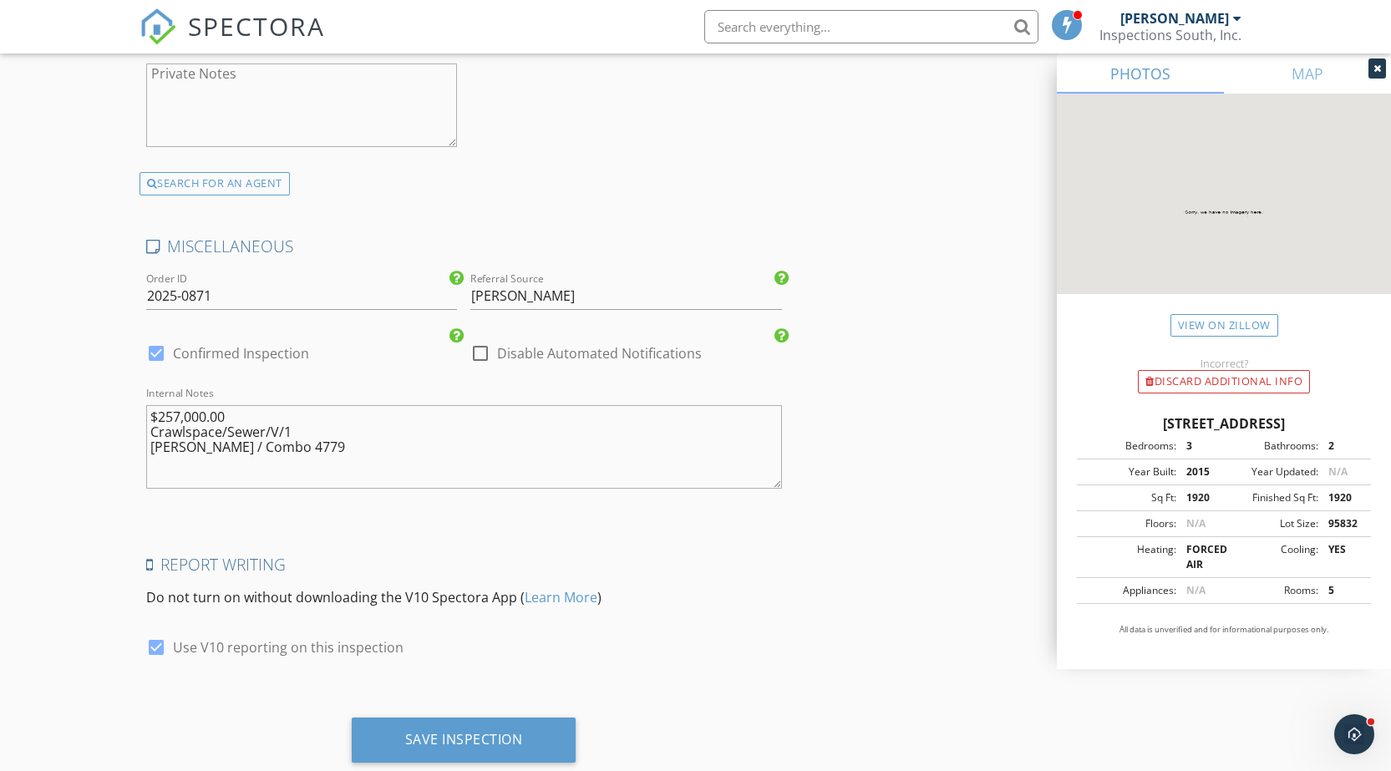
scroll to position [2988, 0]
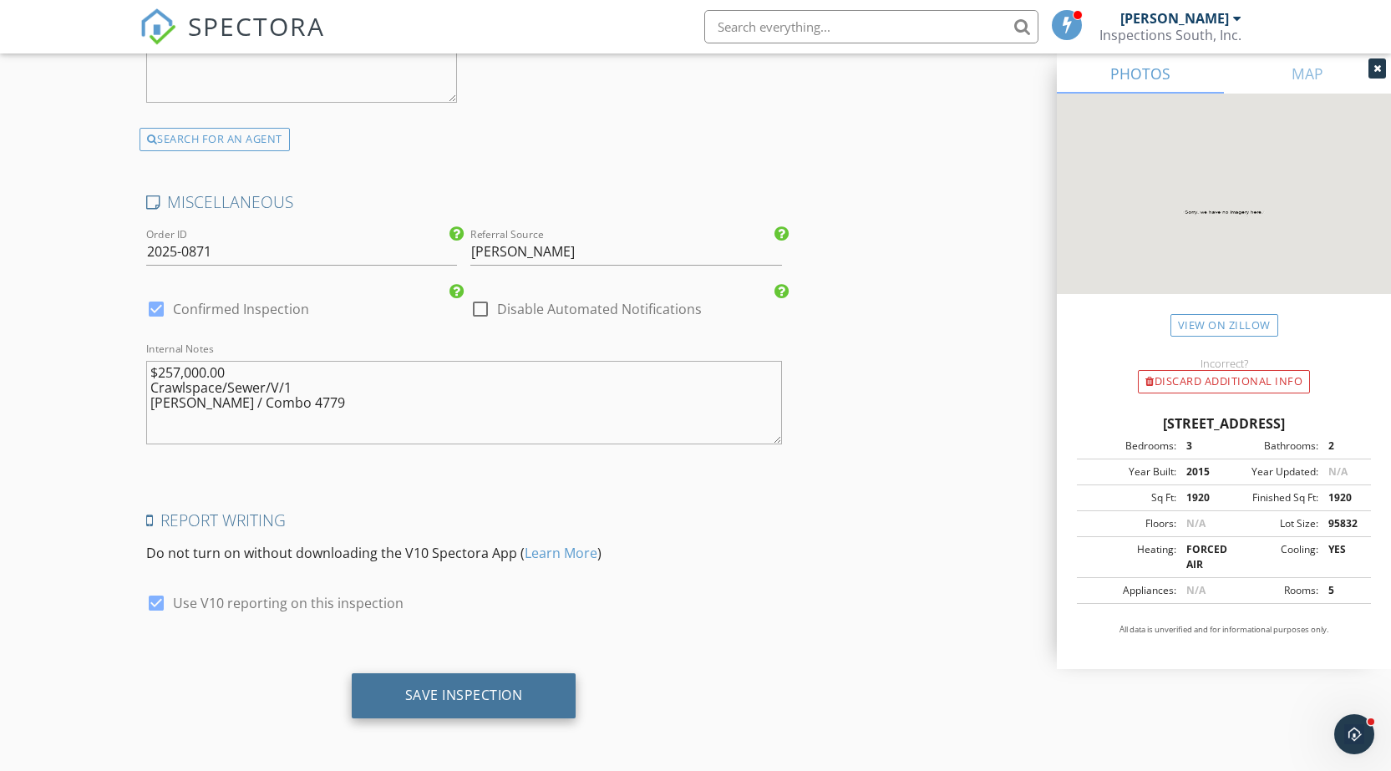
click at [422, 685] on div "Save Inspection" at bounding box center [464, 695] width 225 height 45
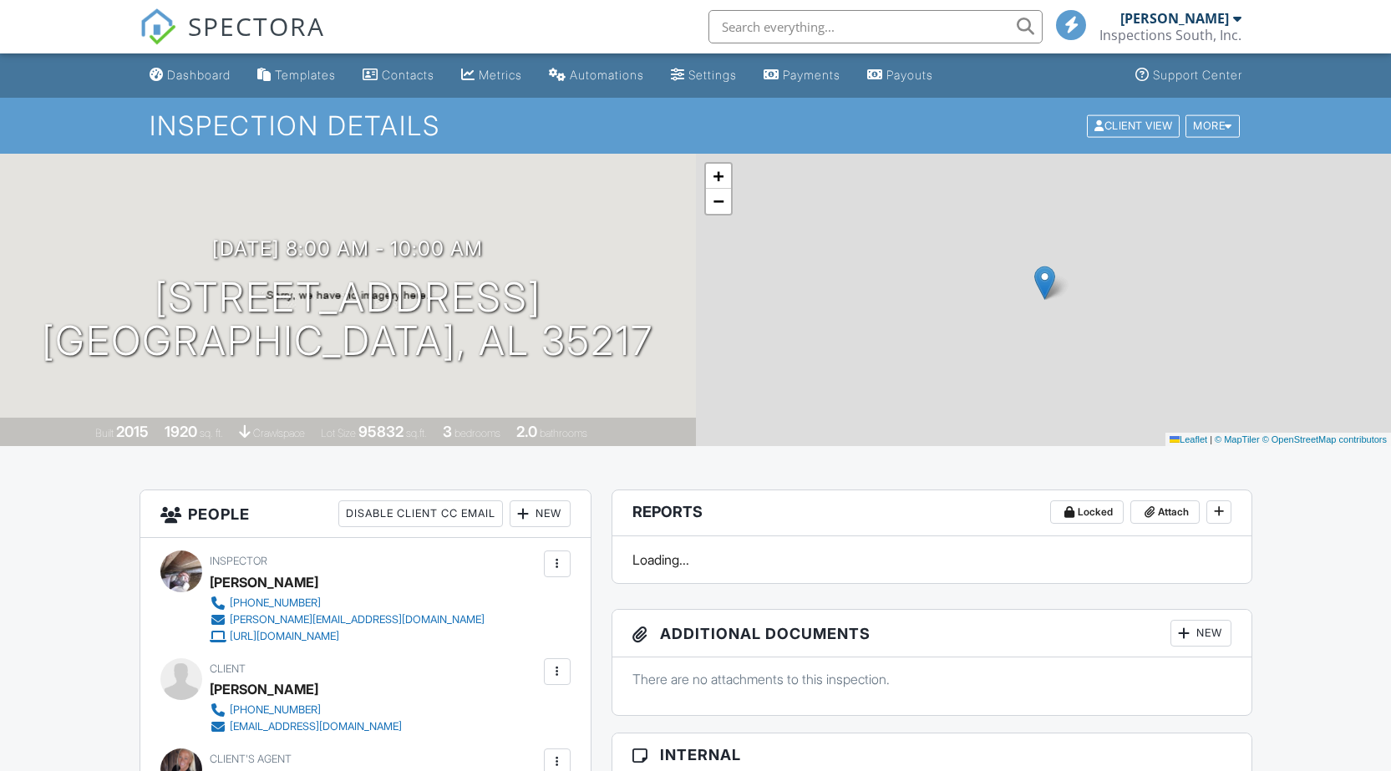
click at [201, 74] on div "Dashboard" at bounding box center [198, 75] width 63 height 14
